Goal: Task Accomplishment & Management: Complete application form

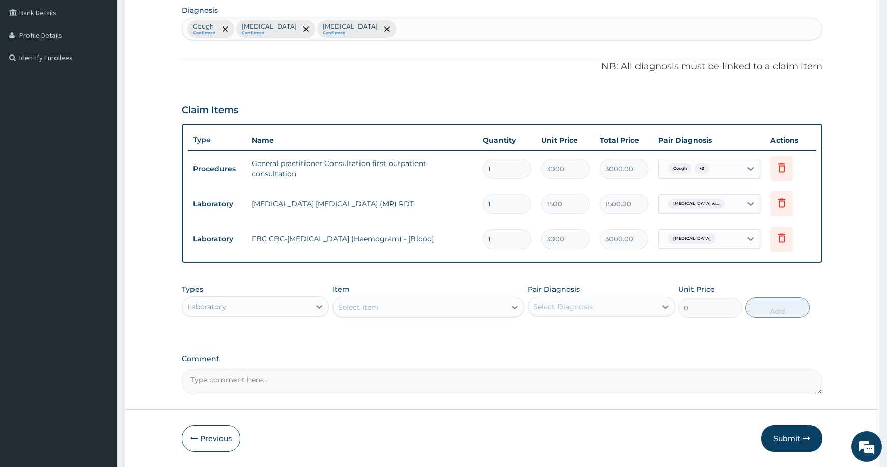
scroll to position [265, 0]
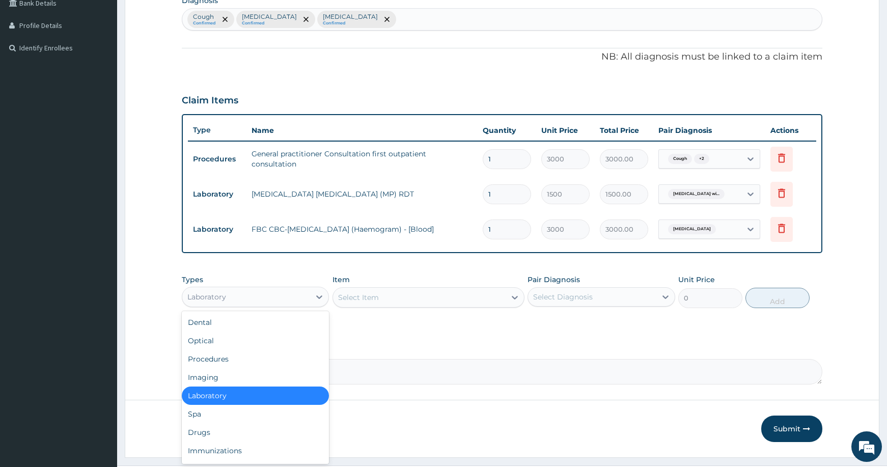
click at [233, 301] on div "Laboratory" at bounding box center [246, 297] width 128 height 16
click at [247, 426] on div "Drugs" at bounding box center [255, 432] width 147 height 18
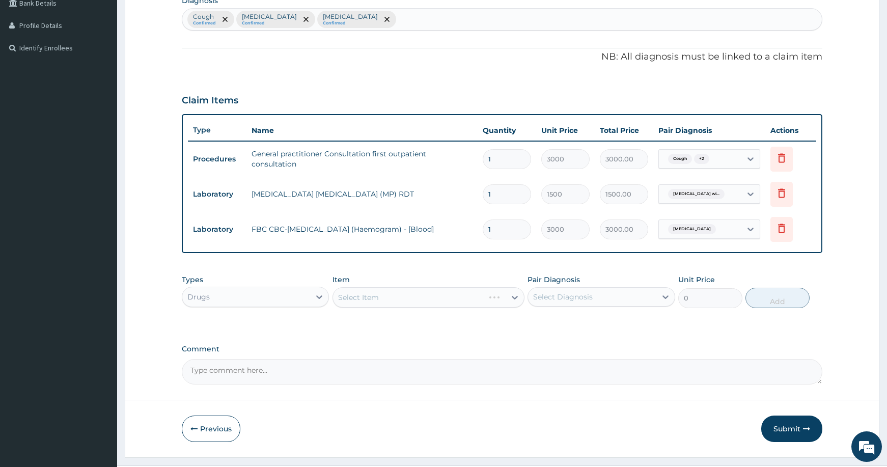
click at [392, 299] on div "Select Item" at bounding box center [429, 297] width 192 height 20
click at [428, 293] on div "Select Item" at bounding box center [429, 297] width 192 height 20
click at [432, 293] on div "Select Item" at bounding box center [419, 297] width 173 height 16
click at [366, 291] on div "Select Item" at bounding box center [419, 297] width 173 height 16
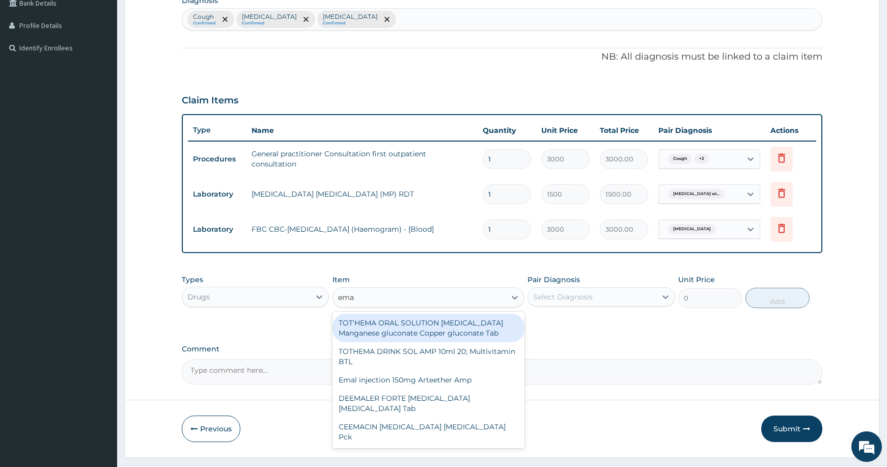
type input "emal"
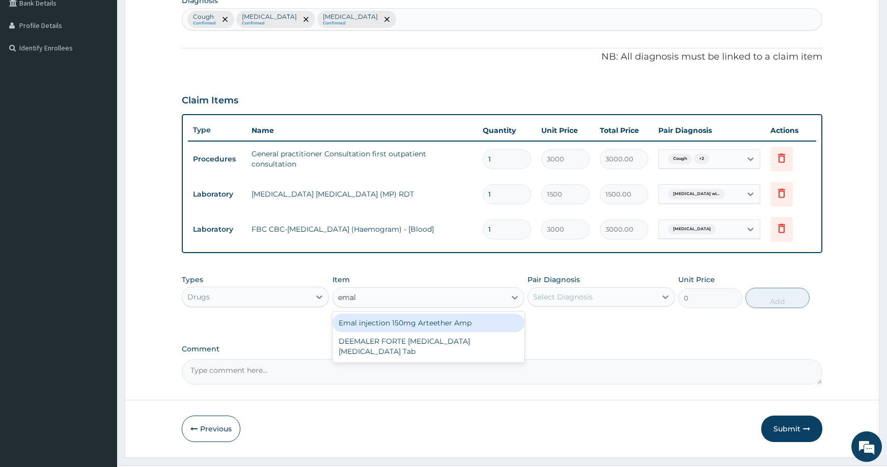
type input "4259.25"
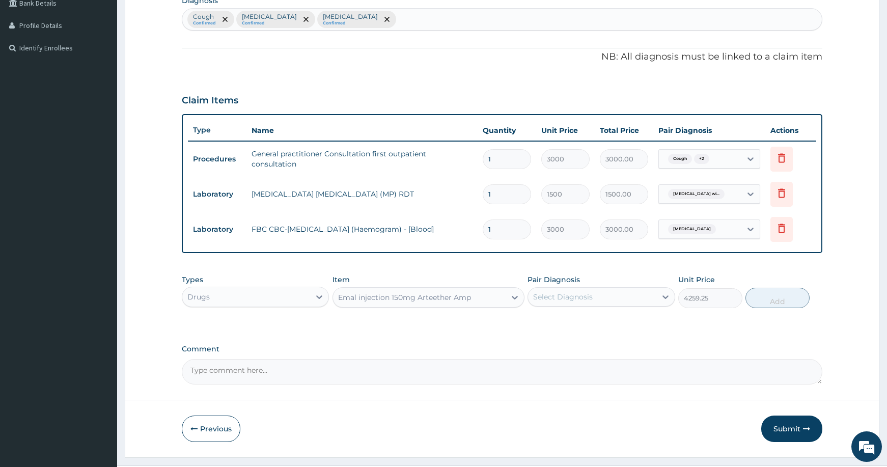
click at [581, 293] on div "Select Diagnosis" at bounding box center [563, 297] width 60 height 10
click at [598, 348] on label "Plasmodium malariae malaria without complication" at bounding box center [575, 343] width 63 height 10
checkbox input "true"
click at [760, 300] on button "Add" at bounding box center [778, 298] width 64 height 20
type input "0"
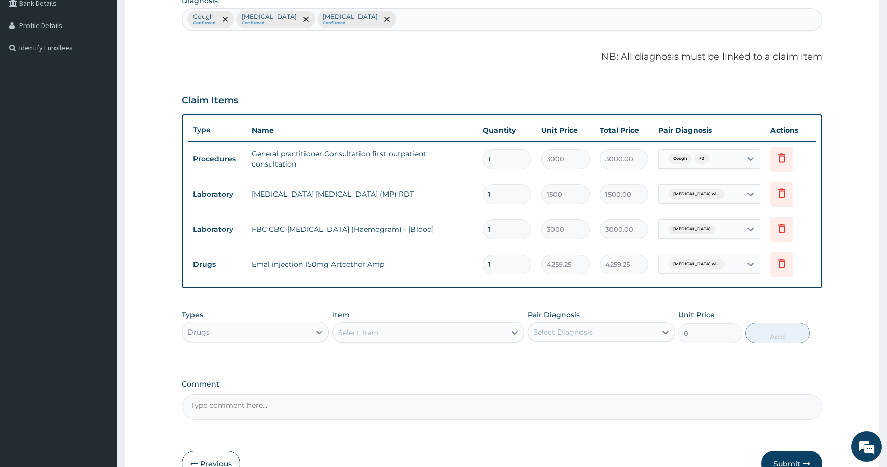
click at [391, 329] on div "Select Item" at bounding box center [419, 332] width 173 height 16
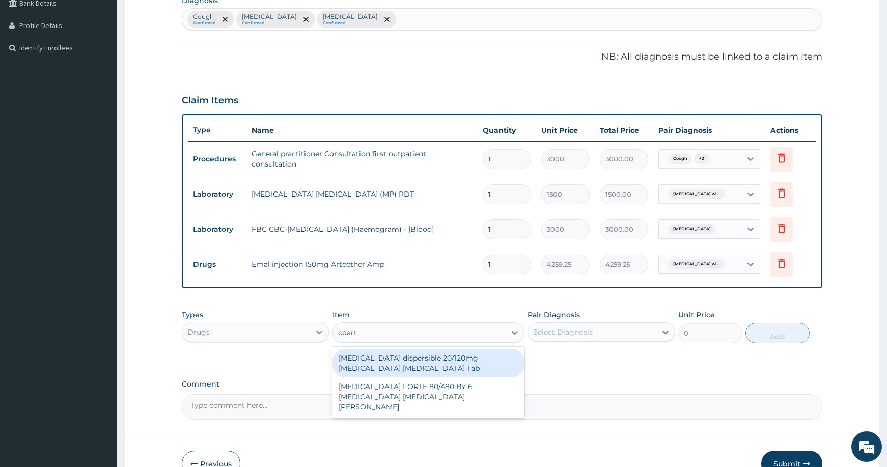
type input "coarte"
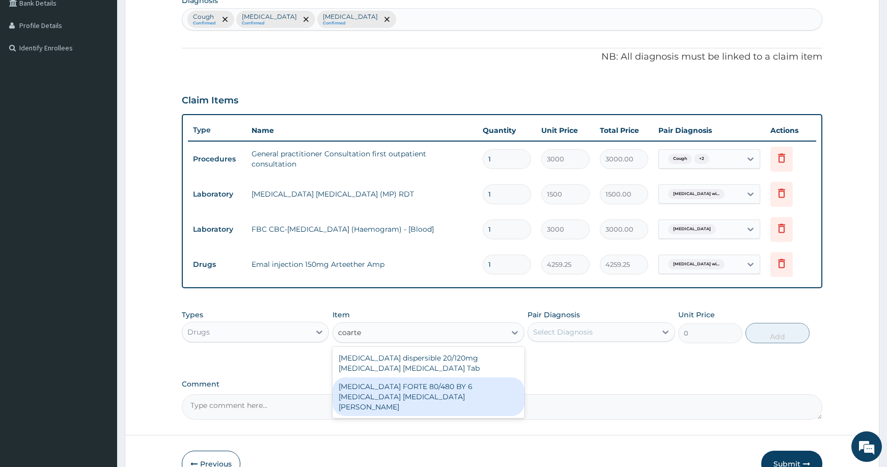
type input "4830"
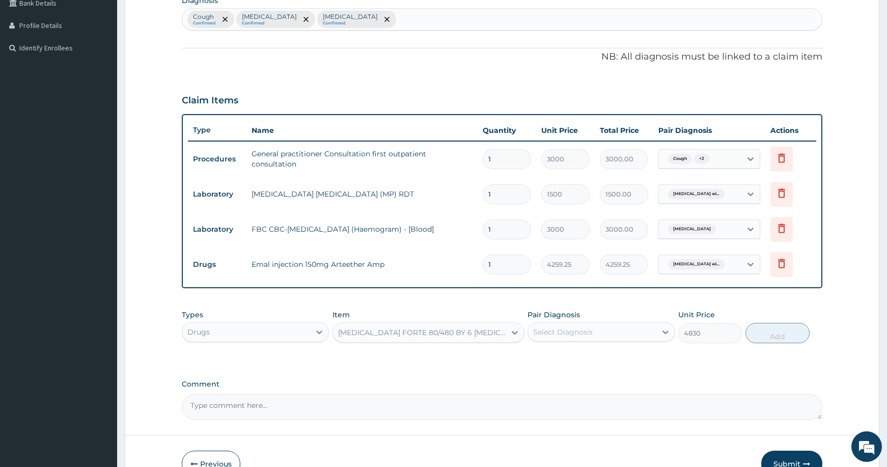
click at [612, 334] on div "Select Diagnosis" at bounding box center [592, 332] width 128 height 16
click at [608, 383] on label "Plasmodium malariae malaria without complication" at bounding box center [575, 378] width 63 height 10
checkbox input "true"
click at [763, 332] on button "Add" at bounding box center [778, 333] width 64 height 20
type input "0"
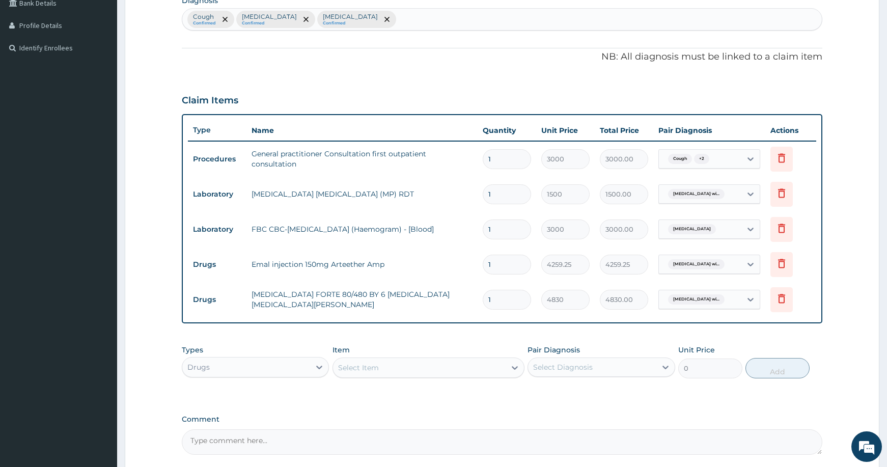
click at [431, 364] on div "Select Item" at bounding box center [419, 368] width 173 height 16
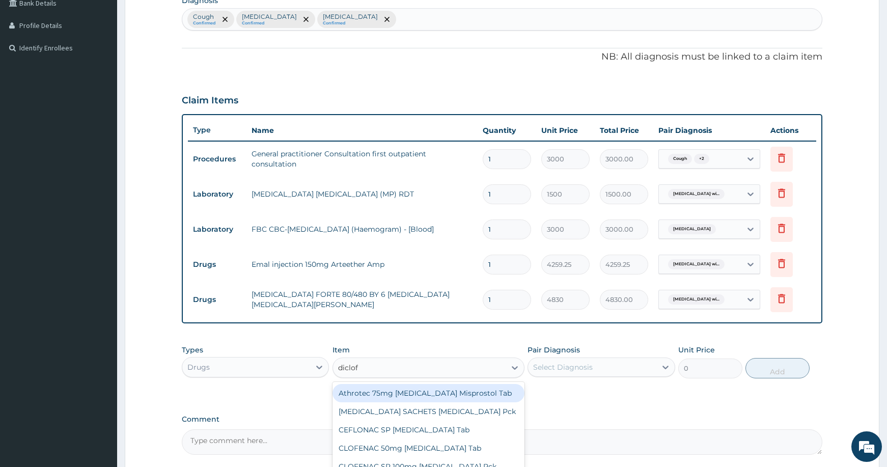
type input "diclofe"
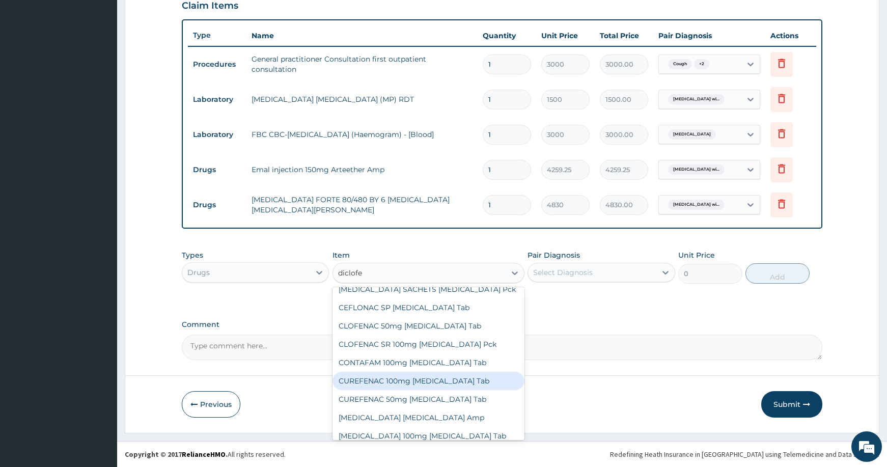
scroll to position [39, 0]
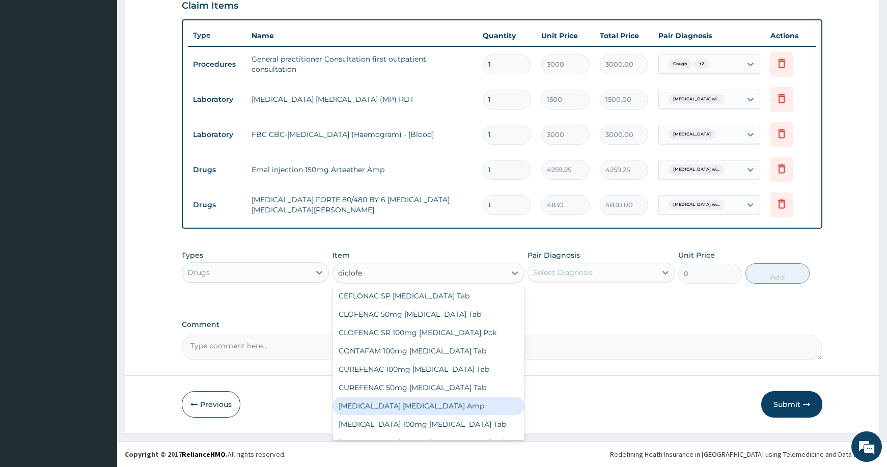
click at [444, 400] on div "Diclofenac Diclofenac Amp" at bounding box center [429, 406] width 192 height 18
type input "414"
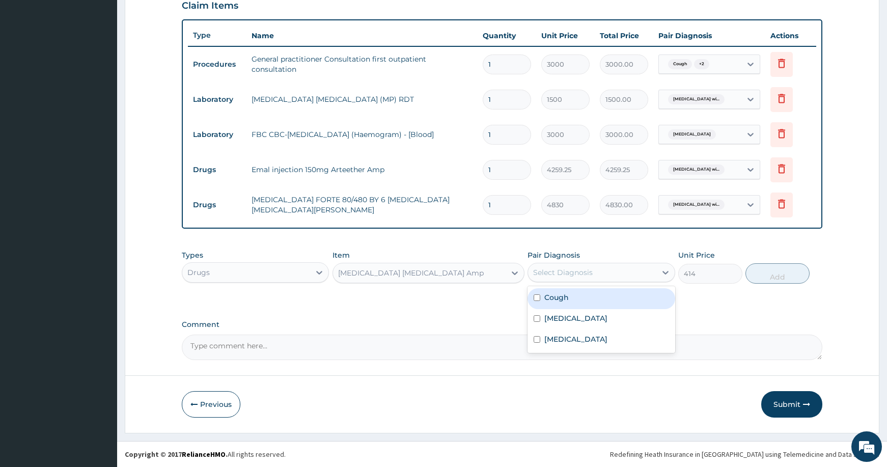
click at [605, 269] on div "Select Diagnosis" at bounding box center [592, 272] width 128 height 16
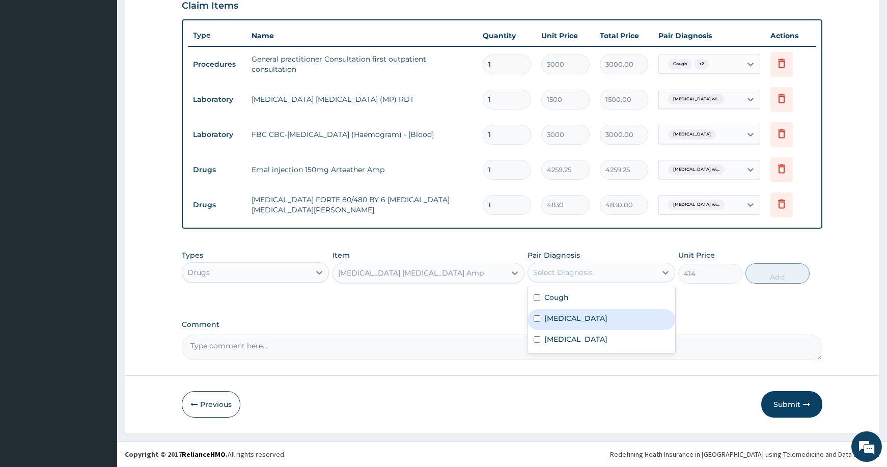
click at [608, 319] on label "Plasmodium malariae malaria without complication" at bounding box center [575, 318] width 63 height 10
checkbox input "true"
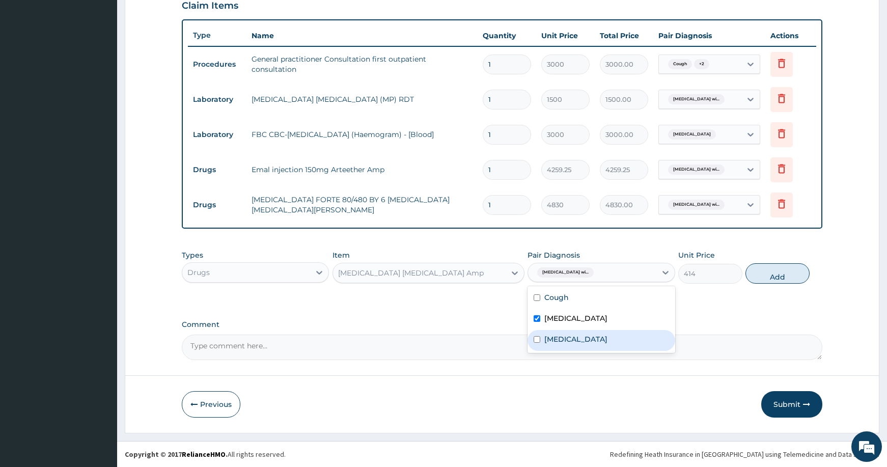
click at [608, 344] on label "Typhoid fever, unspecified" at bounding box center [575, 339] width 63 height 10
checkbox input "true"
click at [763, 275] on button "Add" at bounding box center [778, 273] width 64 height 20
type input "0"
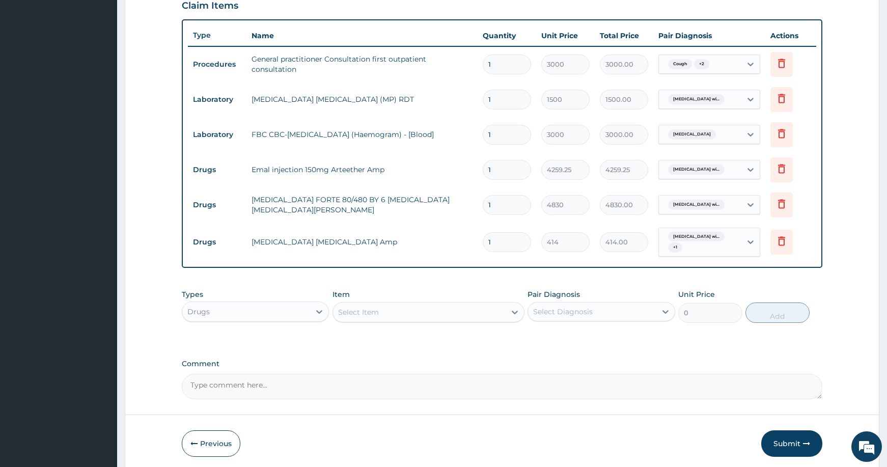
click at [429, 313] on div "Select Item" at bounding box center [419, 312] width 173 height 16
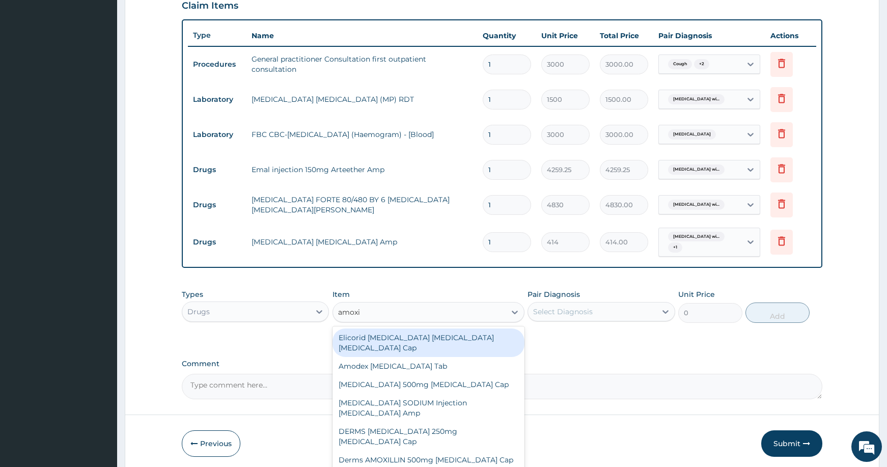
type input "amoxil"
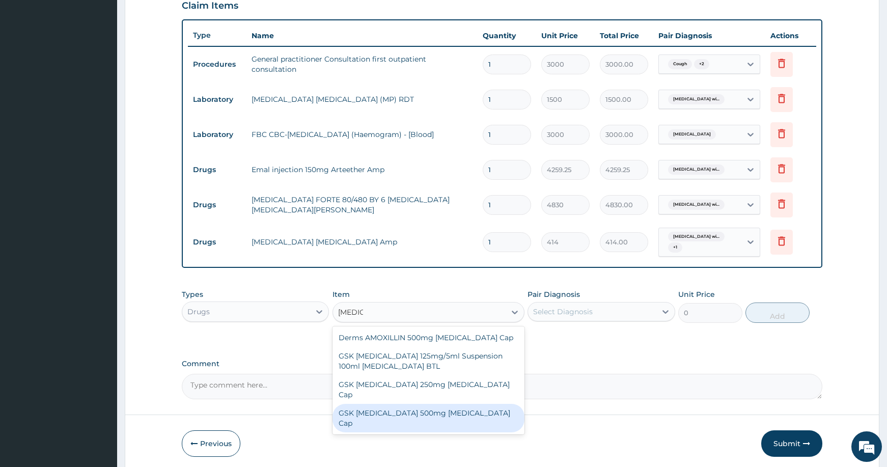
click at [432, 404] on div "GSK AMOXIL 500mg Amoxicillin Cap" at bounding box center [429, 418] width 192 height 29
type input "310.5"
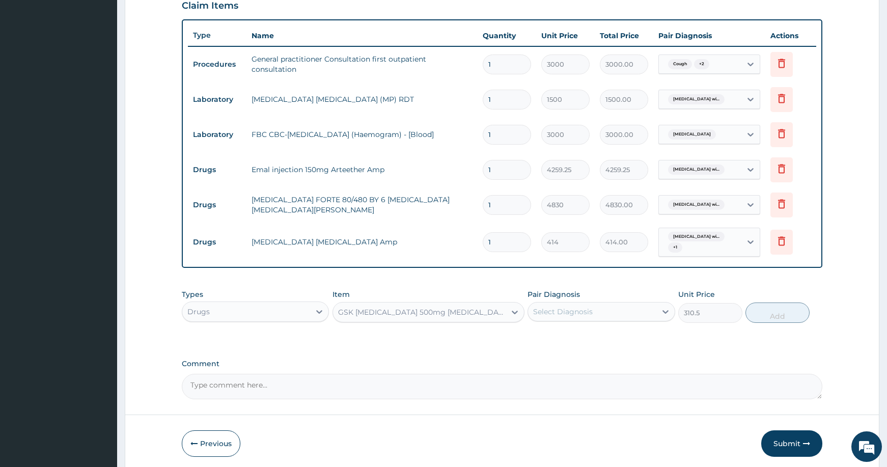
click at [569, 307] on div "Select Diagnosis" at bounding box center [563, 312] width 60 height 10
click at [593, 384] on label "Typhoid fever, unspecified" at bounding box center [575, 378] width 63 height 10
checkbox input "true"
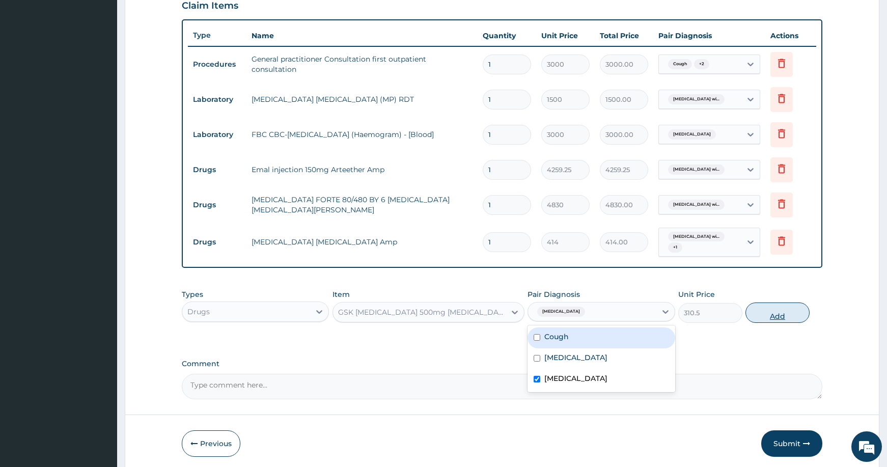
click at [769, 311] on button "Add" at bounding box center [778, 313] width 64 height 20
type input "0"
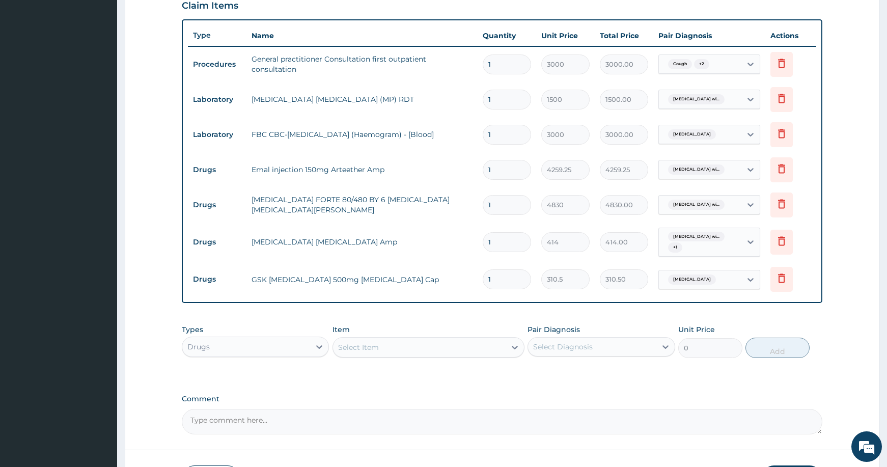
type input "10"
type input "3105.00"
type input "1"
type input "310.50"
type input "15"
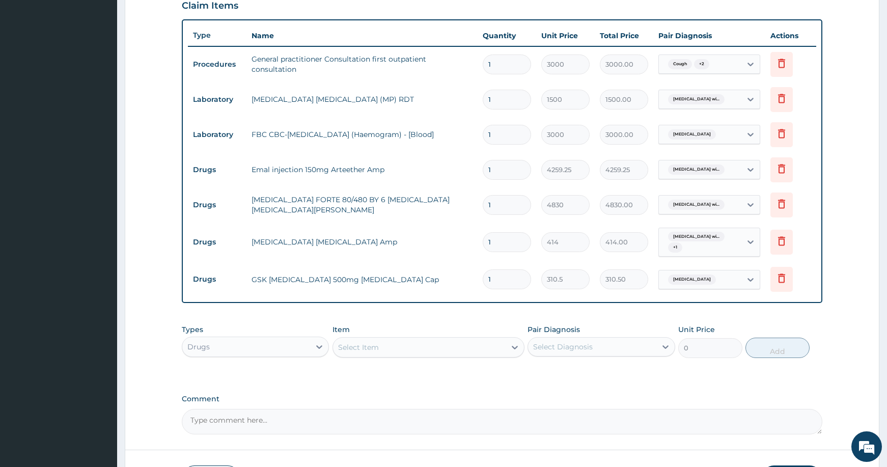
type input "4657.50"
type input "15"
click at [383, 345] on div "Select Item" at bounding box center [419, 347] width 173 height 16
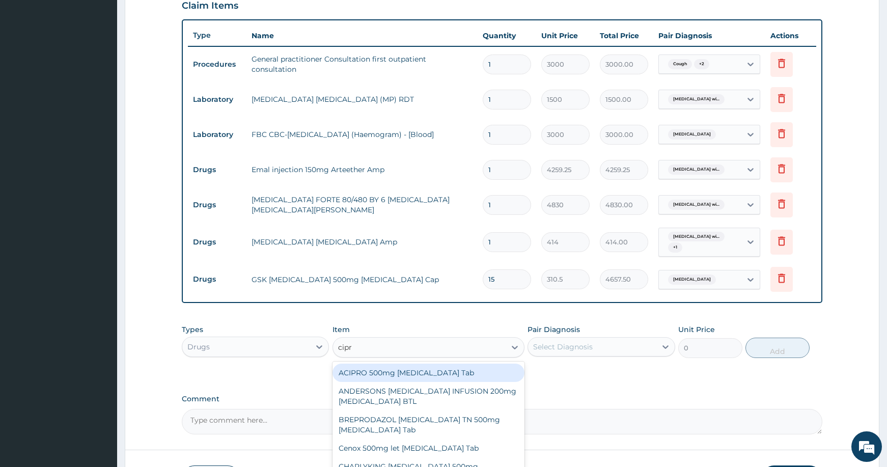
type input "cipro"
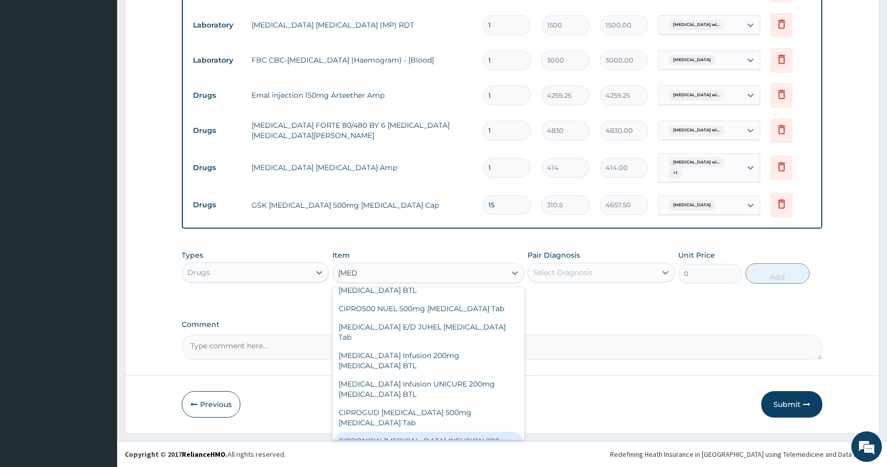
scroll to position [207, 0]
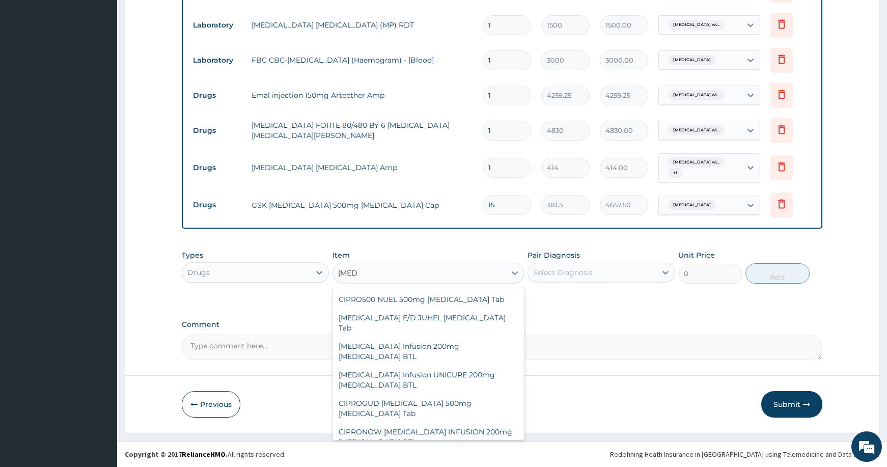
click at [440, 451] on div "[MEDICAL_DATA] 500mg [MEDICAL_DATA] Tab" at bounding box center [429, 460] width 192 height 18
type input "431.25"
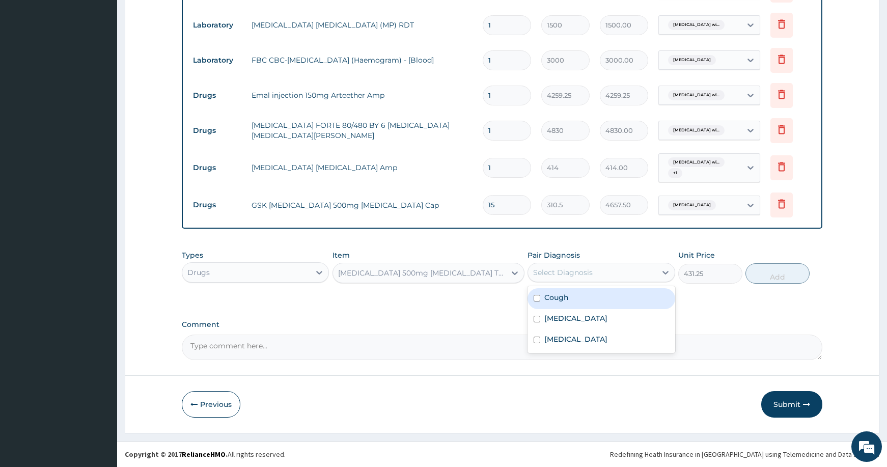
click at [586, 265] on div "Select Diagnosis" at bounding box center [592, 272] width 128 height 16
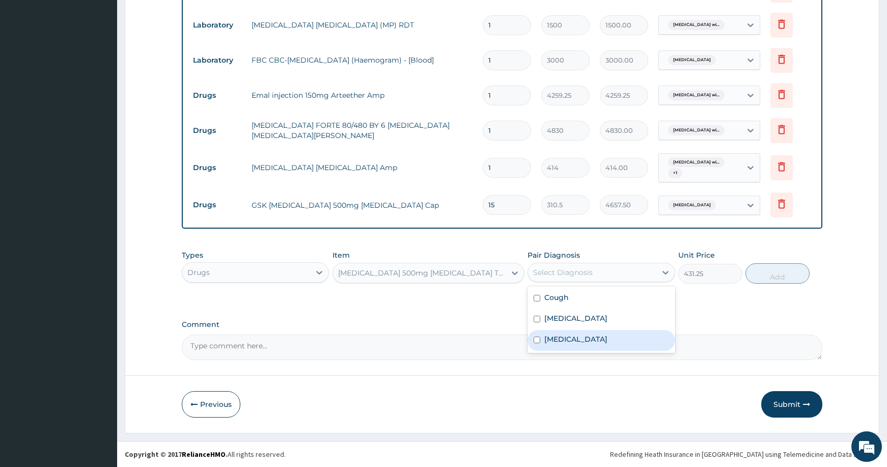
click at [597, 344] on label "Typhoid fever, unspecified" at bounding box center [575, 339] width 63 height 10
checkbox input "true"
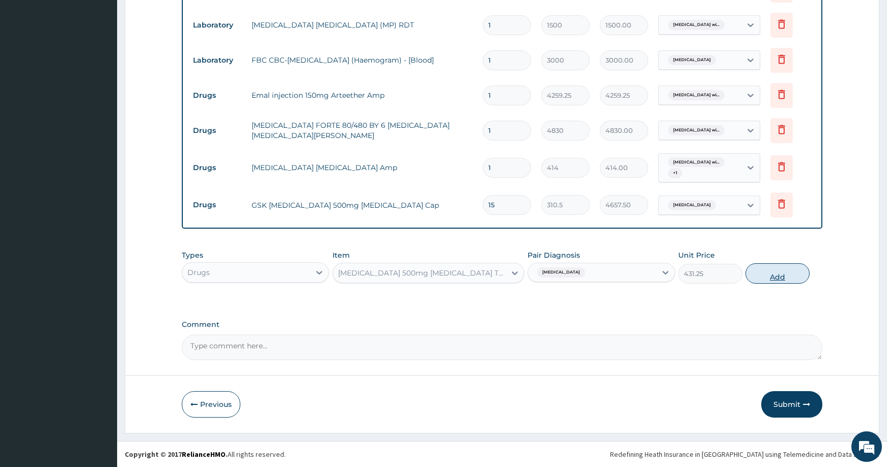
click at [774, 272] on button "Add" at bounding box center [778, 273] width 64 height 20
type input "0"
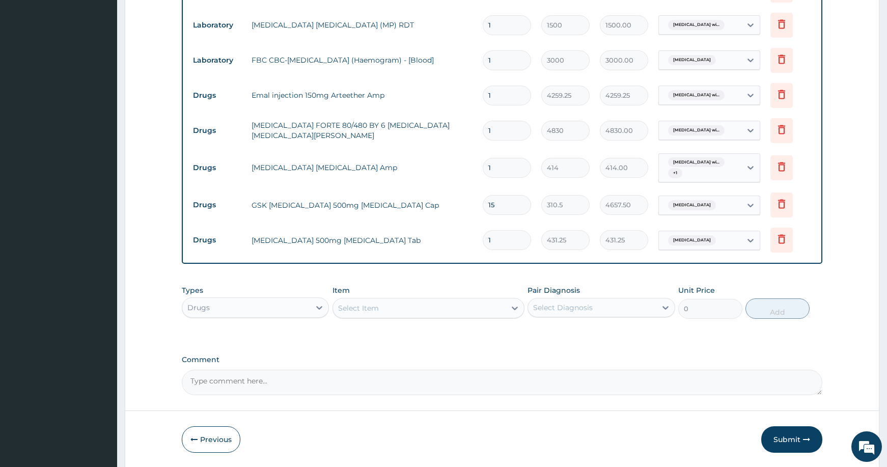
type input "15"
type input "6468.75"
type input "15"
click at [782, 205] on icon at bounding box center [782, 204] width 12 height 12
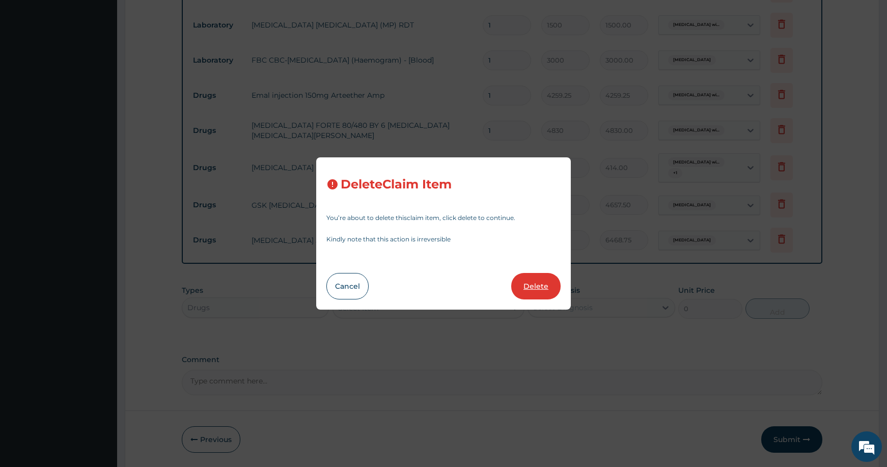
click at [537, 287] on button "Delete" at bounding box center [535, 286] width 49 height 26
type input "431.25"
type input "6468.75"
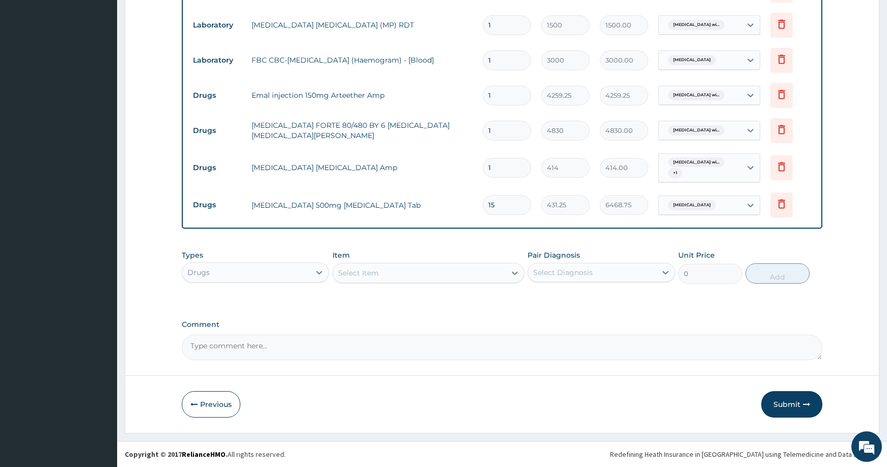
click at [453, 272] on div "Select Item" at bounding box center [419, 273] width 173 height 16
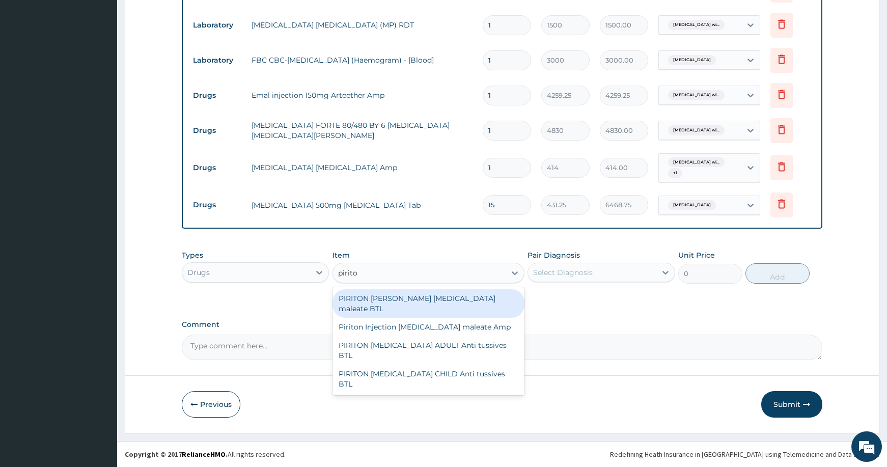
type input "piriton"
click at [418, 269] on div "piriton" at bounding box center [419, 273] width 173 height 16
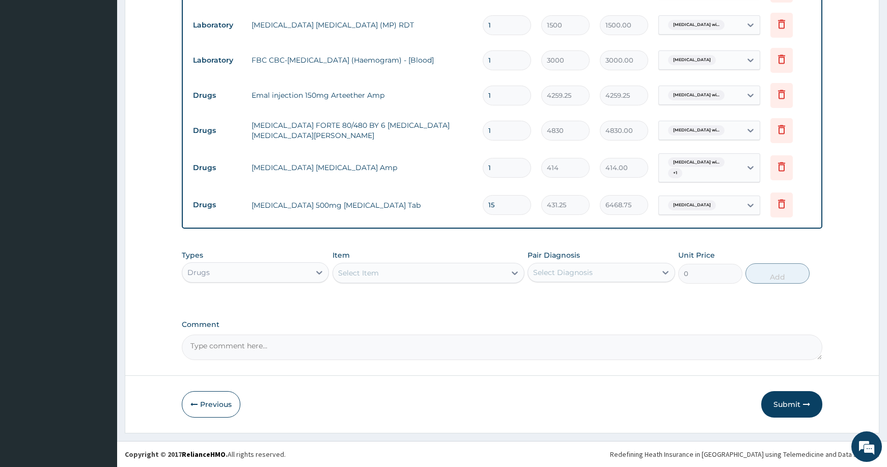
click at [418, 269] on div "Select Item" at bounding box center [419, 273] width 173 height 16
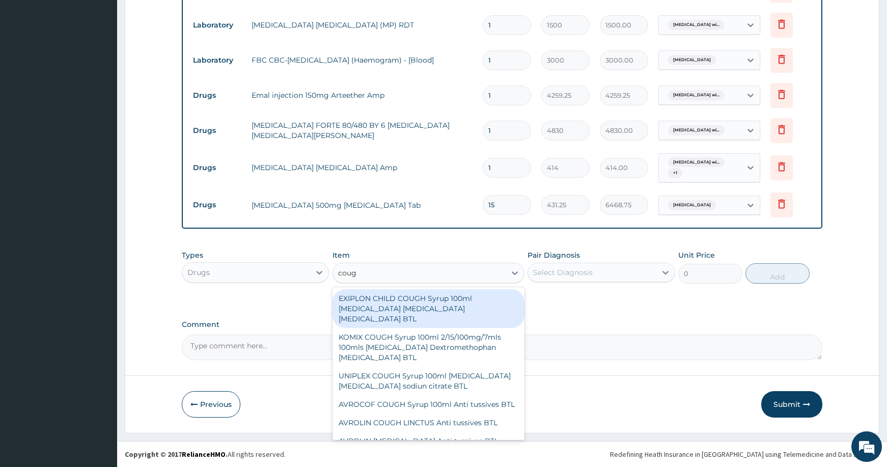
type input "cough"
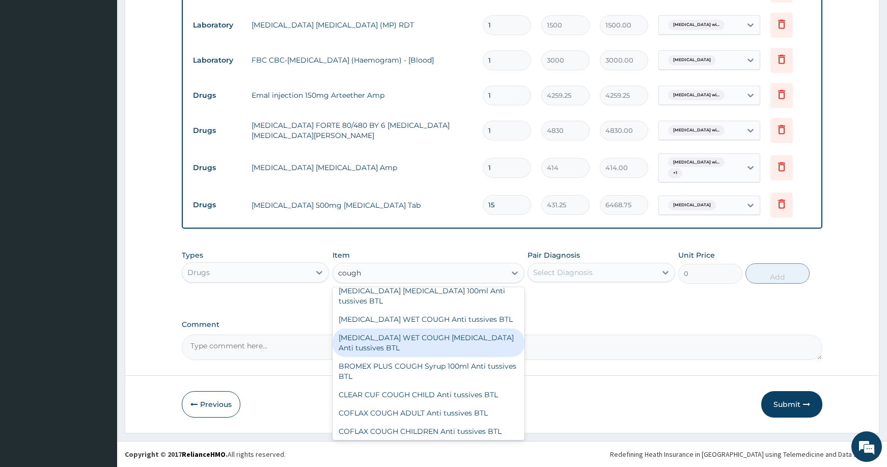
scroll to position [216, 0]
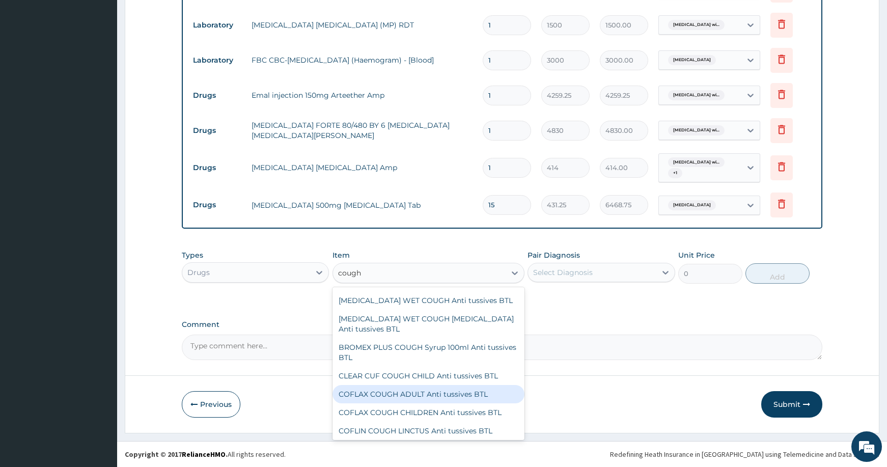
click at [455, 385] on div "COFLAX COUGH ADULT Anti tussives BTL" at bounding box center [429, 394] width 192 height 18
type input "690"
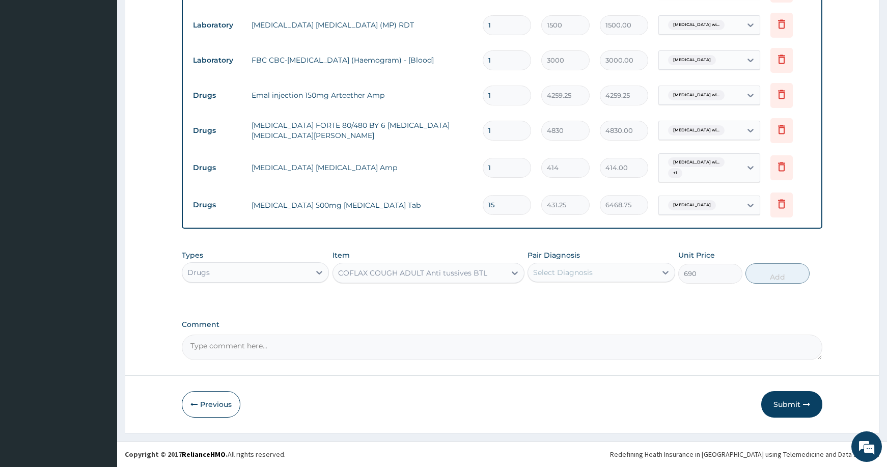
click at [578, 273] on div "Select Diagnosis" at bounding box center [563, 272] width 60 height 10
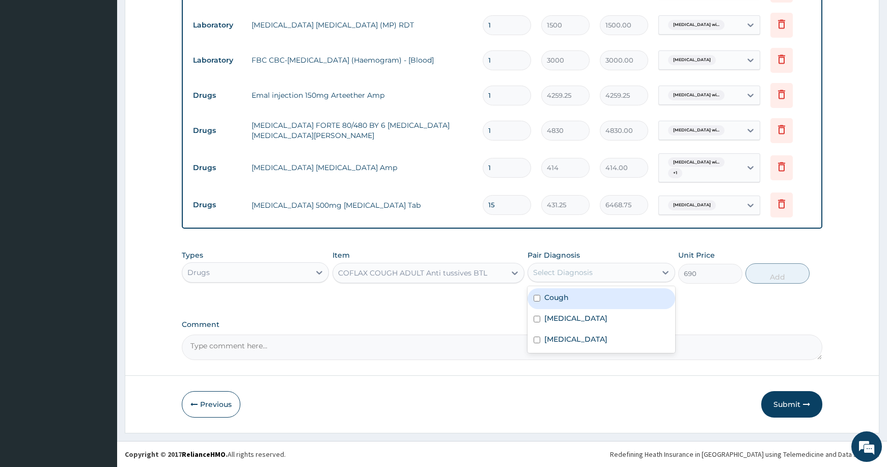
click at [578, 296] on div "Cough" at bounding box center [601, 298] width 147 height 21
checkbox input "true"
click at [770, 270] on button "Add" at bounding box center [778, 273] width 64 height 20
type input "0"
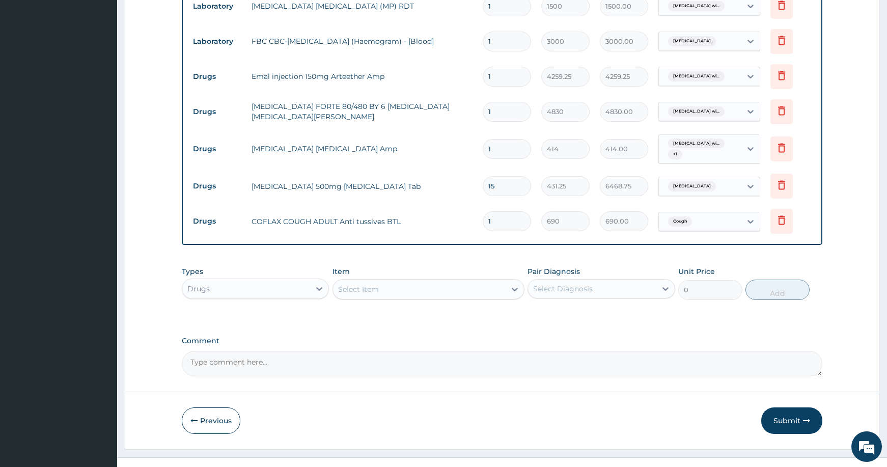
scroll to position [469, 0]
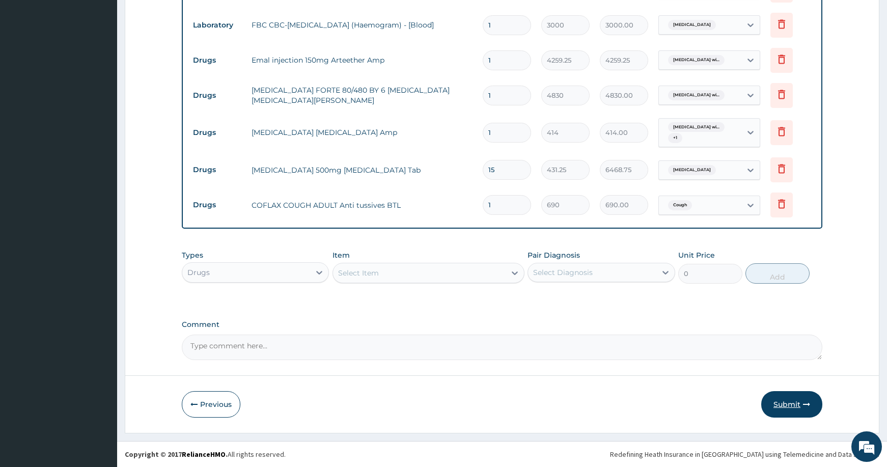
click at [792, 403] on button "Submit" at bounding box center [791, 404] width 61 height 26
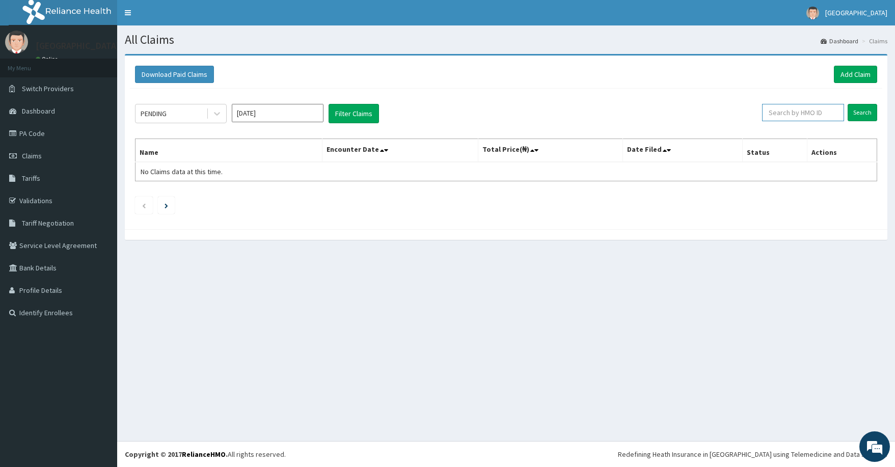
click at [825, 115] on input "text" at bounding box center [803, 112] width 82 height 17
paste input "Fmi/10035/D"
type input "Fmi/10035/D"
click at [855, 110] on input "Search" at bounding box center [863, 112] width 30 height 17
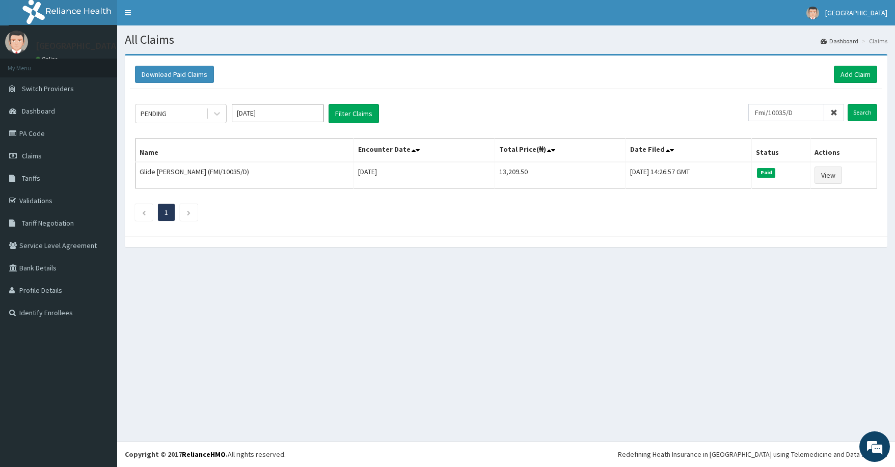
click at [835, 113] on icon at bounding box center [833, 112] width 7 height 7
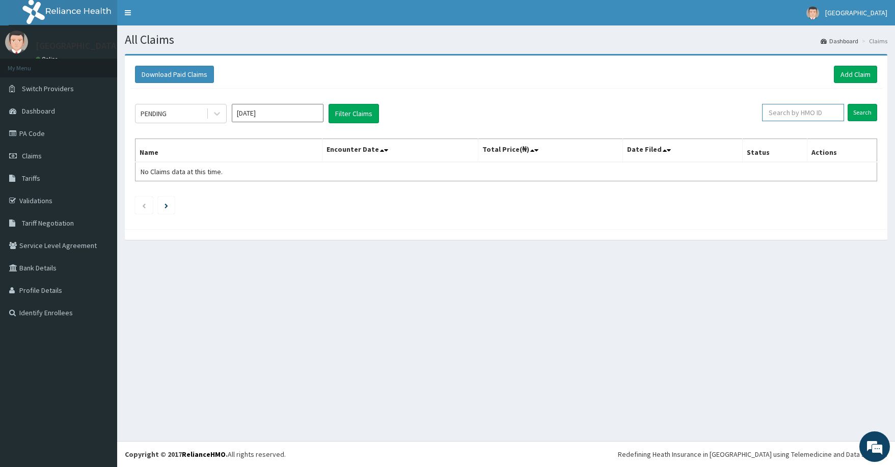
click at [803, 112] on input "text" at bounding box center [803, 112] width 82 height 17
paste input "FMI/10244/A"
type input "FMI/10244/A"
click at [855, 114] on input "Search" at bounding box center [863, 112] width 30 height 17
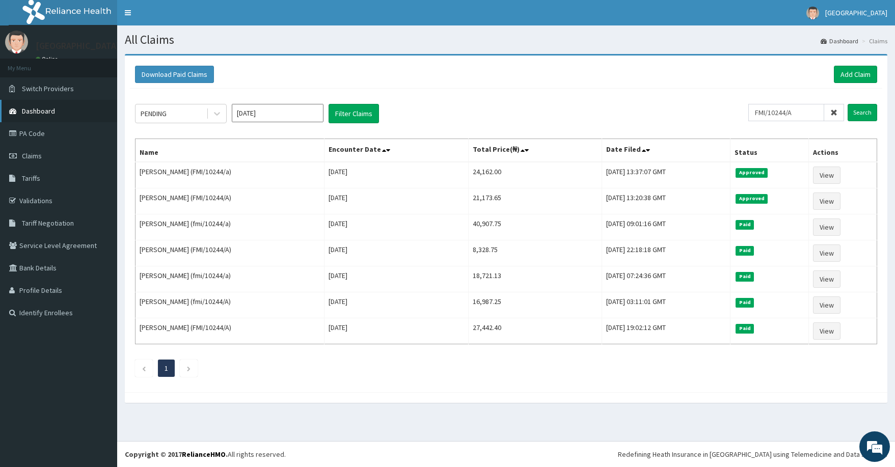
click at [41, 106] on span "Dashboard" at bounding box center [38, 110] width 33 height 9
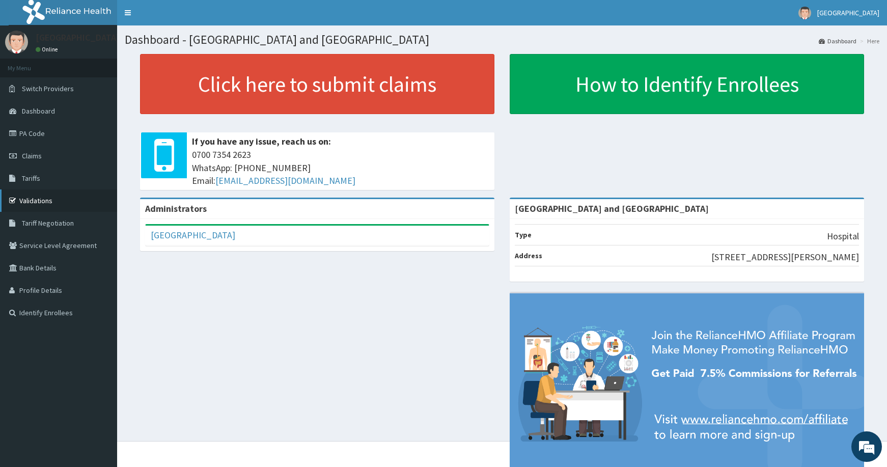
click at [42, 201] on link "Validations" at bounding box center [58, 200] width 117 height 22
click at [38, 128] on link "PA Code" at bounding box center [58, 133] width 117 height 22
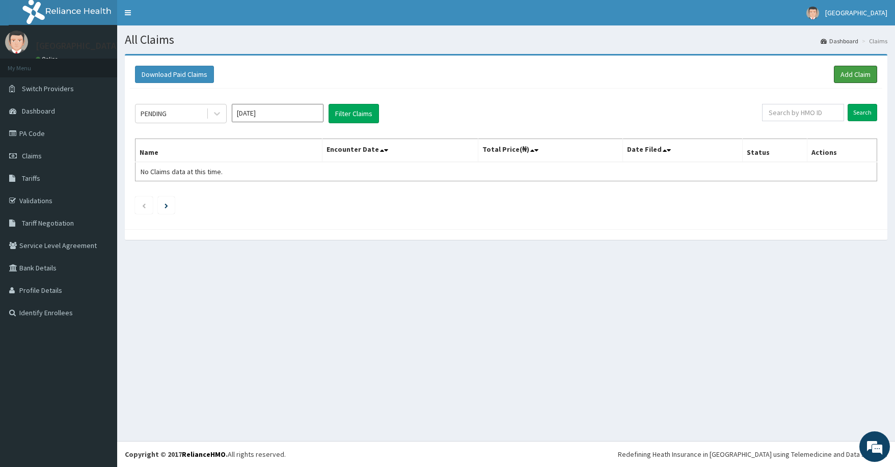
click at [856, 73] on link "Add Claim" at bounding box center [855, 74] width 43 height 17
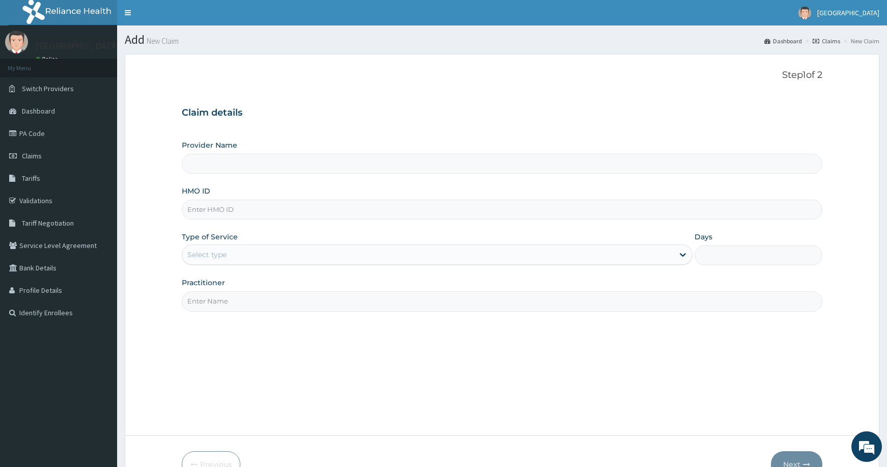
paste input "FAB/10484/A"
type input "FAB/10484/A"
type input "De Rock Hospital and Diagnostic Center"
type input "FAB/10484/A"
click at [340, 361] on div "Step 1 of 2 Claim details Provider Name De Rock Hospital and Diagnostic Center …" at bounding box center [502, 245] width 641 height 350
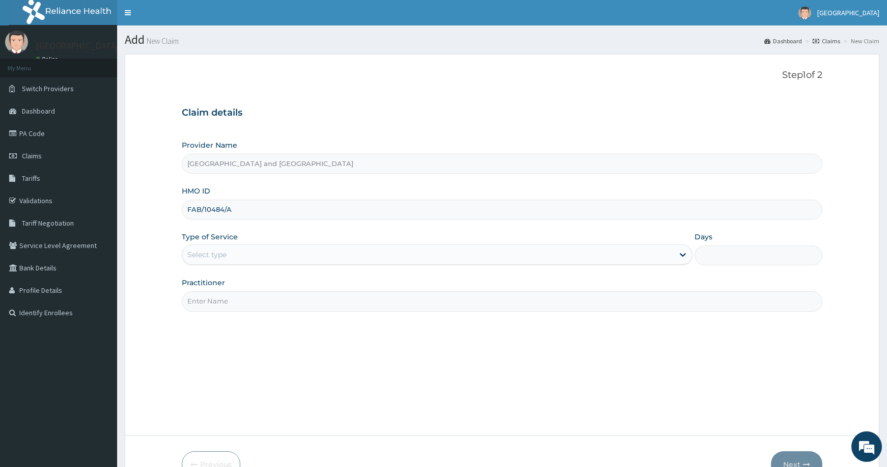
click at [262, 253] on div "Select type" at bounding box center [428, 255] width 492 height 16
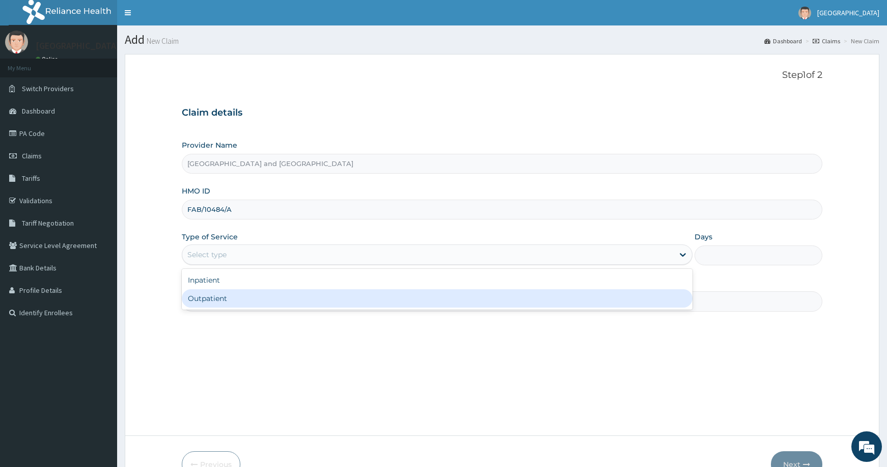
click at [261, 293] on div "Outpatient" at bounding box center [437, 298] width 511 height 18
type input "1"
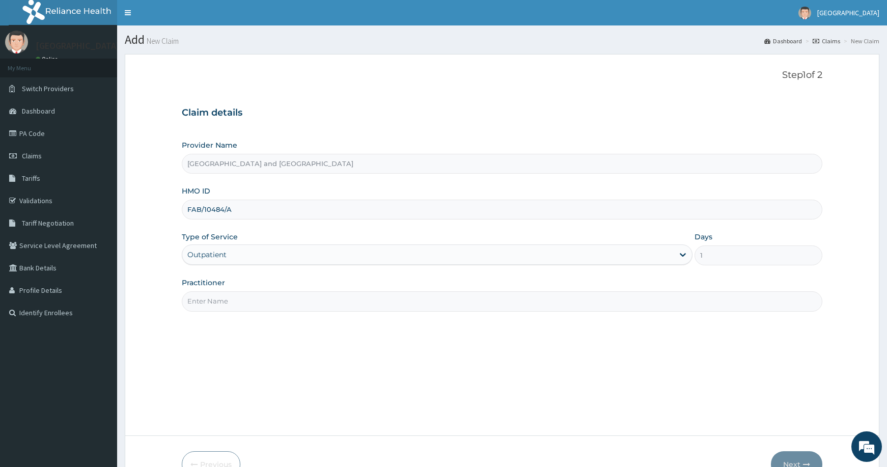
click at [261, 292] on input "Practitioner" at bounding box center [502, 301] width 641 height 20
type input "Dr [PERSON_NAME]"
click at [792, 458] on button "Next" at bounding box center [796, 464] width 51 height 26
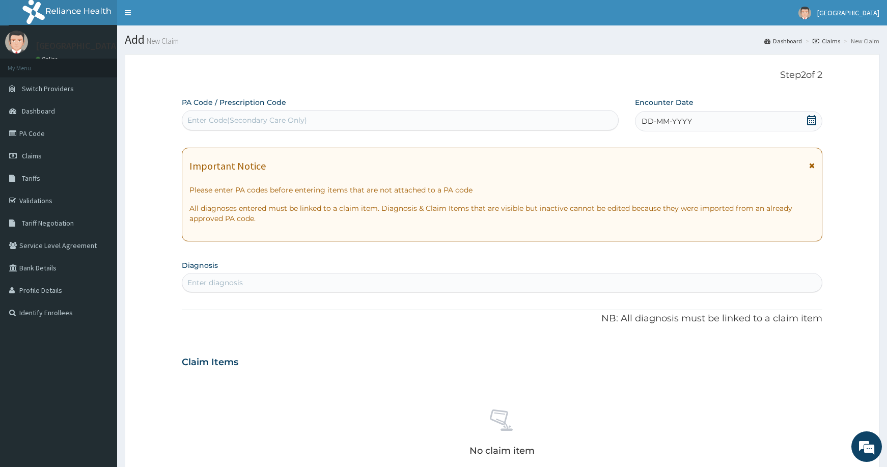
click at [317, 279] on div "Enter diagnosis" at bounding box center [502, 283] width 640 height 16
click at [680, 116] on span "DD-MM-YYYY" at bounding box center [667, 121] width 50 height 10
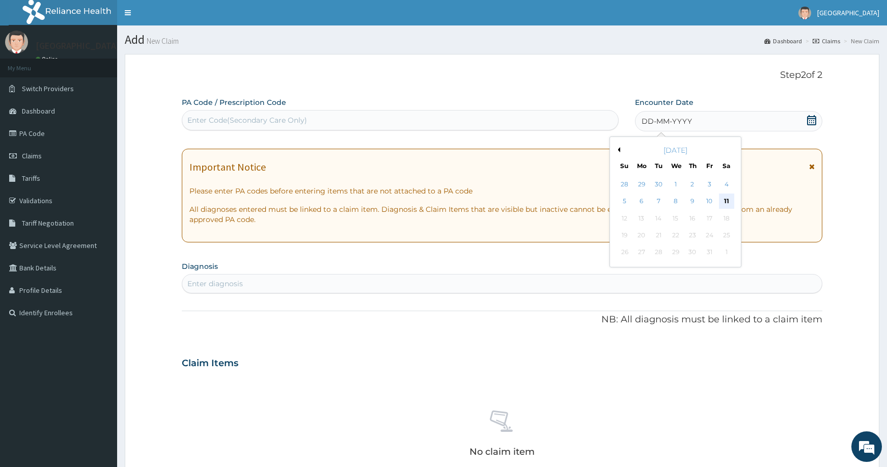
click at [726, 198] on div "11" at bounding box center [726, 201] width 15 height 15
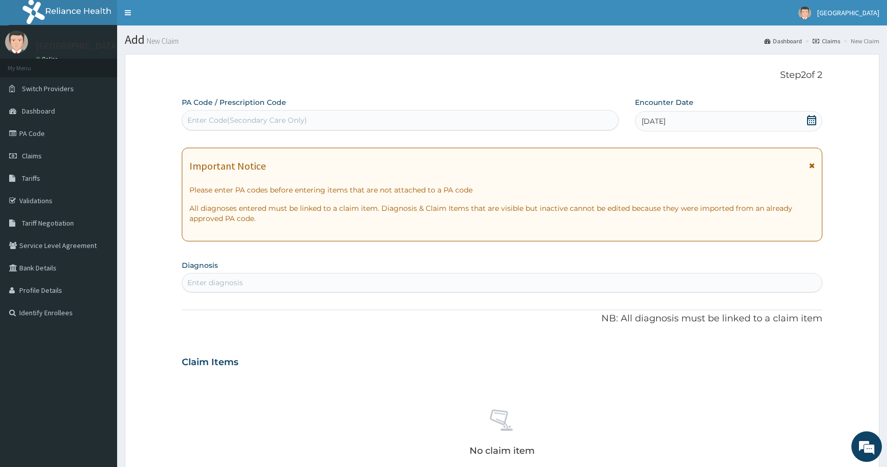
click at [391, 280] on div "Enter diagnosis" at bounding box center [502, 283] width 640 height 16
click at [376, 282] on div "Enter diagnosis" at bounding box center [502, 283] width 640 height 16
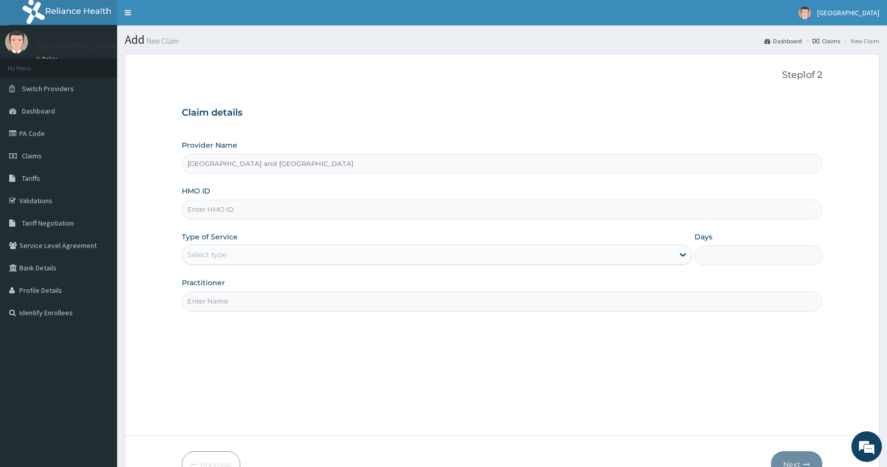
click at [248, 207] on input "HMO ID" at bounding box center [502, 210] width 641 height 20
paste input "FAB/10484/A"
type input "FAB/10484/A"
click at [414, 254] on div "Select type" at bounding box center [428, 255] width 492 height 16
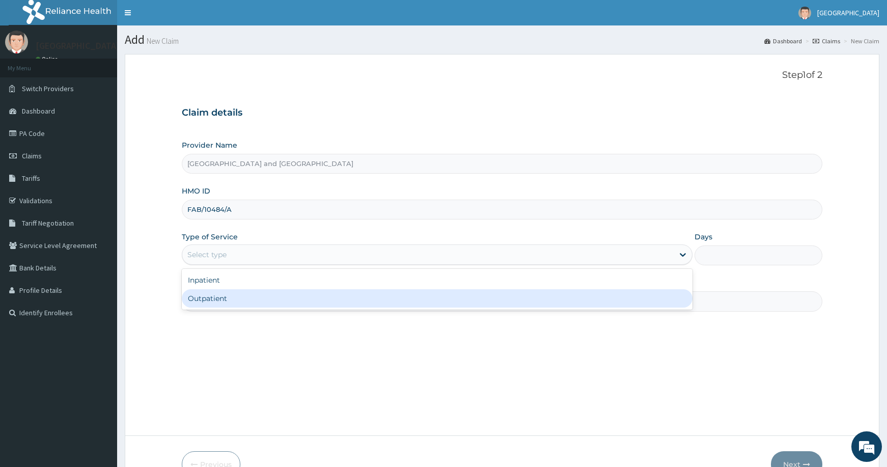
click at [384, 297] on div "Outpatient" at bounding box center [437, 298] width 511 height 18
type input "1"
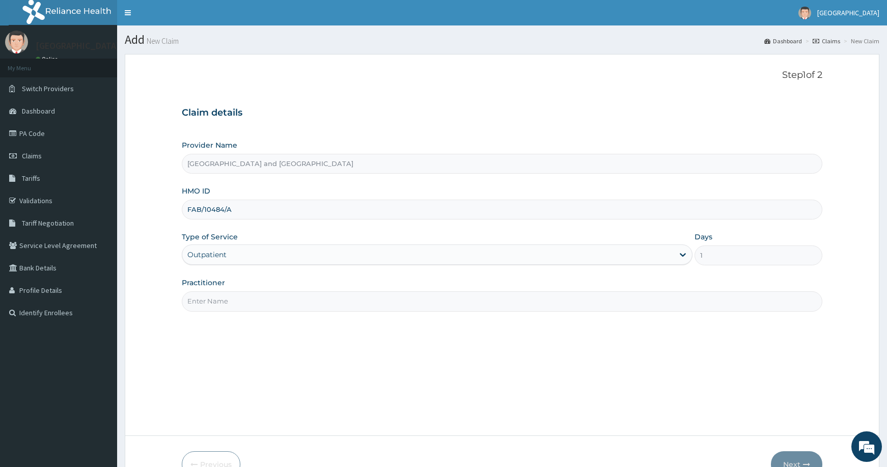
click at [337, 309] on input "Practitioner" at bounding box center [502, 301] width 641 height 20
type input "Dr [PERSON_NAME]"
click at [788, 459] on button "Next" at bounding box center [796, 464] width 51 height 26
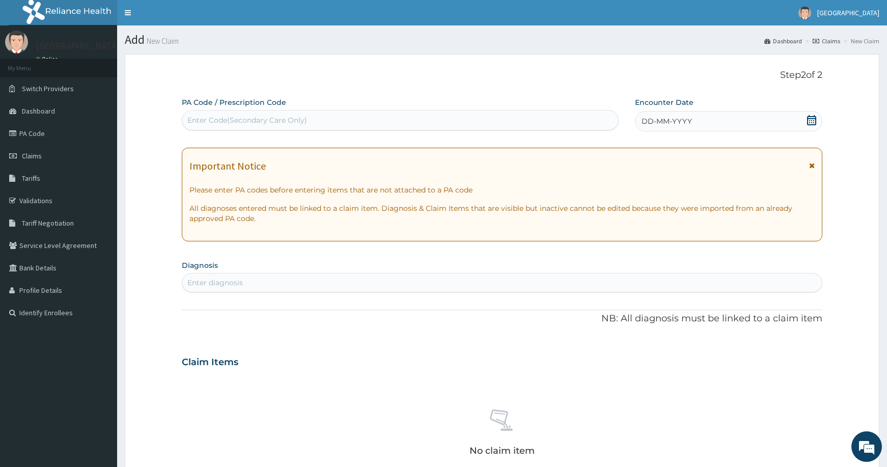
click at [704, 125] on div "DD-MM-YYYY" at bounding box center [728, 121] width 187 height 20
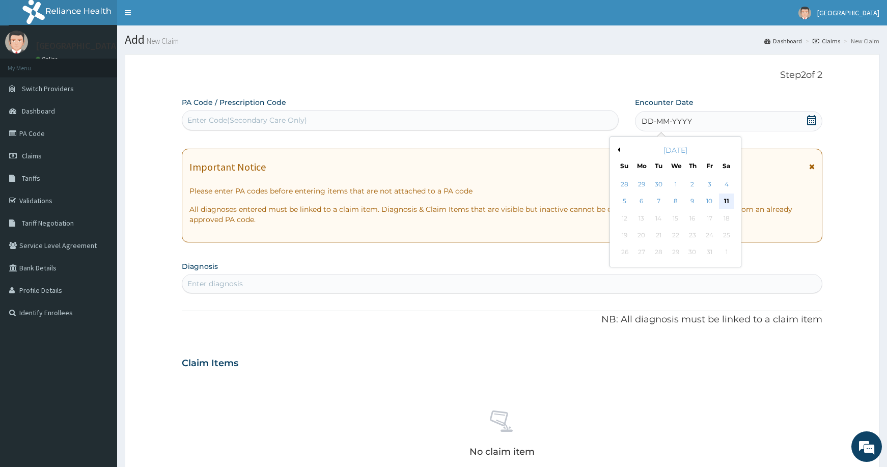
click at [725, 199] on div "11" at bounding box center [726, 201] width 15 height 15
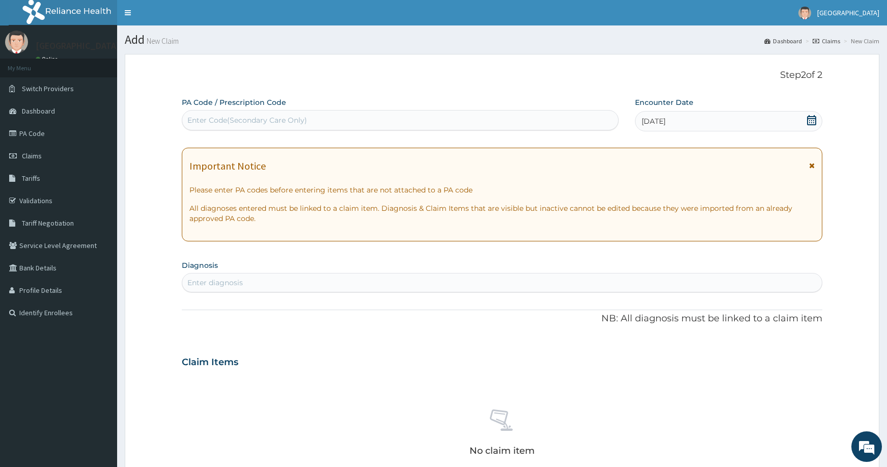
click at [328, 278] on div "Enter diagnosis" at bounding box center [502, 283] width 640 height 16
type input "s"
type input "o"
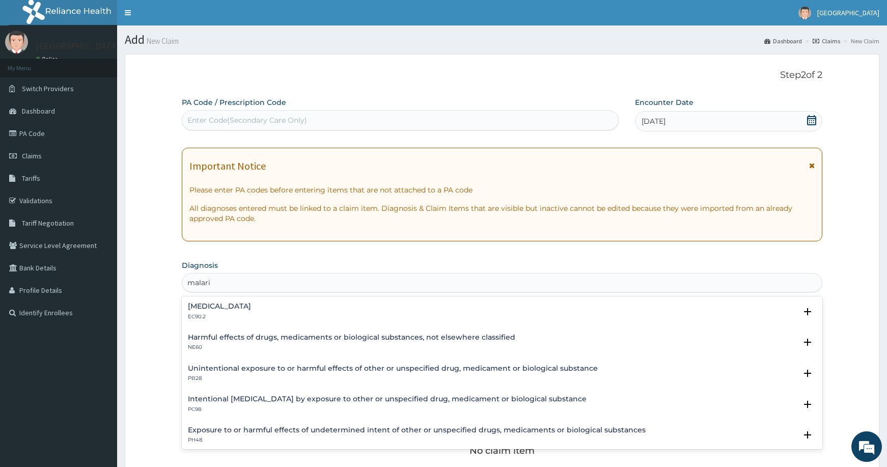
type input "malaria"
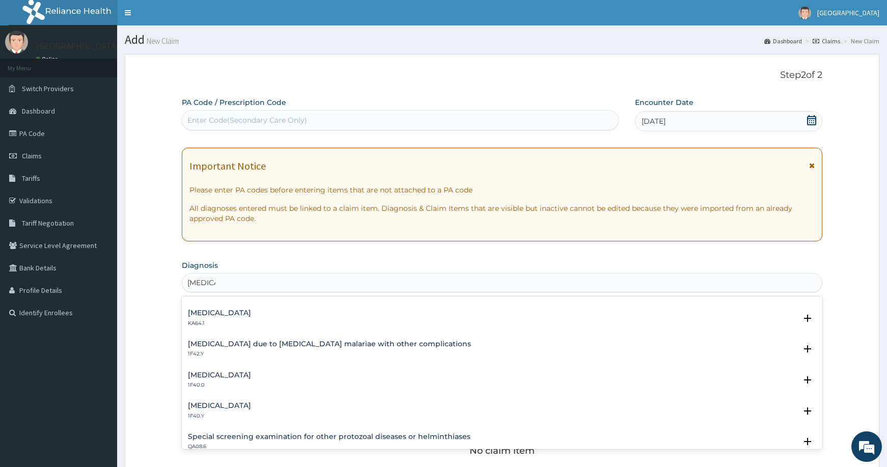
scroll to position [279, 0]
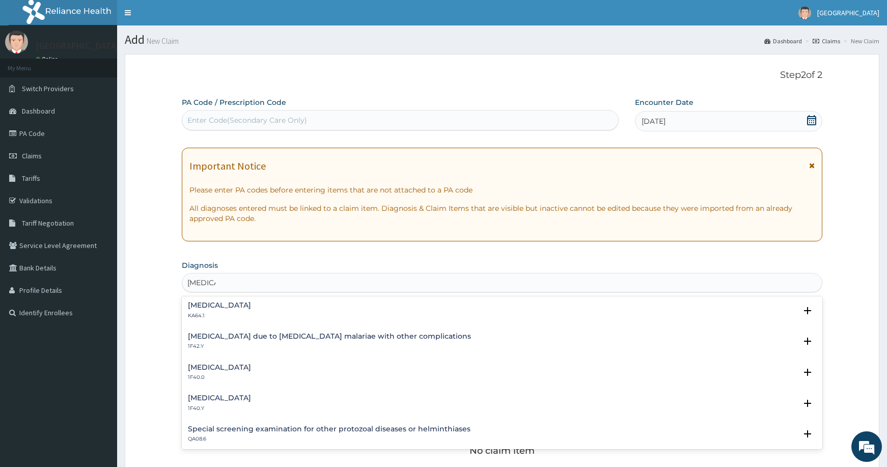
click at [251, 399] on h4 "Other severe and complicated Plasmodium falciparum malaria" at bounding box center [219, 398] width 63 height 8
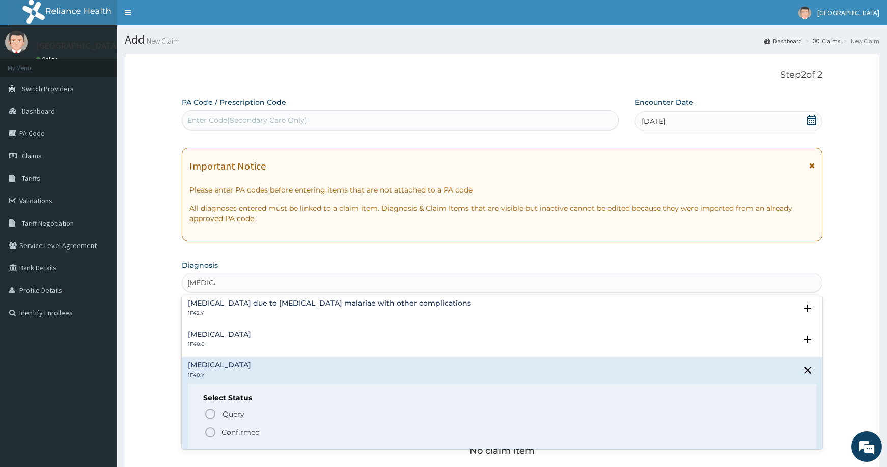
scroll to position [309, 0]
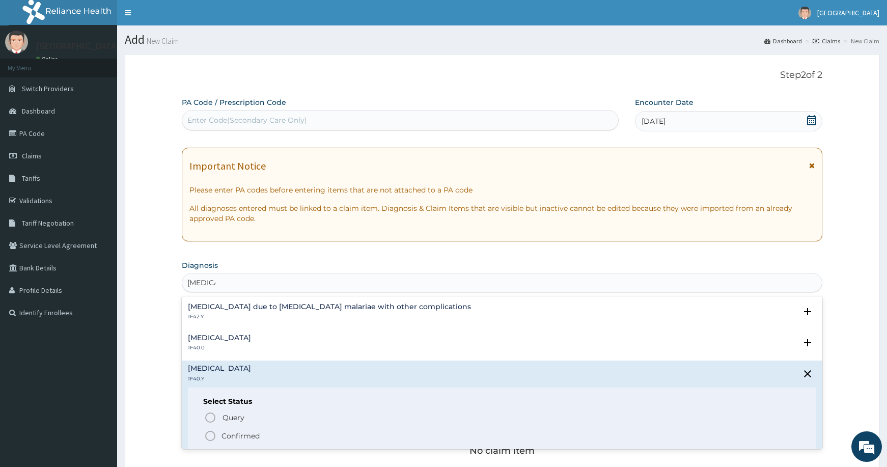
click at [211, 435] on icon "status option filled" at bounding box center [210, 436] width 12 height 12
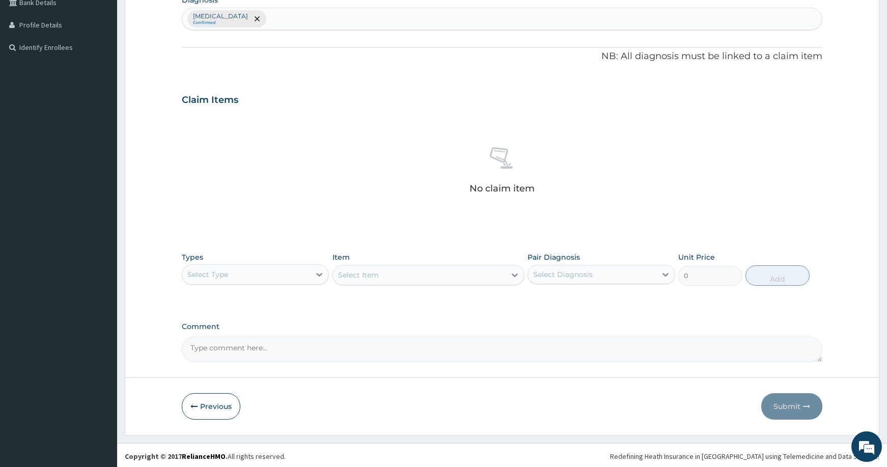
scroll to position [263, 0]
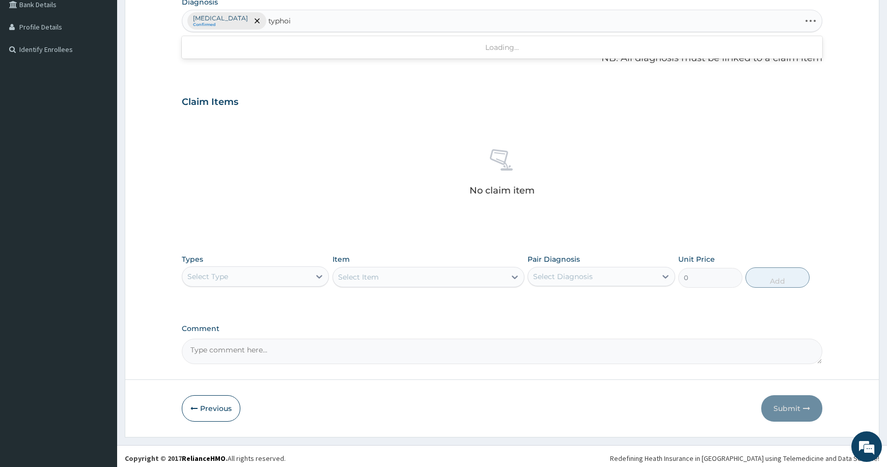
type input "typhoid"
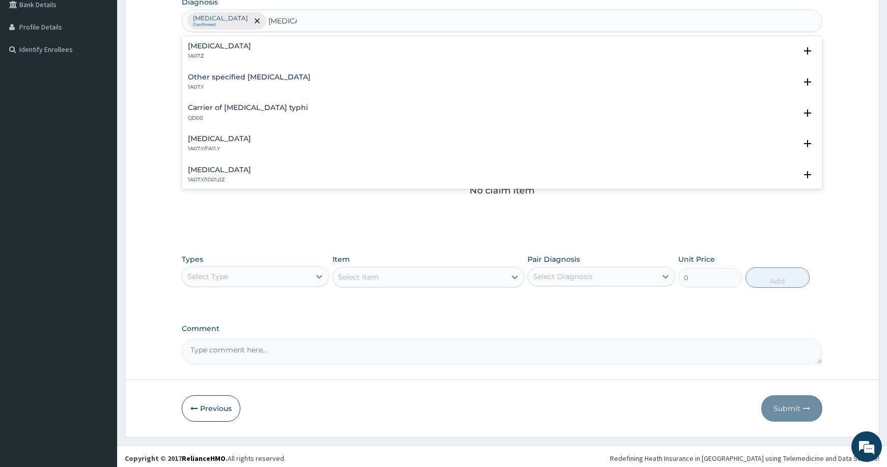
click at [243, 49] on h4 "Typhoid fever, unspecified" at bounding box center [219, 46] width 63 height 8
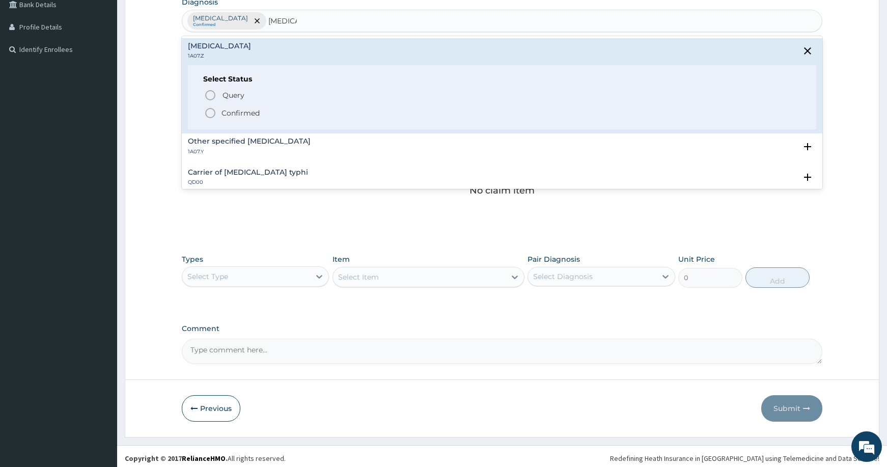
click at [211, 112] on icon "status option filled" at bounding box center [210, 113] width 12 height 12
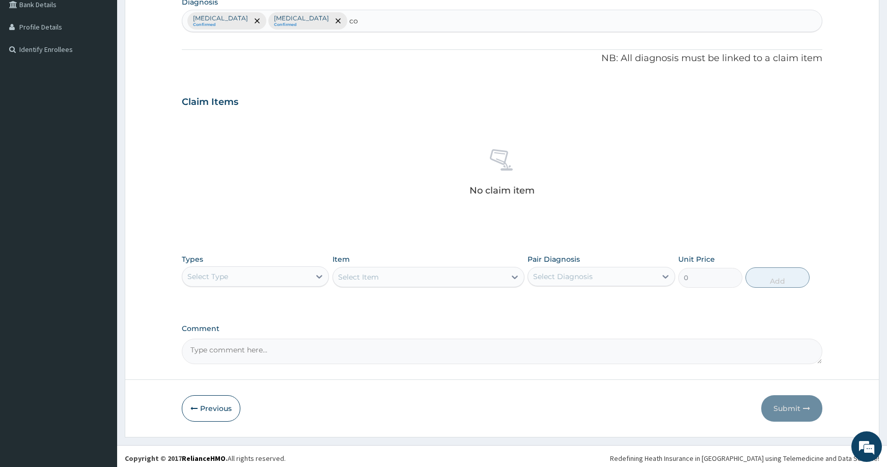
type input "c"
click at [321, 154] on div "No claim item" at bounding box center [502, 174] width 641 height 117
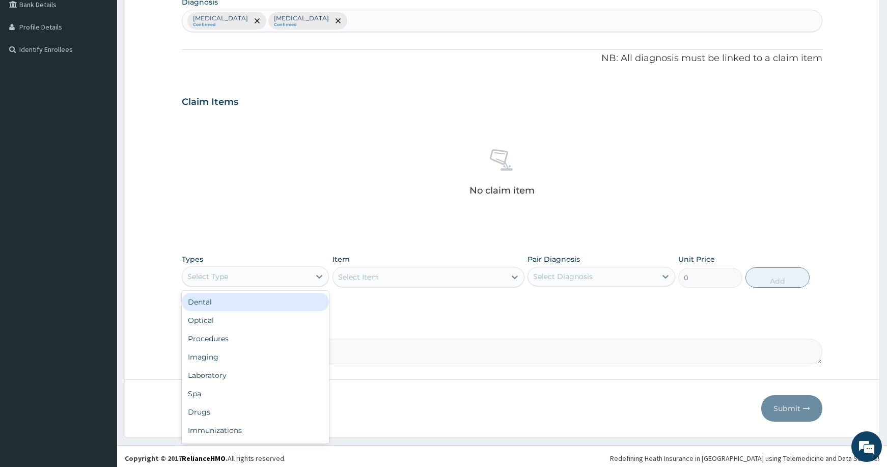
click at [250, 274] on div "Select Type" at bounding box center [246, 276] width 128 height 16
click at [249, 340] on div "Procedures" at bounding box center [255, 339] width 147 height 18
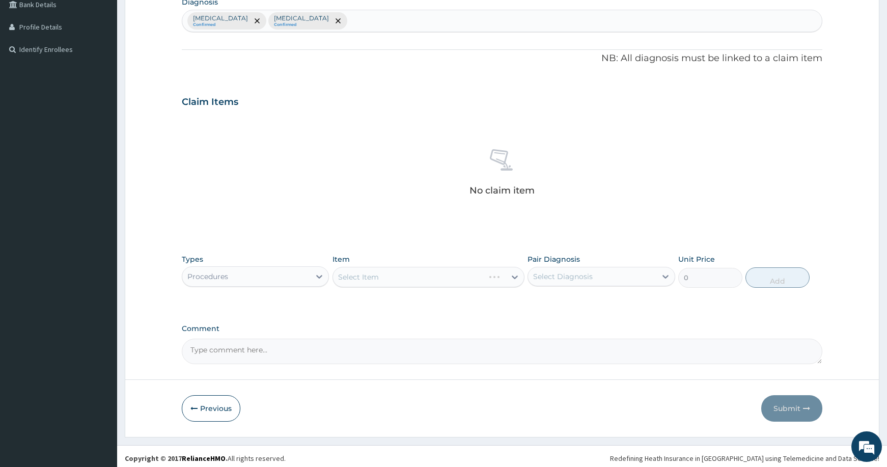
scroll to position [267, 0]
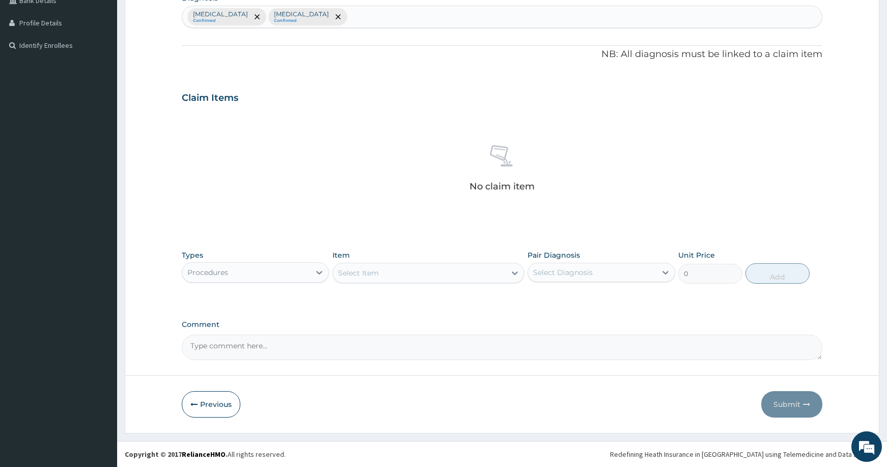
click at [401, 275] on div "Select Item" at bounding box center [419, 273] width 173 height 16
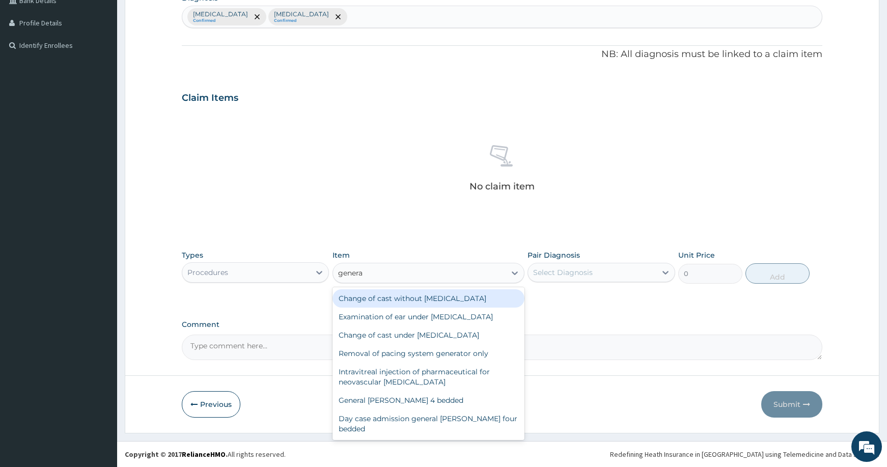
type input "general"
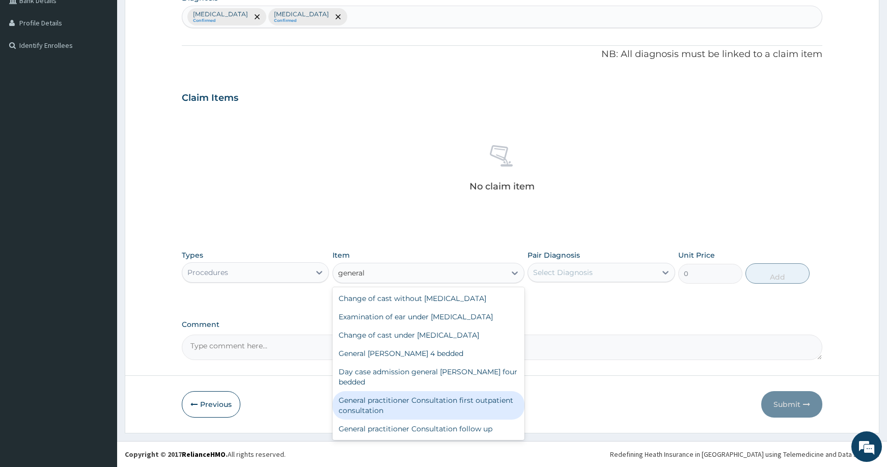
click at [415, 393] on div "General practitioner Consultation first outpatient consultation" at bounding box center [429, 405] width 192 height 29
type input "3000"
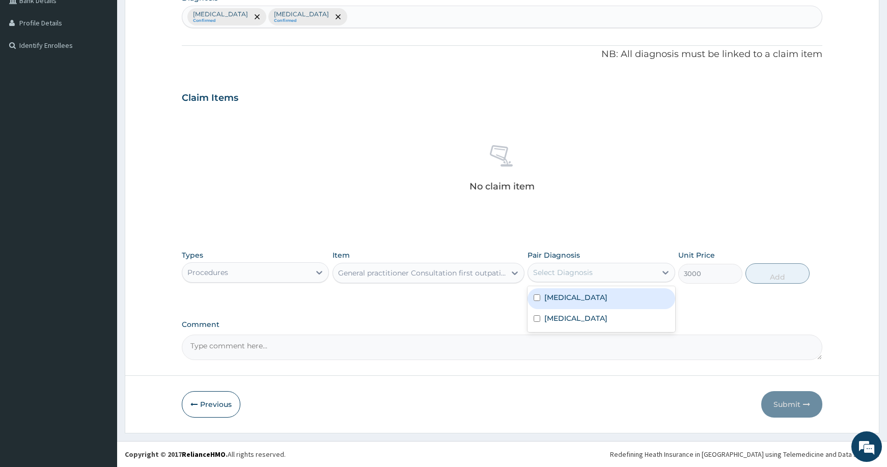
click at [597, 265] on div "Select Diagnosis" at bounding box center [592, 272] width 128 height 16
click at [592, 303] on label "[MEDICAL_DATA]" at bounding box center [575, 297] width 63 height 10
checkbox input "true"
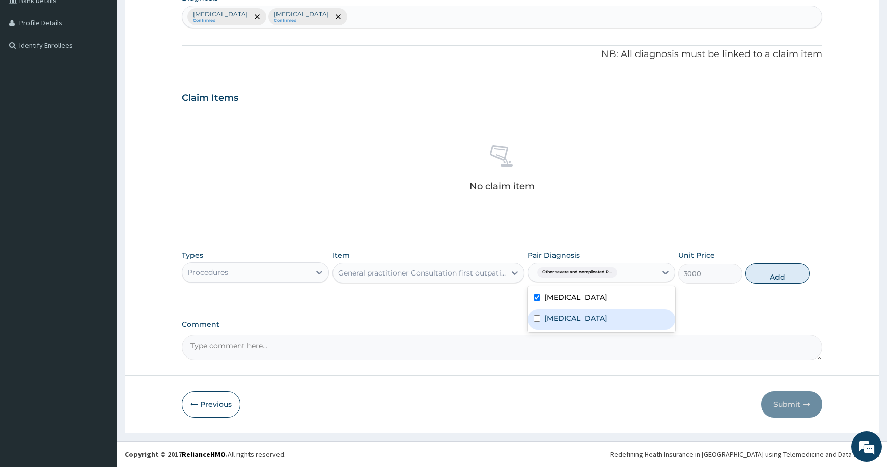
click at [593, 323] on label "Typhoid fever, unspecified" at bounding box center [575, 318] width 63 height 10
checkbox input "true"
click at [769, 273] on button "Add" at bounding box center [778, 273] width 64 height 20
type input "0"
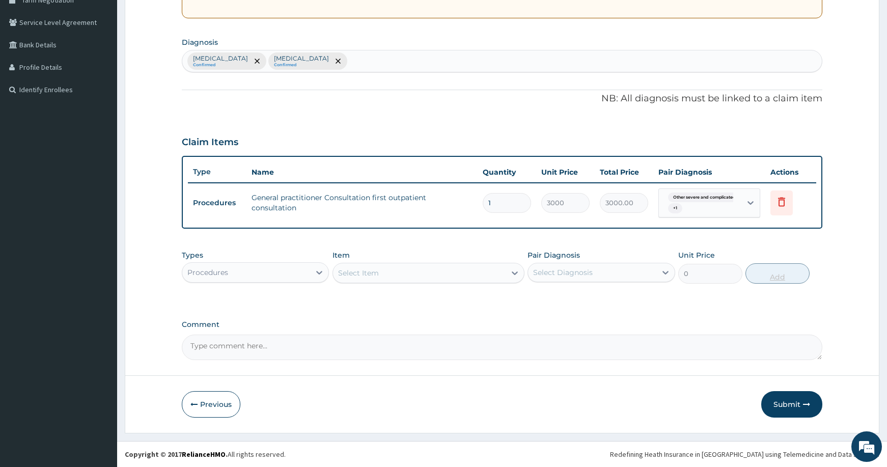
scroll to position [223, 0]
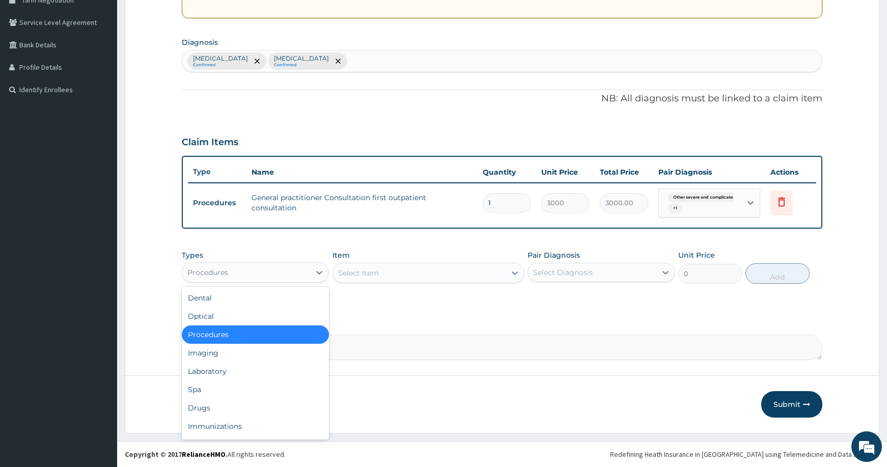
click at [254, 269] on div "Procedures" at bounding box center [246, 272] width 128 height 16
click at [244, 374] on div "Laboratory" at bounding box center [255, 371] width 147 height 18
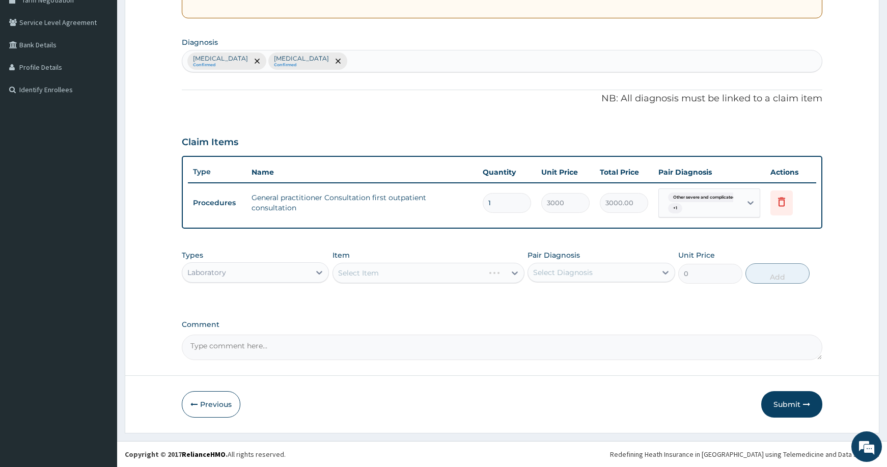
click at [424, 269] on div "Select Item" at bounding box center [429, 273] width 192 height 20
click at [496, 270] on div "Select Item" at bounding box center [419, 273] width 173 height 16
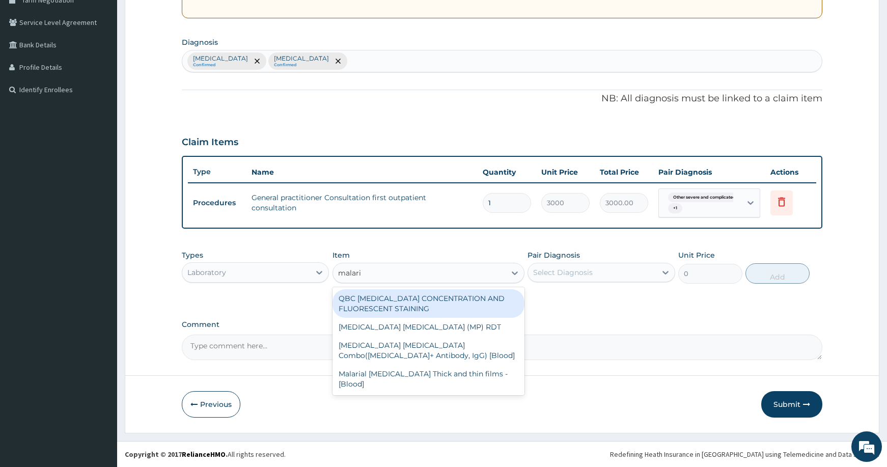
type input "[MEDICAL_DATA]"
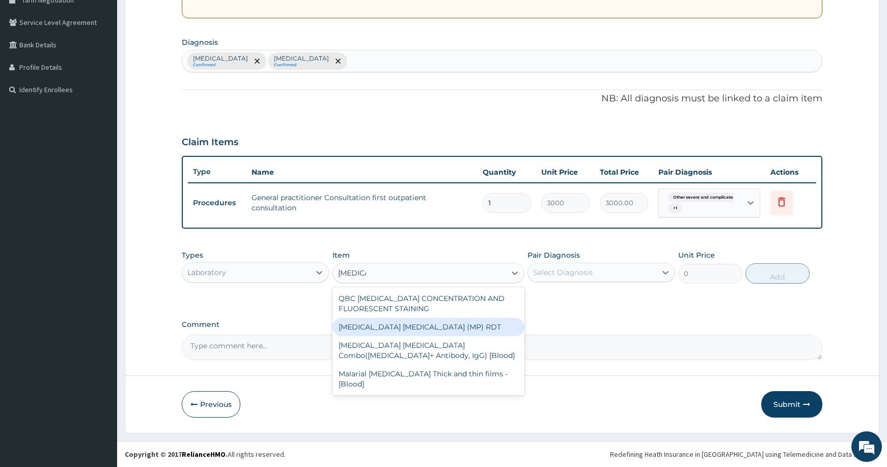
type input "1500"
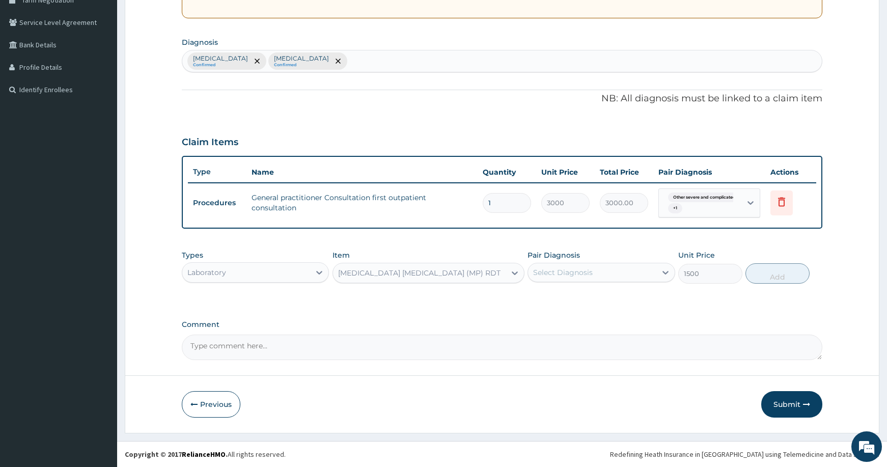
click at [589, 269] on div "Select Diagnosis" at bounding box center [563, 272] width 60 height 10
click at [601, 303] on label "[MEDICAL_DATA]" at bounding box center [575, 297] width 63 height 10
checkbox input "true"
click at [752, 268] on button "Add" at bounding box center [778, 273] width 64 height 20
type input "0"
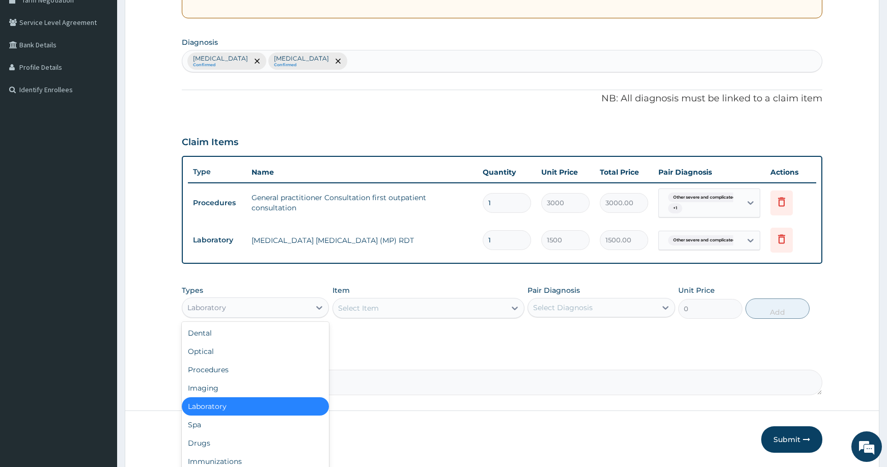
click at [287, 305] on div "Laboratory" at bounding box center [246, 307] width 128 height 16
click at [249, 438] on div "Drugs" at bounding box center [255, 443] width 147 height 18
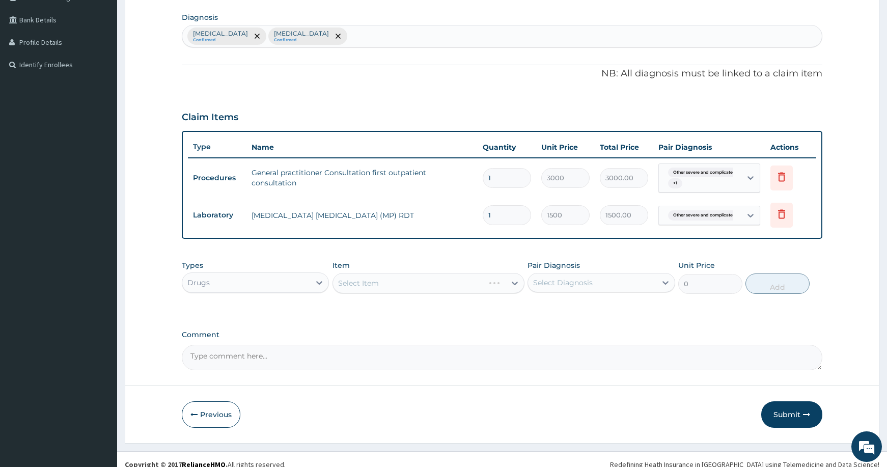
scroll to position [258, 0]
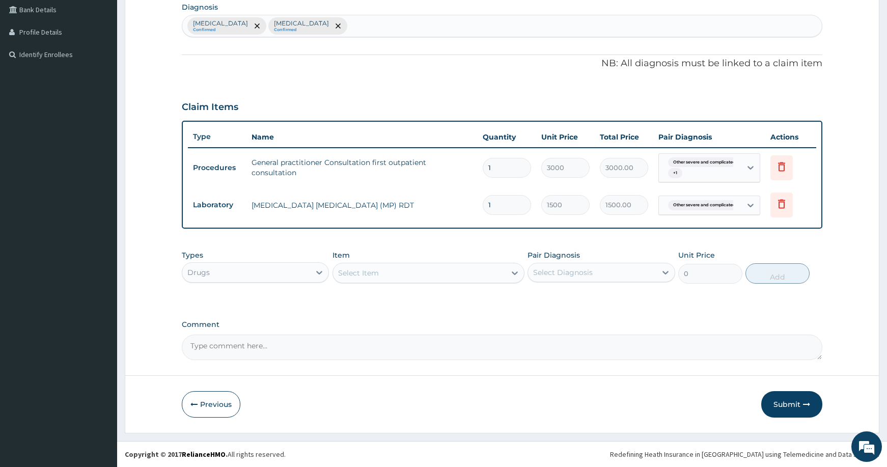
click at [455, 270] on div "Select Item" at bounding box center [419, 273] width 173 height 16
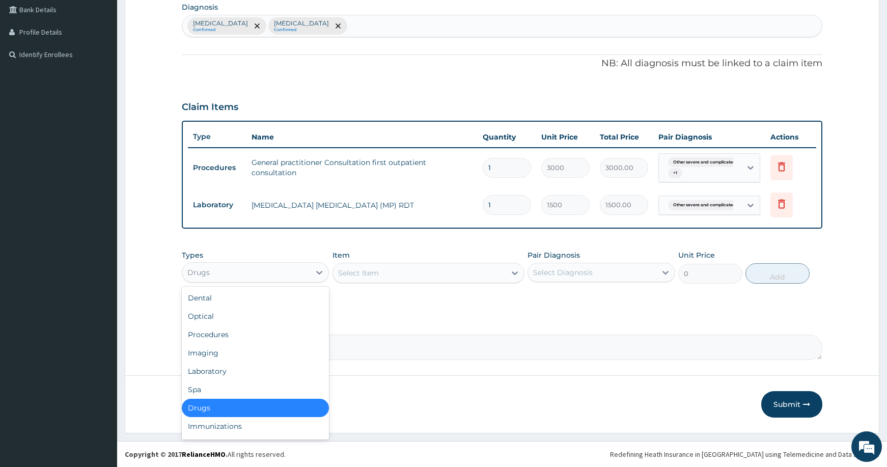
click at [223, 270] on div "Drugs" at bounding box center [246, 272] width 128 height 16
click at [249, 370] on div "Laboratory" at bounding box center [255, 371] width 147 height 18
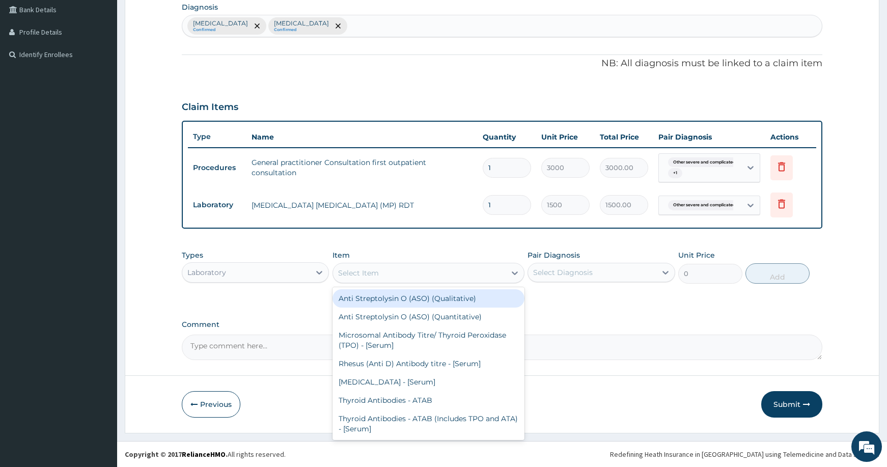
click at [447, 269] on div "Select Item" at bounding box center [419, 273] width 173 height 16
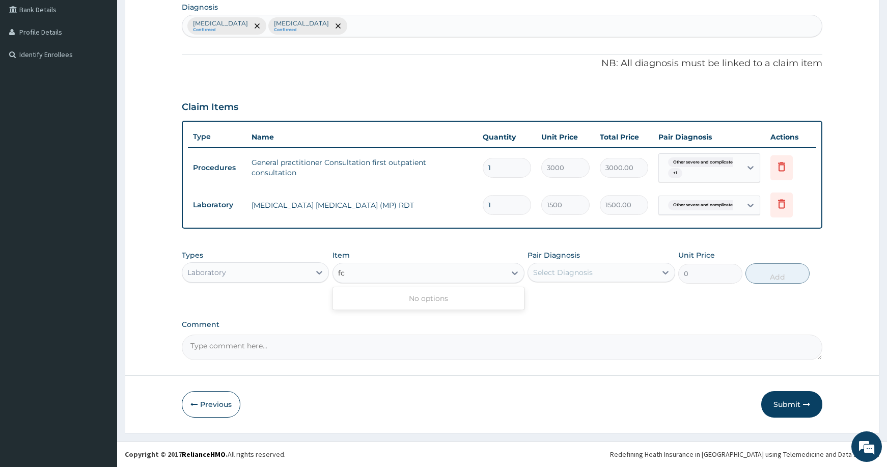
type input "fbc"
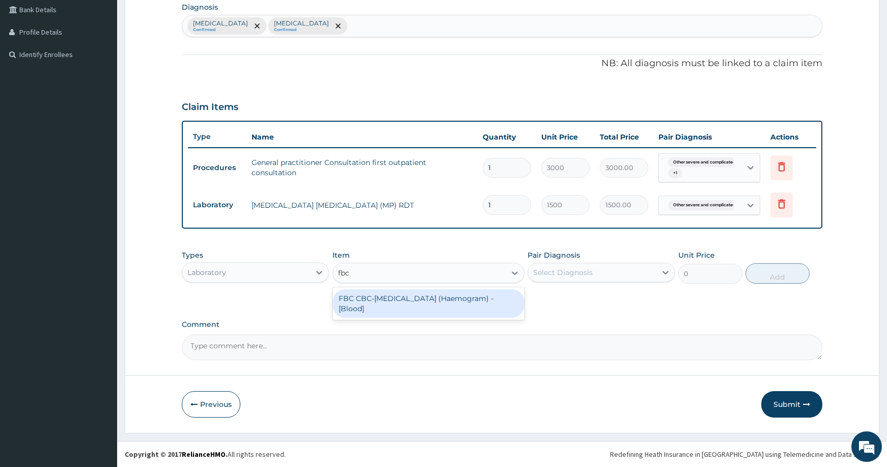
type input "3000"
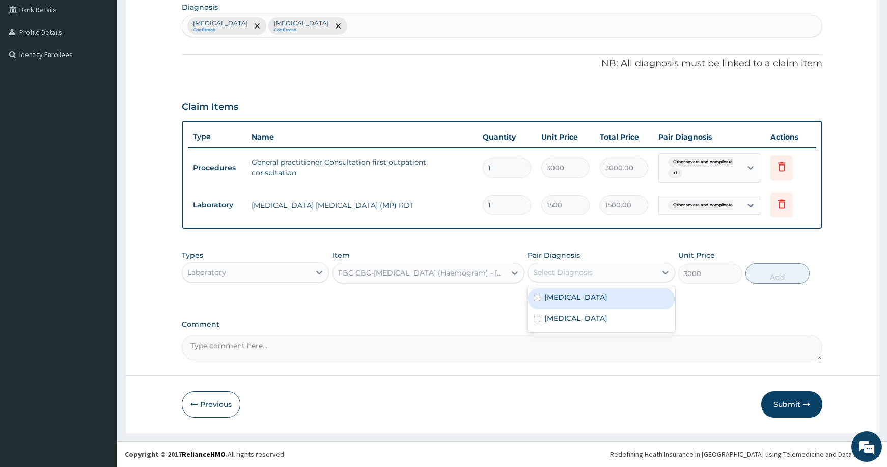
click at [576, 268] on div "Select Diagnosis" at bounding box center [563, 272] width 60 height 10
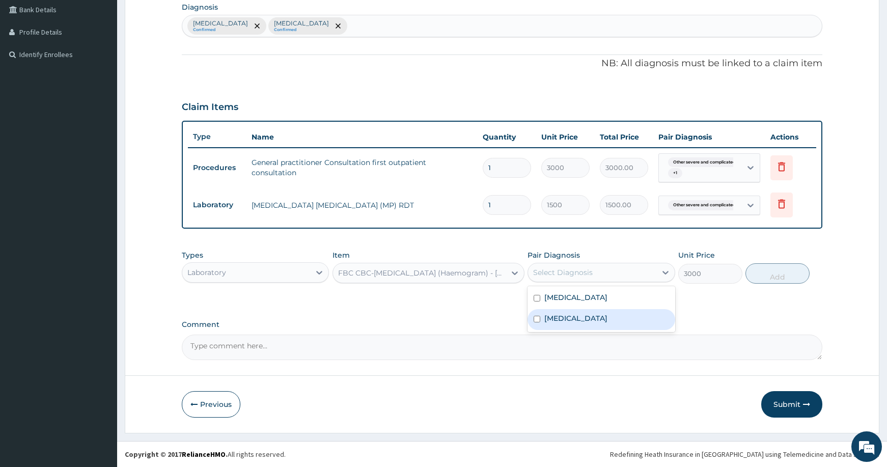
click at [606, 323] on label "Typhoid fever, unspecified" at bounding box center [575, 318] width 63 height 10
checkbox input "true"
click at [765, 274] on button "Add" at bounding box center [778, 273] width 64 height 20
type input "0"
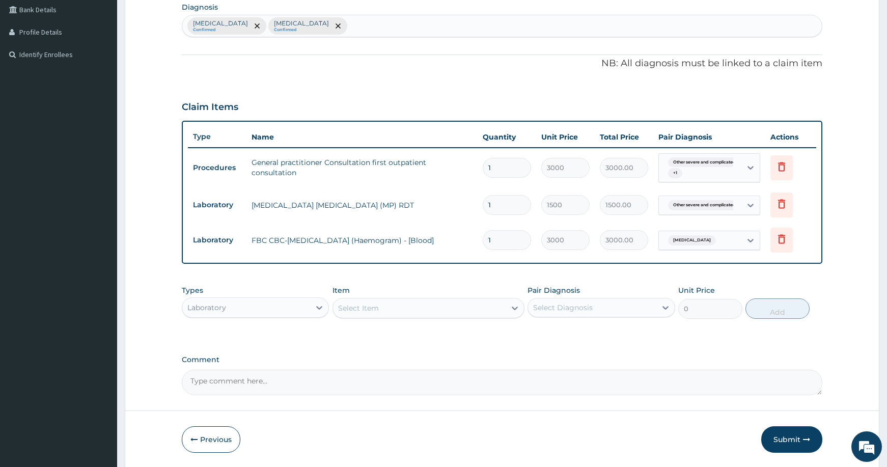
click at [403, 305] on div "Select Item" at bounding box center [419, 308] width 173 height 16
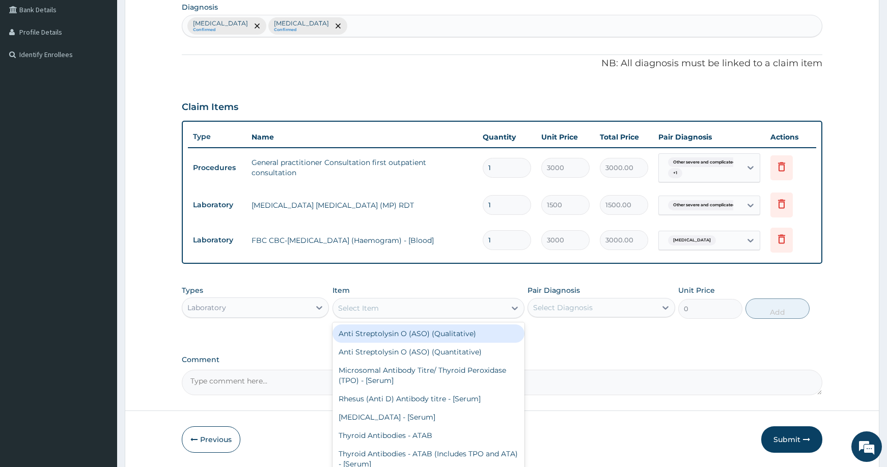
type input "e"
click at [232, 297] on div "Types Laboratory" at bounding box center [255, 302] width 147 height 34
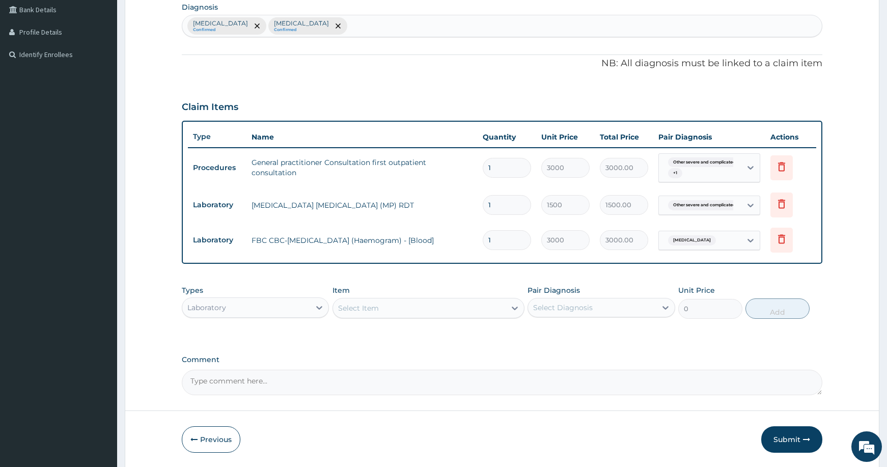
click at [233, 304] on div "Laboratory" at bounding box center [246, 307] width 128 height 16
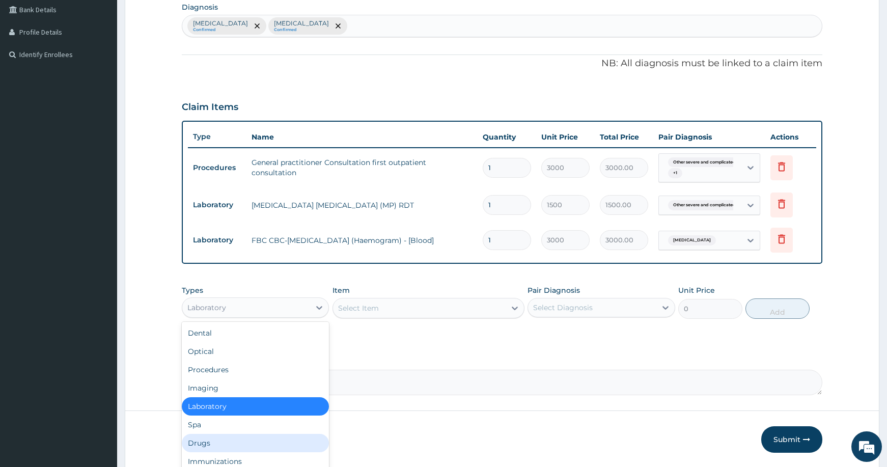
click at [242, 443] on div "Drugs" at bounding box center [255, 443] width 147 height 18
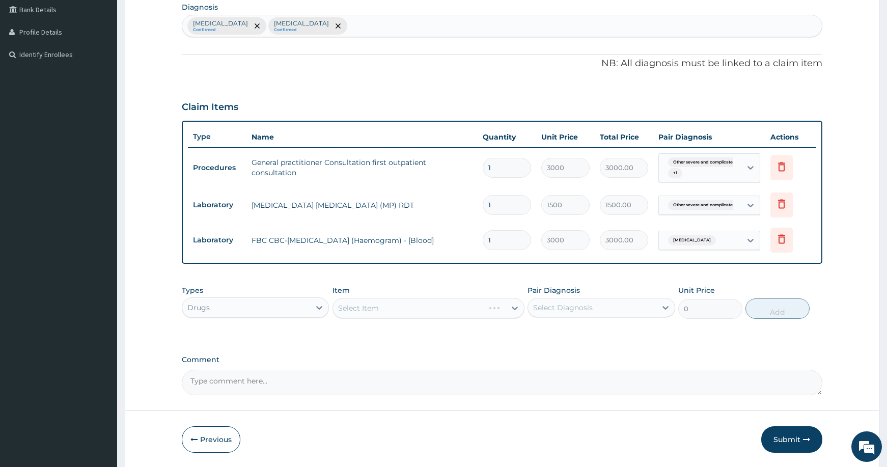
scroll to position [293, 0]
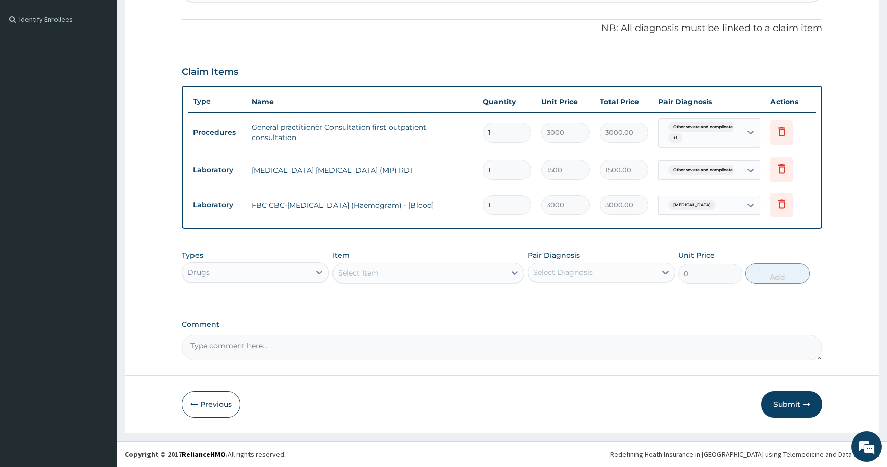
click at [455, 272] on div "Select Item" at bounding box center [419, 273] width 173 height 16
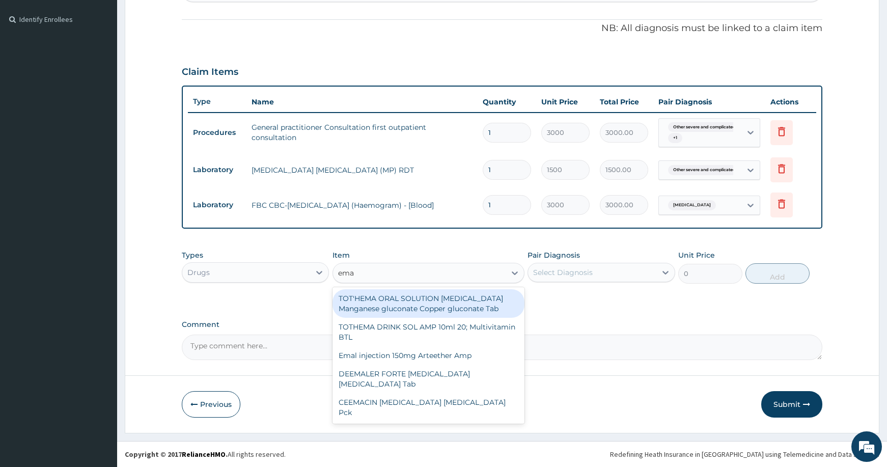
type input "emal"
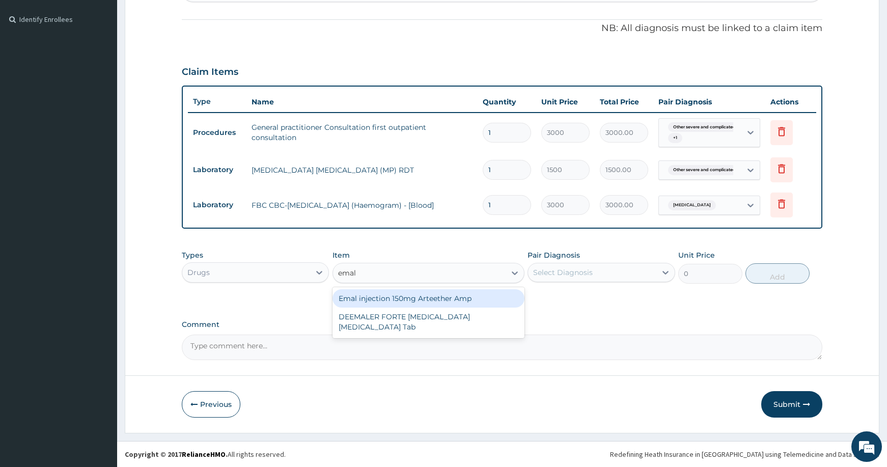
type input "4259.25"
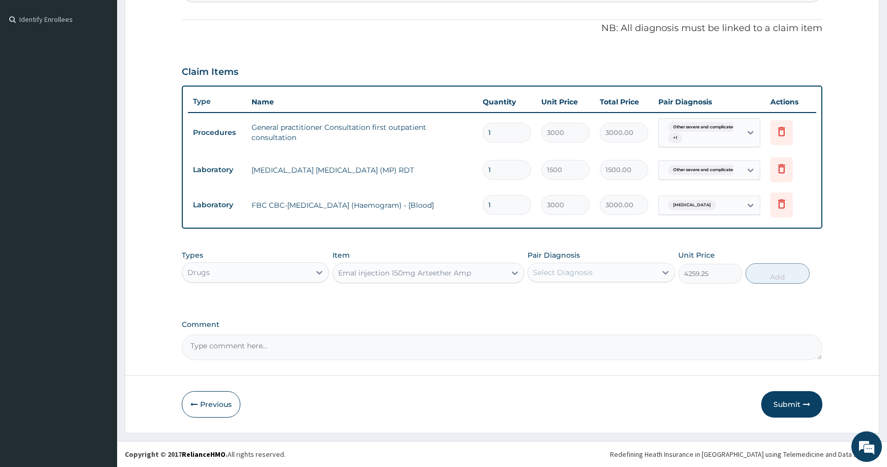
click at [568, 284] on div "Types Drugs Item Emal injection 150mg Arteether Amp Pair Diagnosis Select Diagn…" at bounding box center [502, 267] width 641 height 44
click at [571, 278] on div "Select Diagnosis" at bounding box center [592, 272] width 128 height 16
click at [571, 299] on label "[MEDICAL_DATA]" at bounding box center [575, 297] width 63 height 10
checkbox input "true"
click at [767, 274] on button "Add" at bounding box center [778, 273] width 64 height 20
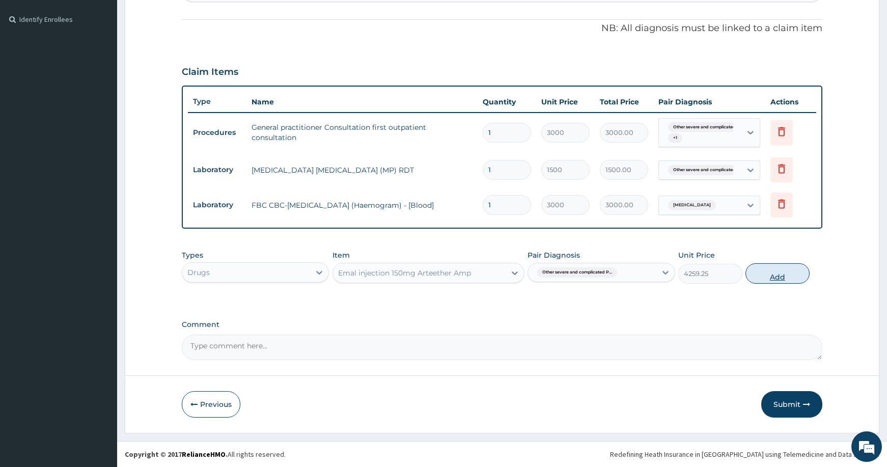
type input "0"
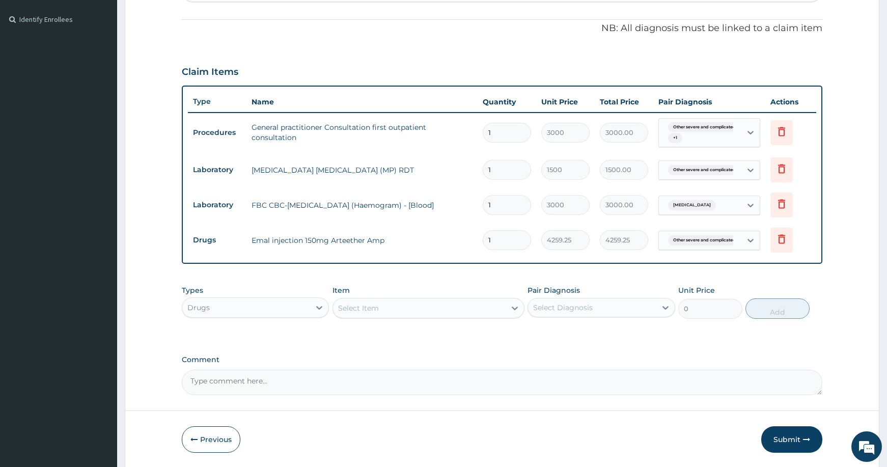
click at [410, 302] on div "Select Item" at bounding box center [419, 308] width 173 height 16
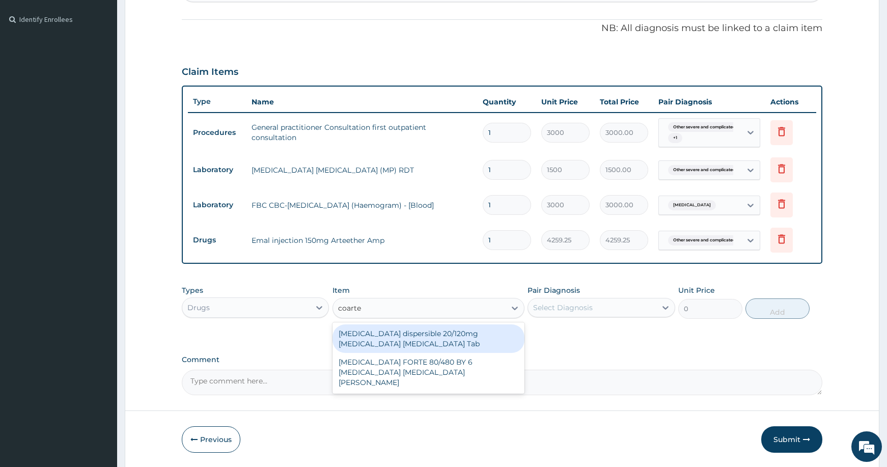
type input "coartem"
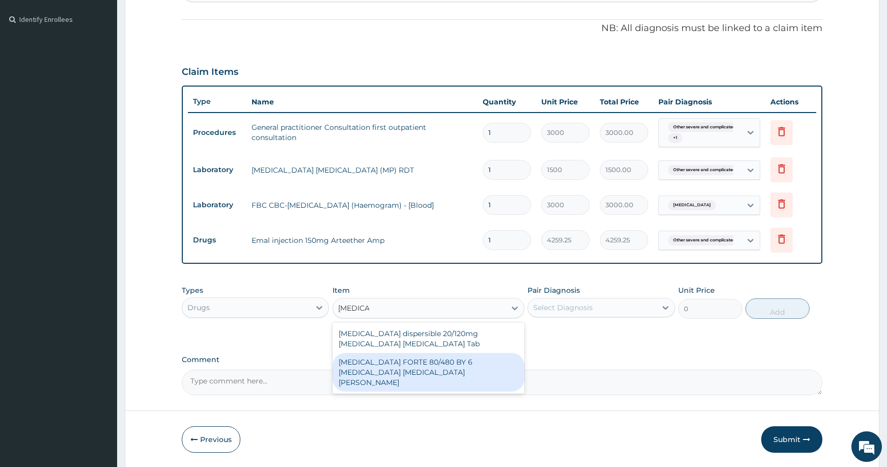
type input "4830"
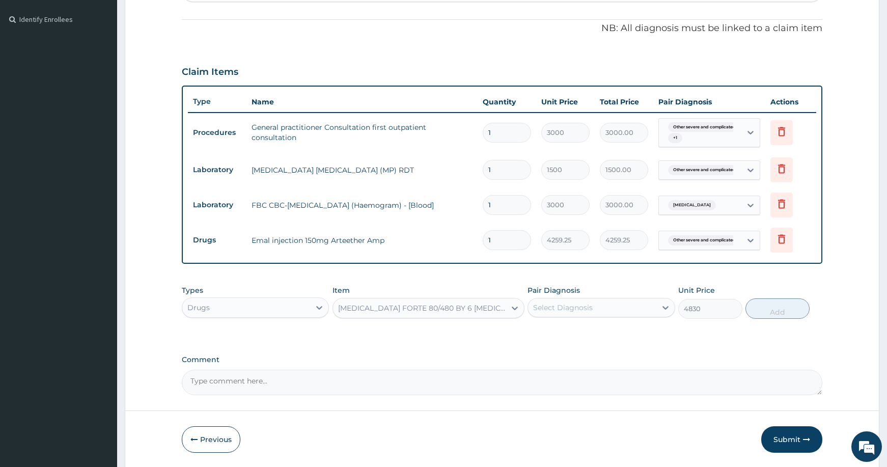
click at [563, 301] on div "Select Diagnosis" at bounding box center [592, 307] width 128 height 16
click at [577, 332] on label "[MEDICAL_DATA]" at bounding box center [575, 333] width 63 height 10
checkbox input "true"
click at [761, 310] on button "Add" at bounding box center [778, 308] width 64 height 20
type input "0"
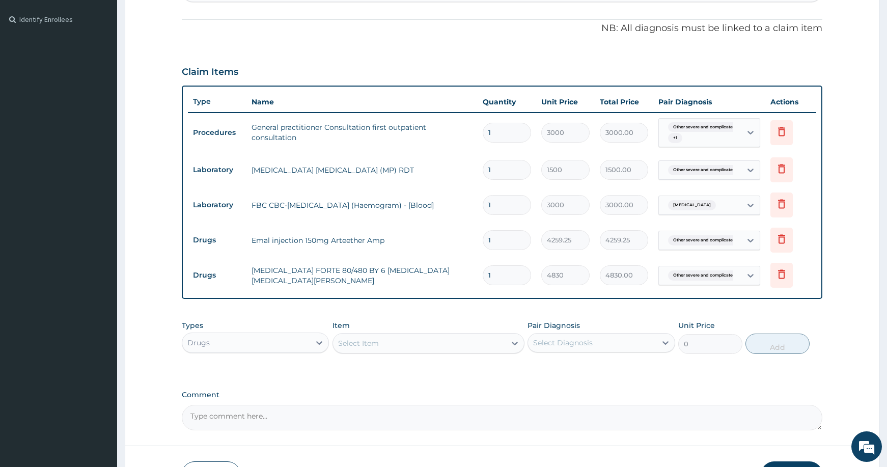
click at [400, 344] on div "Select Item" at bounding box center [419, 343] width 173 height 16
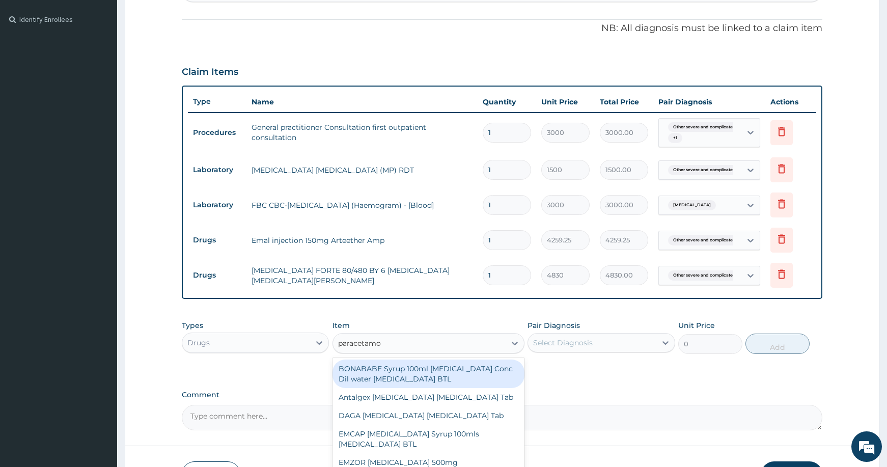
type input "paracetamol"
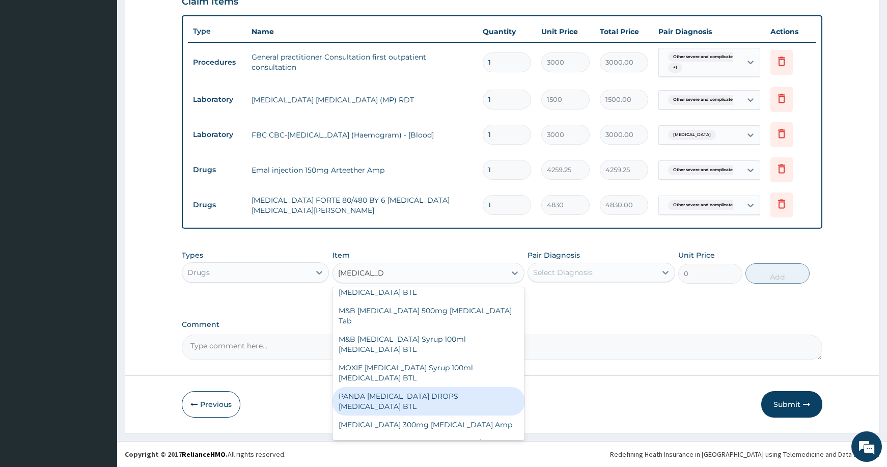
scroll to position [204, 0]
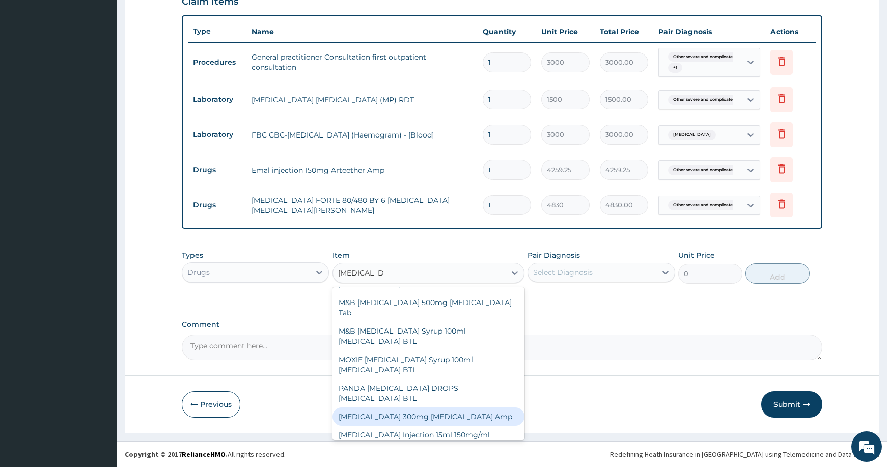
click at [432, 421] on div "[MEDICAL_DATA] 300mg [MEDICAL_DATA] Amp" at bounding box center [429, 416] width 192 height 18
type input "345"
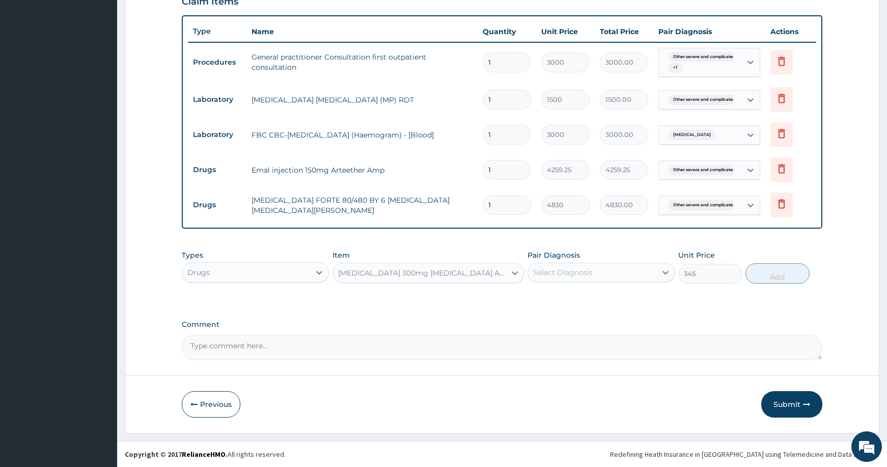
click at [550, 273] on div "Select Diagnosis" at bounding box center [563, 272] width 60 height 10
click at [577, 303] on label "[MEDICAL_DATA]" at bounding box center [575, 297] width 63 height 10
checkbox input "true"
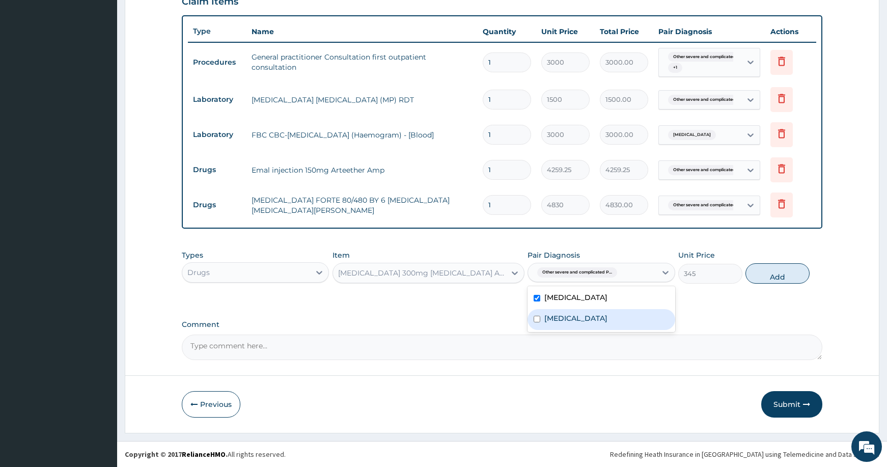
click at [583, 323] on label "Typhoid fever, unspecified" at bounding box center [575, 318] width 63 height 10
checkbox input "true"
click at [793, 272] on button "Add" at bounding box center [778, 273] width 64 height 20
type input "0"
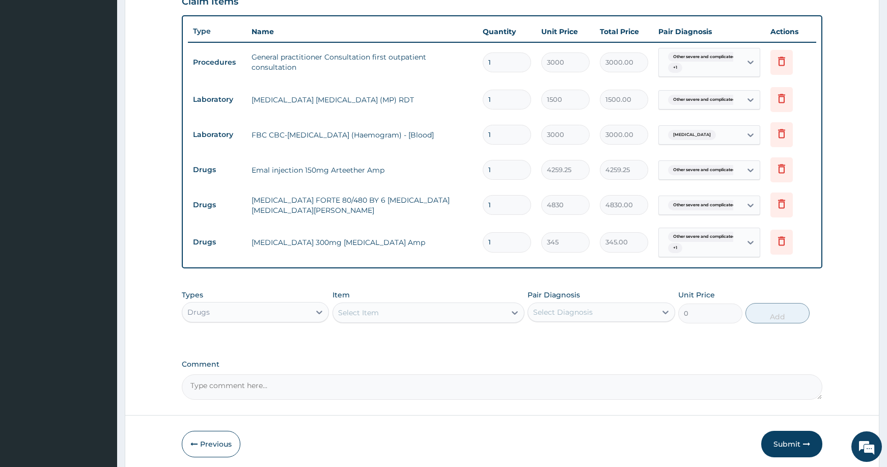
type input "0.00"
type input "2"
type input "690.00"
type input "2"
click at [400, 309] on div "Select Item" at bounding box center [419, 313] width 173 height 16
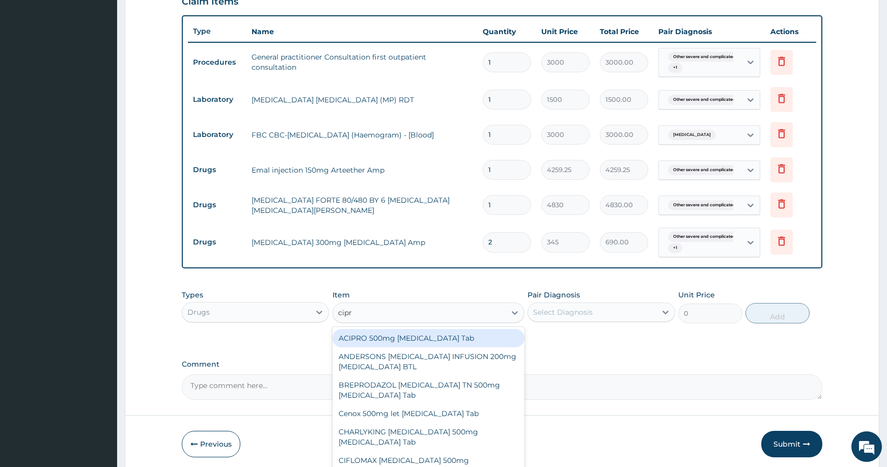
type input "cipro"
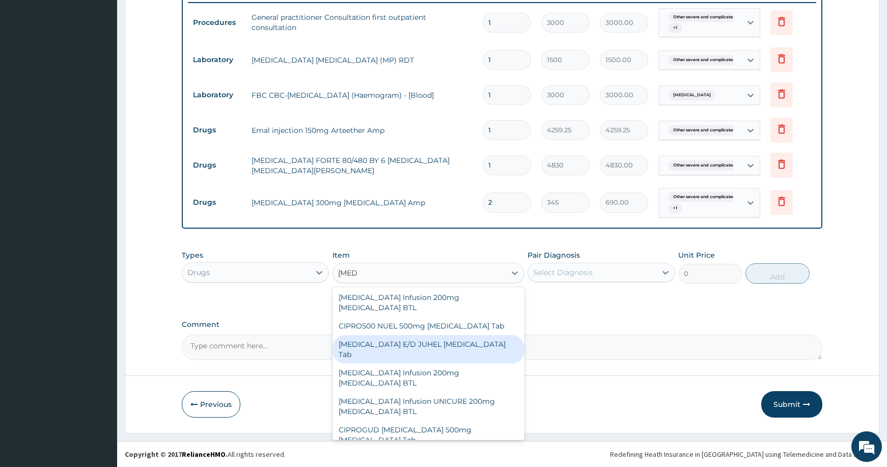
scroll to position [195, 0]
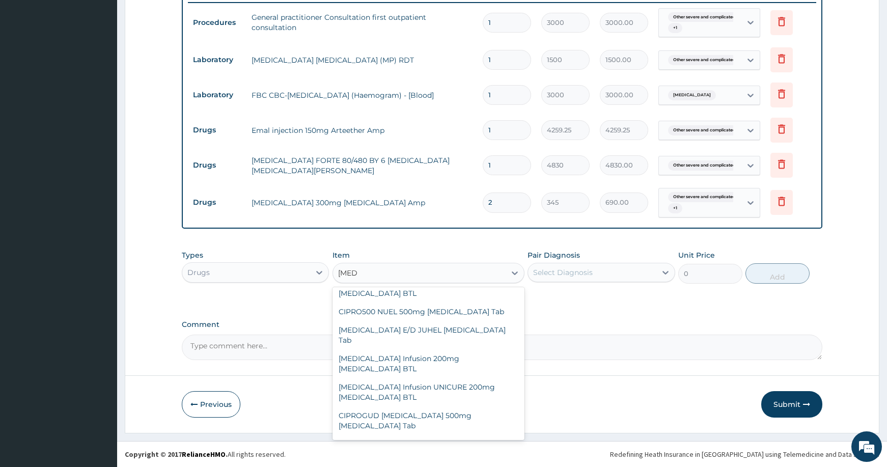
click at [391, 463] on div "[MEDICAL_DATA] 500mg [MEDICAL_DATA] Tab" at bounding box center [429, 472] width 192 height 18
type input "431.25"
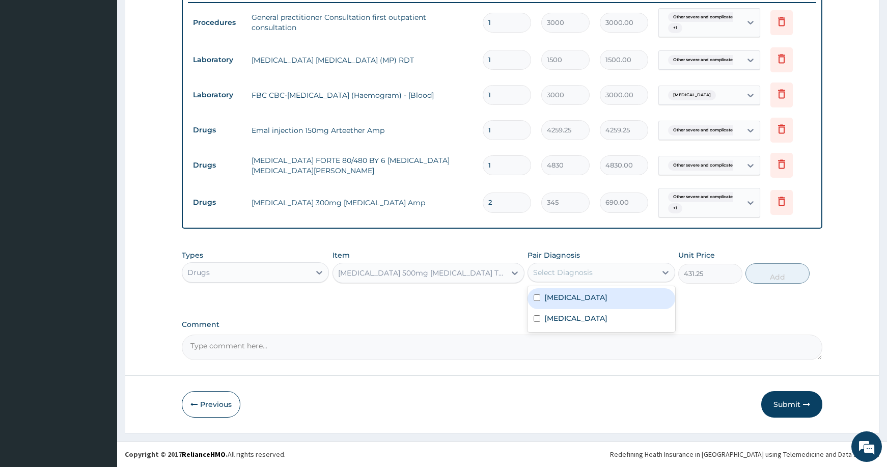
click at [621, 268] on div "Select Diagnosis" at bounding box center [592, 272] width 128 height 16
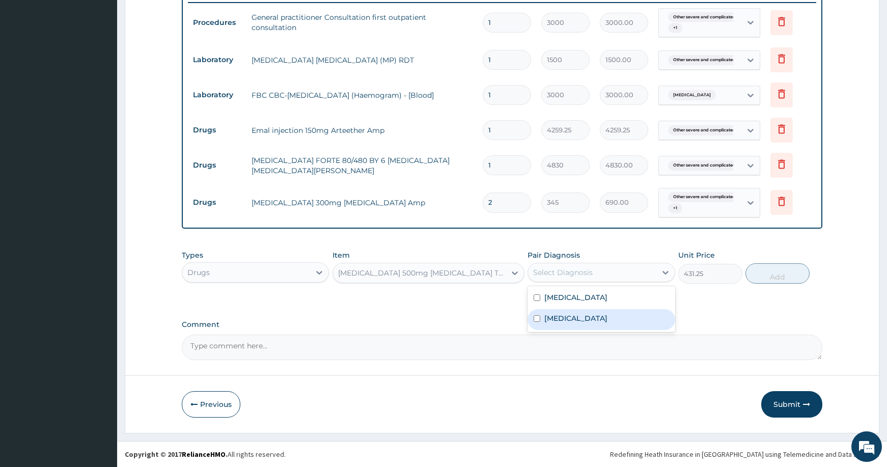
click at [555, 323] on label "Typhoid fever, unspecified" at bounding box center [575, 318] width 63 height 10
checkbox input "true"
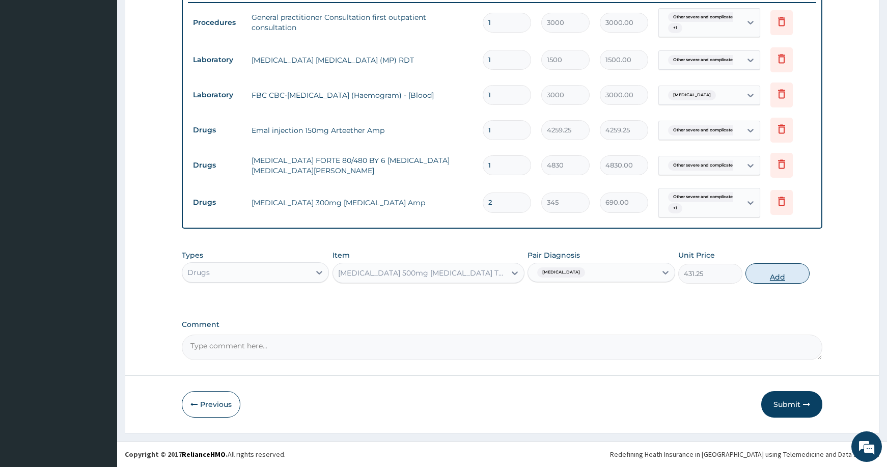
click at [788, 270] on button "Add" at bounding box center [778, 273] width 64 height 20
type input "0"
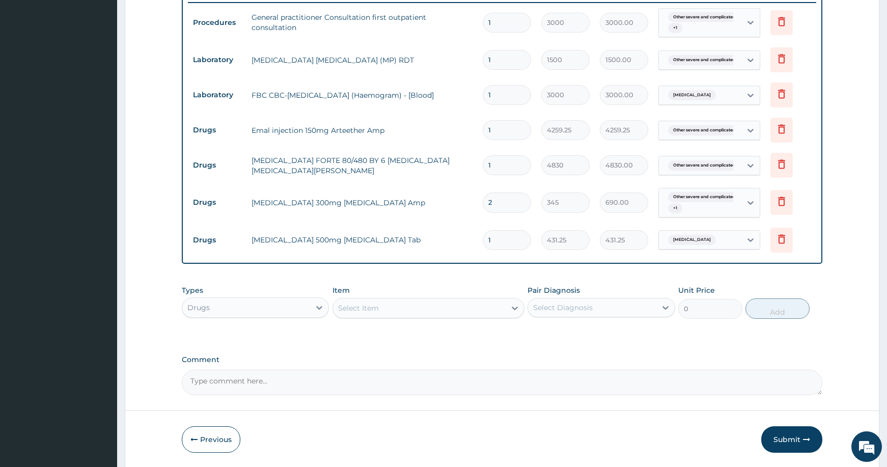
type input "15"
type input "6468.75"
type input "15"
click at [455, 304] on div "Select Item" at bounding box center [419, 308] width 173 height 16
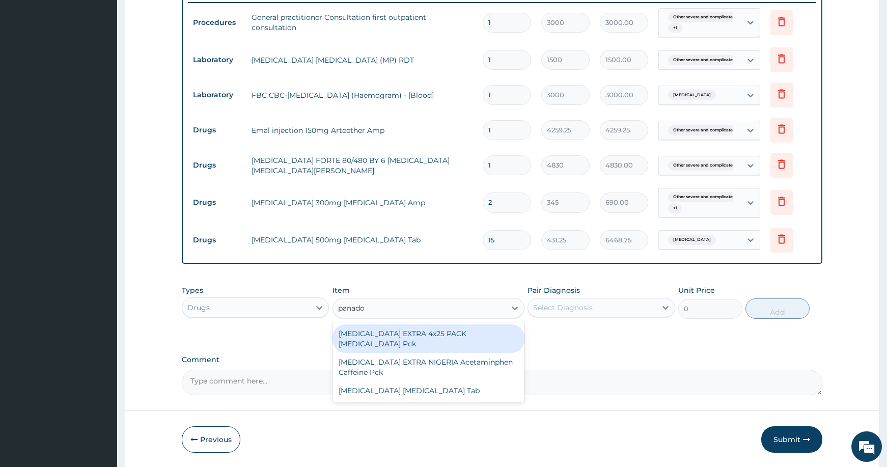
type input "panadol"
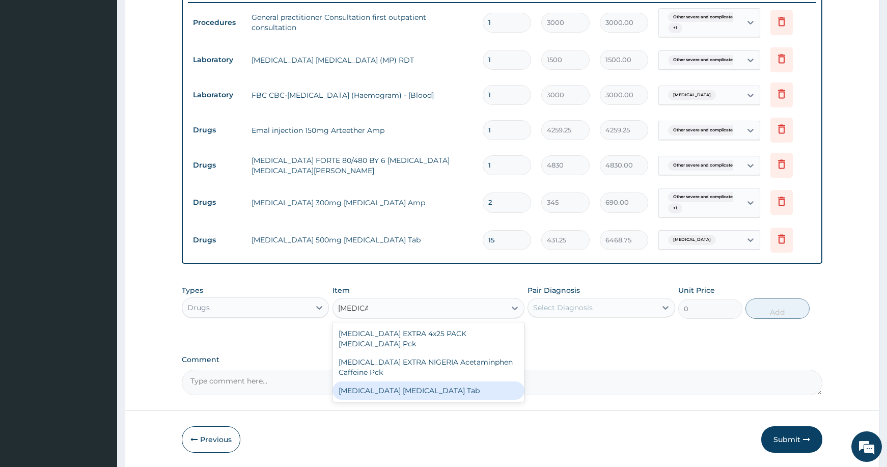
type input "48.3"
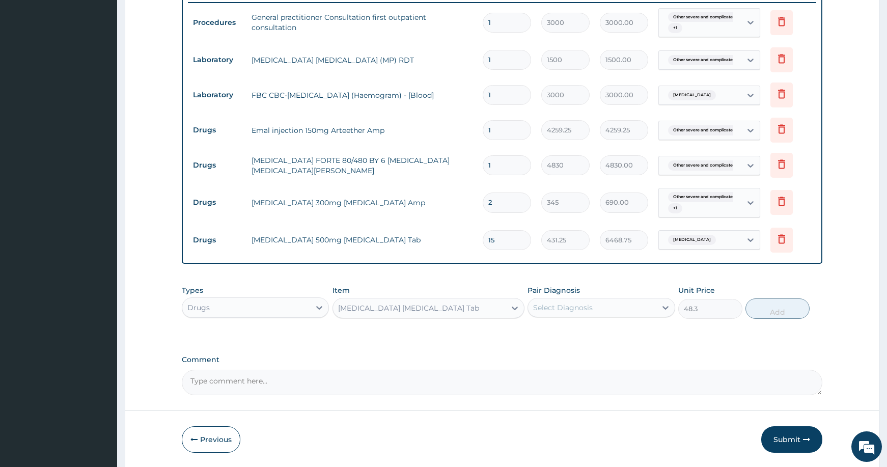
click at [557, 306] on div "Select Diagnosis" at bounding box center [563, 308] width 60 height 10
click at [567, 331] on label "[MEDICAL_DATA]" at bounding box center [575, 333] width 63 height 10
checkbox input "true"
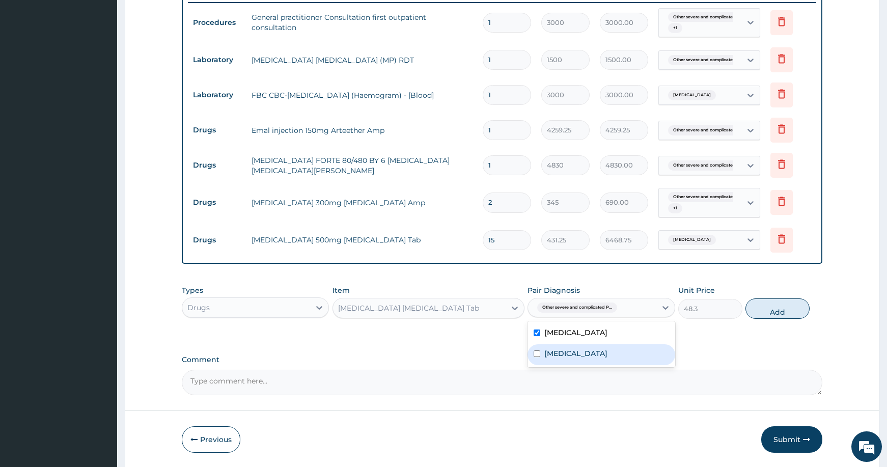
click at [574, 358] on label "Typhoid fever, unspecified" at bounding box center [575, 353] width 63 height 10
checkbox input "true"
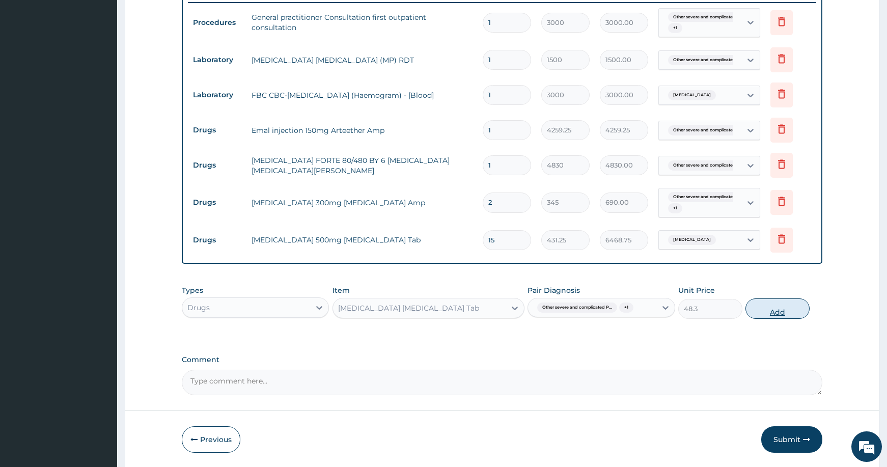
click at [767, 309] on button "Add" at bounding box center [778, 308] width 64 height 20
type input "0"
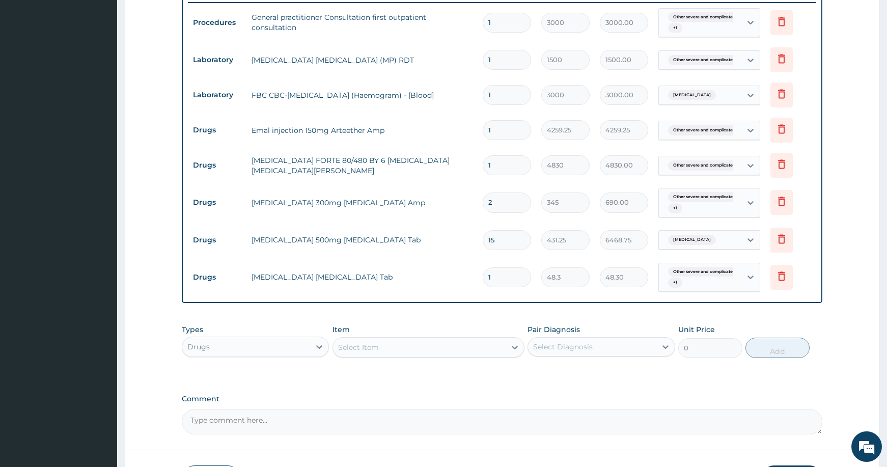
type input "18"
type input "869.40"
type input "18"
click at [399, 415] on textarea "Comment" at bounding box center [502, 421] width 641 height 25
type textarea "E"
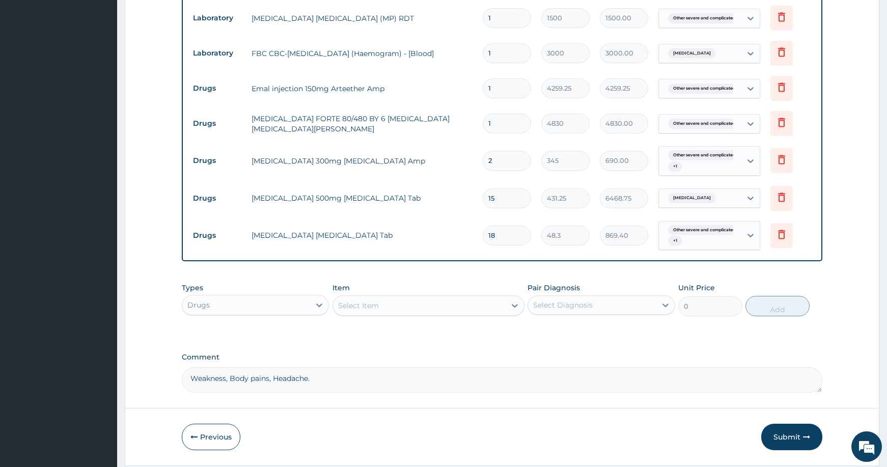
scroll to position [478, 0]
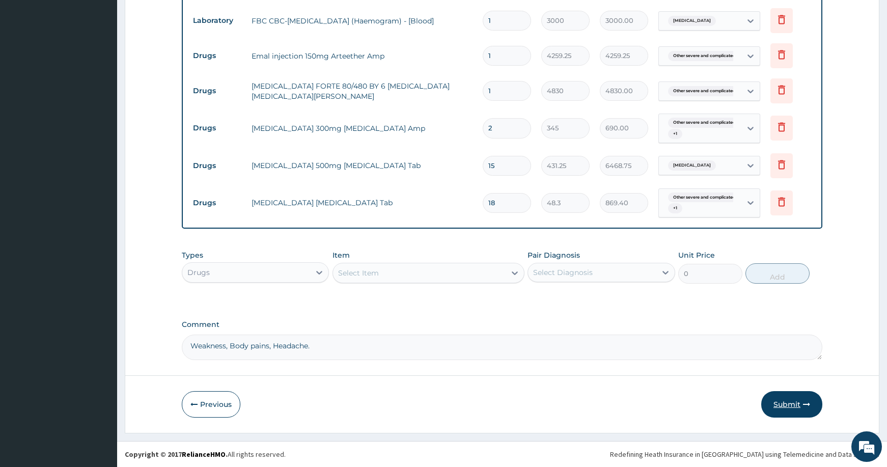
type textarea "Weakness, Body pains, Headache."
click at [797, 405] on button "Submit" at bounding box center [791, 404] width 61 height 26
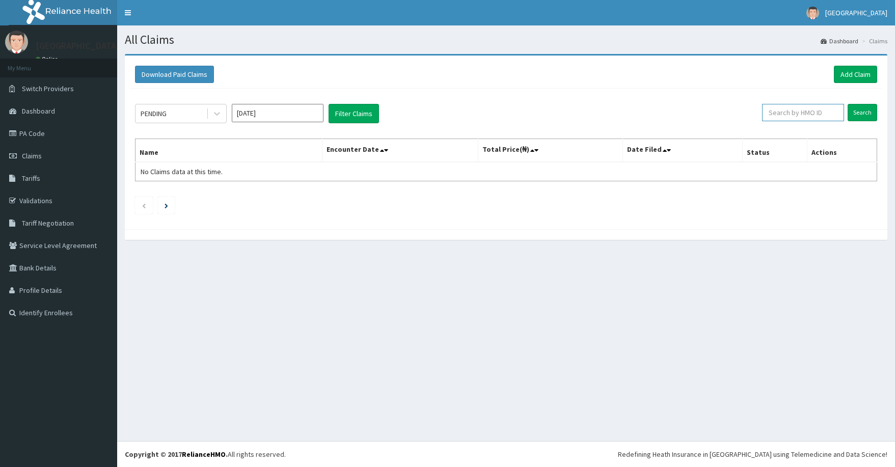
click at [818, 107] on input "text" at bounding box center [803, 112] width 82 height 17
paste input "FAB/10484/A"
type input "FAB/10484/A"
click at [859, 108] on input "Search" at bounding box center [863, 112] width 30 height 17
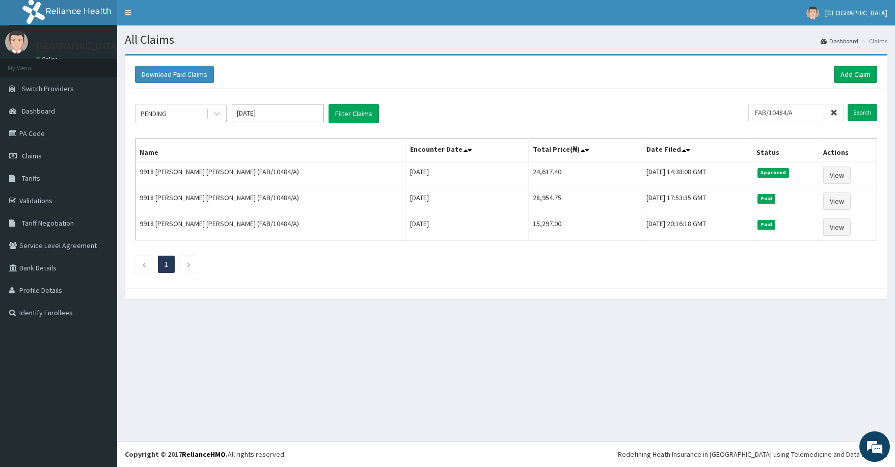
click at [471, 71] on div "Download Paid Claims Add Claim" at bounding box center [506, 74] width 742 height 17
click at [366, 70] on div "Download Paid Claims Add Claim" at bounding box center [506, 74] width 742 height 17
click at [293, 66] on div "Download Paid Claims Add Claim" at bounding box center [506, 74] width 742 height 17
click at [31, 154] on span "Claims" at bounding box center [32, 155] width 20 height 9
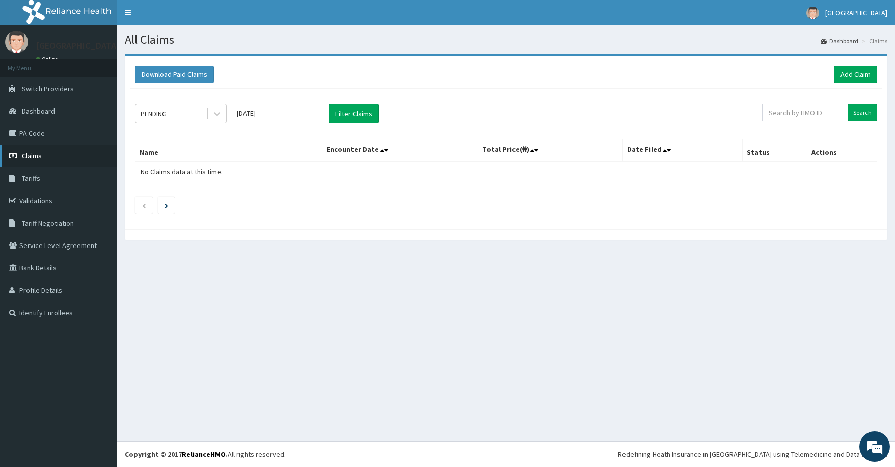
click at [41, 154] on span "Claims" at bounding box center [32, 155] width 20 height 9
click at [842, 69] on link "Add Claim" at bounding box center [855, 74] width 43 height 17
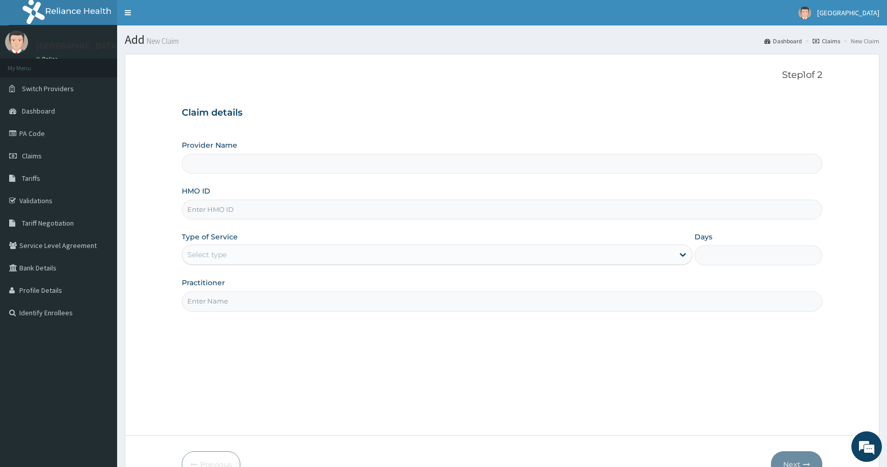
type input "[GEOGRAPHIC_DATA] and [GEOGRAPHIC_DATA]"
click at [351, 204] on input "HMO ID" at bounding box center [502, 210] width 641 height 20
paste input "ARM/10313/A"
type input "ARM/10313/A"
click at [205, 252] on div "Select type" at bounding box center [206, 255] width 39 height 10
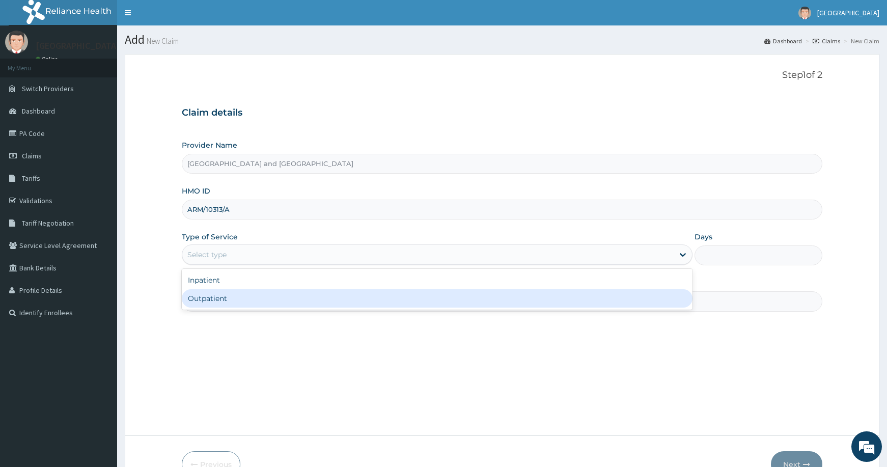
click at [221, 291] on div "Outpatient" at bounding box center [437, 298] width 511 height 18
type input "1"
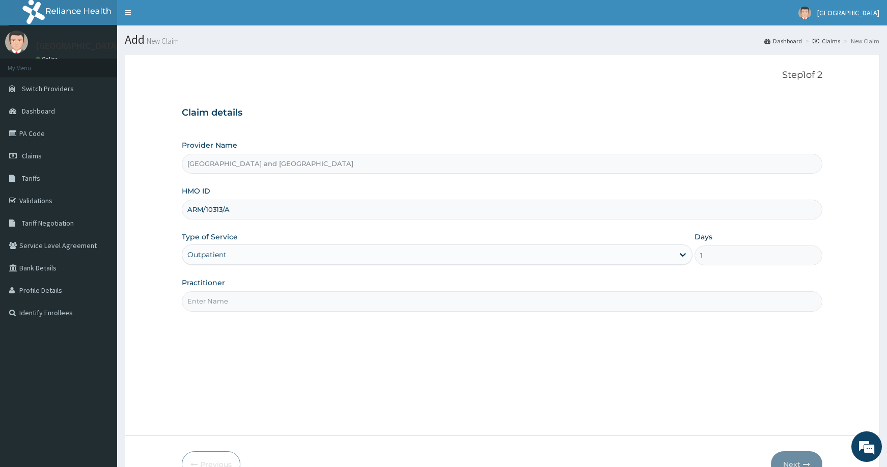
click at [226, 290] on div "Practitioner" at bounding box center [502, 295] width 641 height 34
click at [227, 297] on input "Practitioner" at bounding box center [502, 301] width 641 height 20
type input "Dr [PERSON_NAME]"
click at [791, 458] on button "Next" at bounding box center [796, 464] width 51 height 26
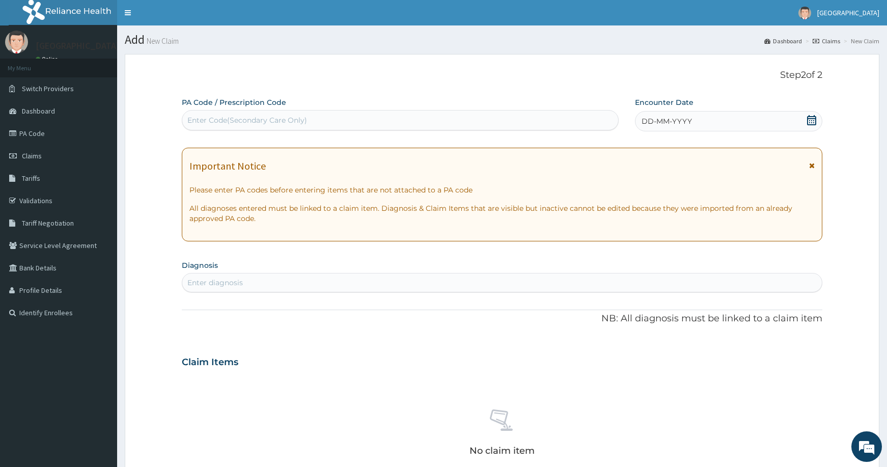
click at [701, 114] on div "DD-MM-YYYY" at bounding box center [728, 121] width 187 height 20
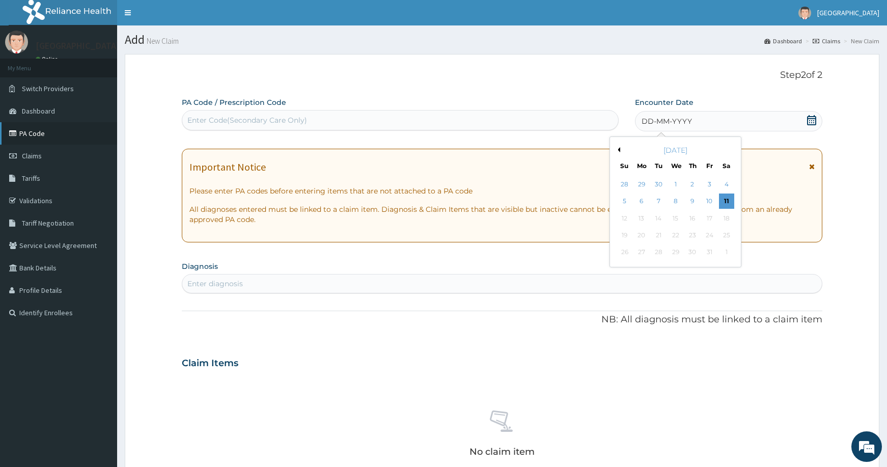
click at [34, 131] on link "PA Code" at bounding box center [58, 133] width 117 height 22
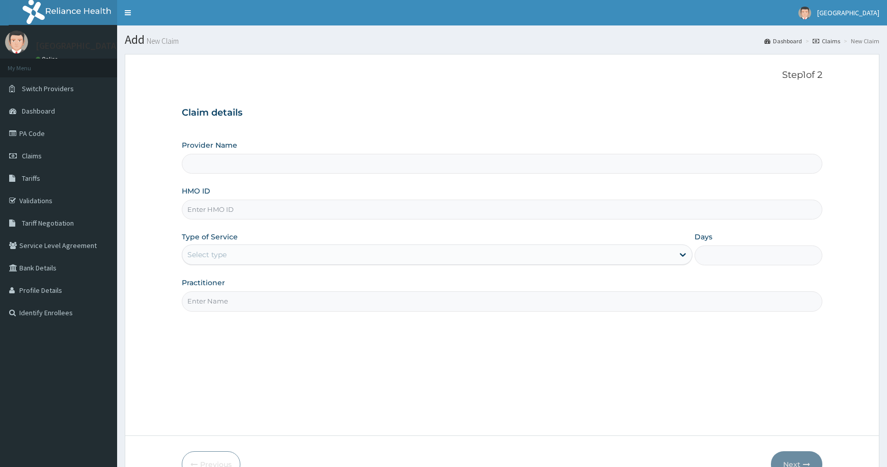
click at [331, 207] on input "HMO ID" at bounding box center [502, 210] width 641 height 20
paste input "ARM/10313/A"
type input "ARM/10313/A"
type input "[GEOGRAPHIC_DATA] and [GEOGRAPHIC_DATA]"
type input "ARM/10313/A"
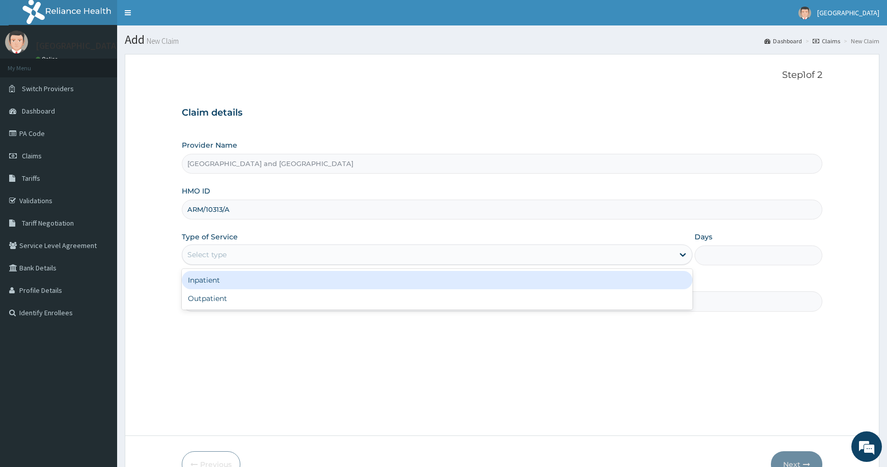
click at [287, 254] on div "Select type" at bounding box center [428, 255] width 492 height 16
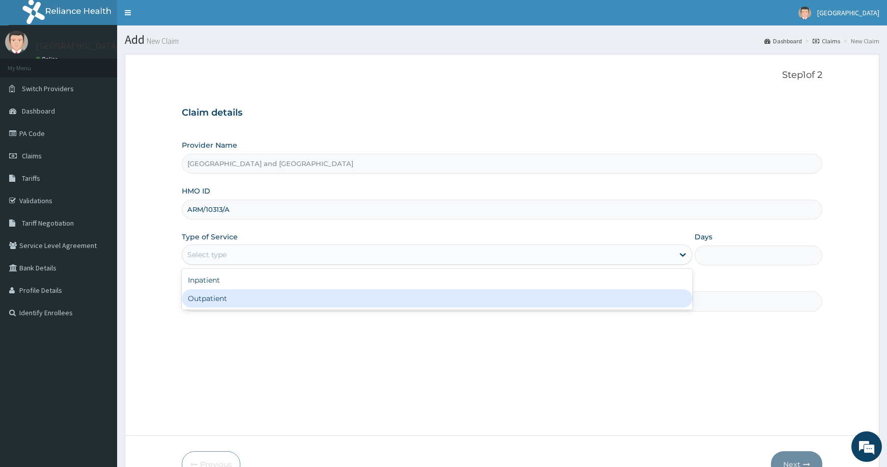
click at [266, 298] on div "Outpatient" at bounding box center [437, 298] width 511 height 18
type input "1"
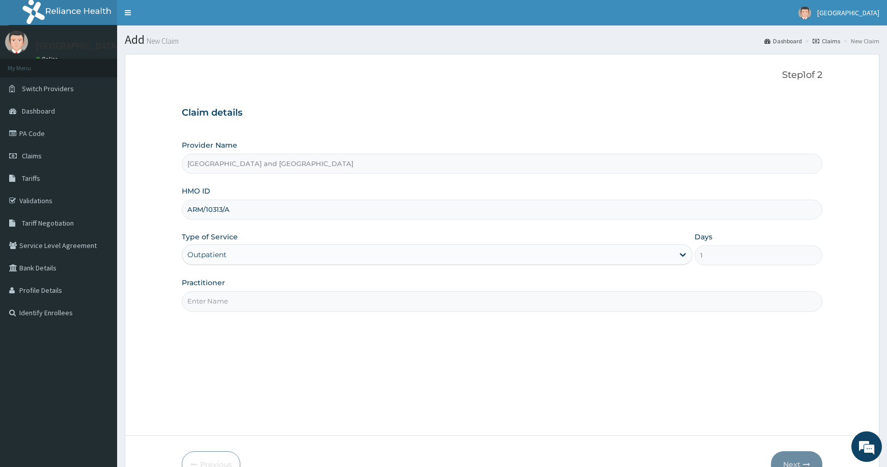
click at [266, 299] on input "Practitioner" at bounding box center [502, 301] width 641 height 20
type input "fyviyp ;["
click at [789, 456] on button "Next" at bounding box center [796, 464] width 51 height 26
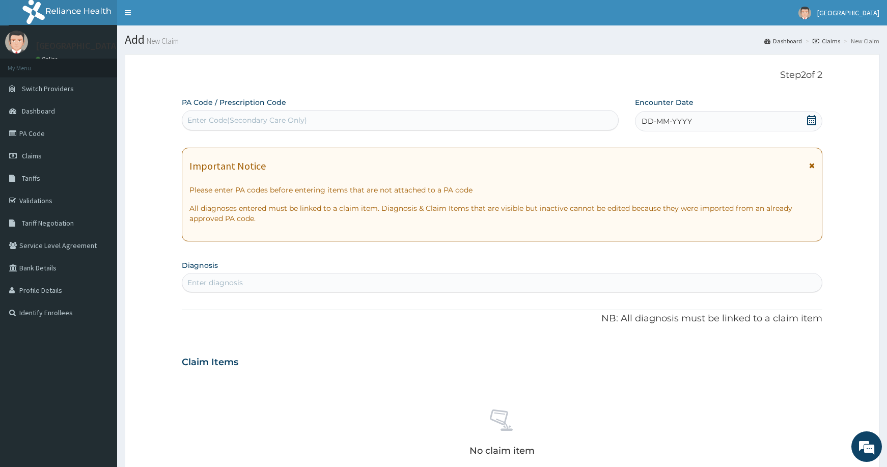
click at [717, 116] on div "DD-MM-YYYY" at bounding box center [728, 121] width 187 height 20
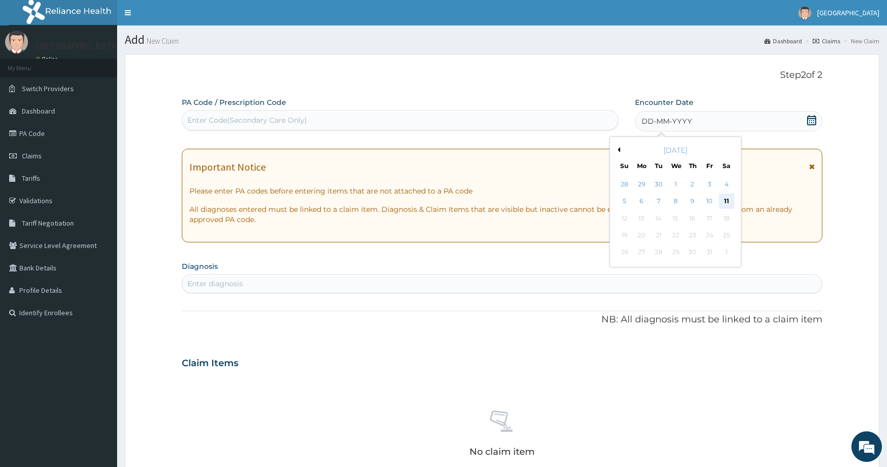
click at [720, 194] on div "11" at bounding box center [726, 201] width 15 height 15
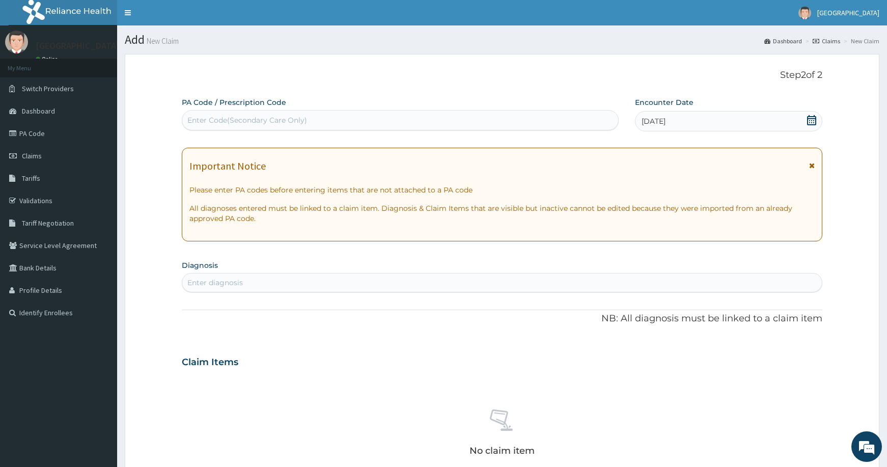
click at [265, 281] on div "Enter diagnosis" at bounding box center [502, 283] width 640 height 16
type input "[MEDICAL_DATA]"
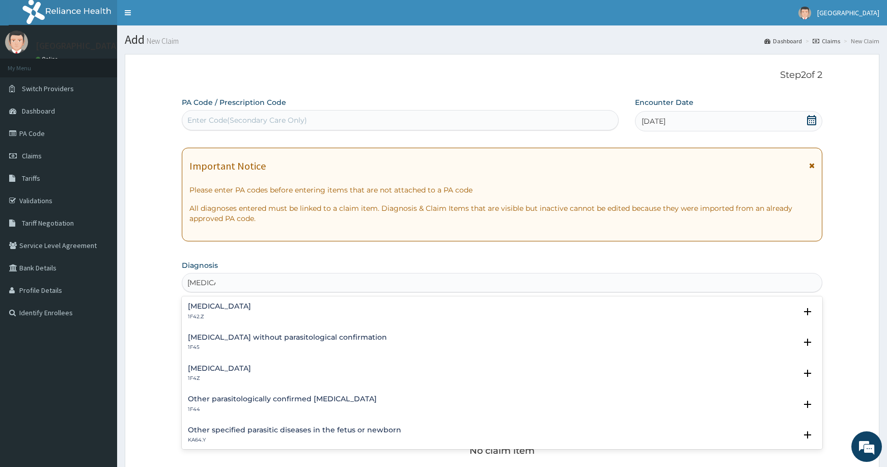
click at [251, 307] on h4 "[MEDICAL_DATA]" at bounding box center [219, 307] width 63 height 8
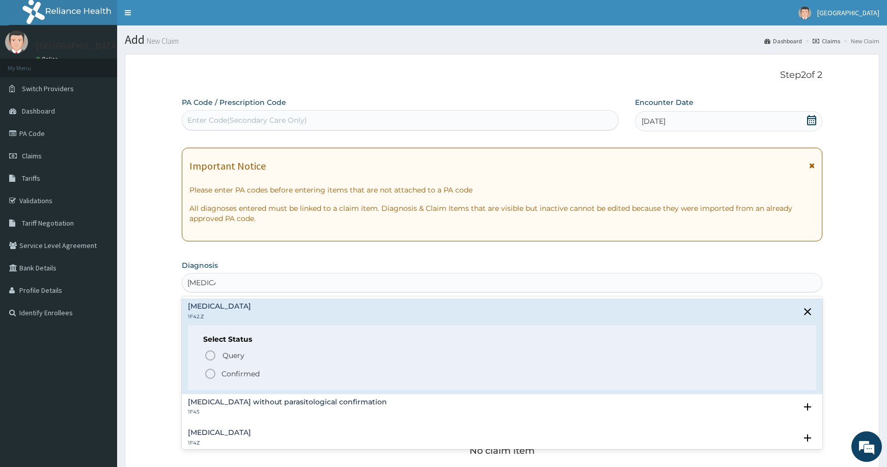
click at [211, 373] on icon "status option filled" at bounding box center [210, 374] width 12 height 12
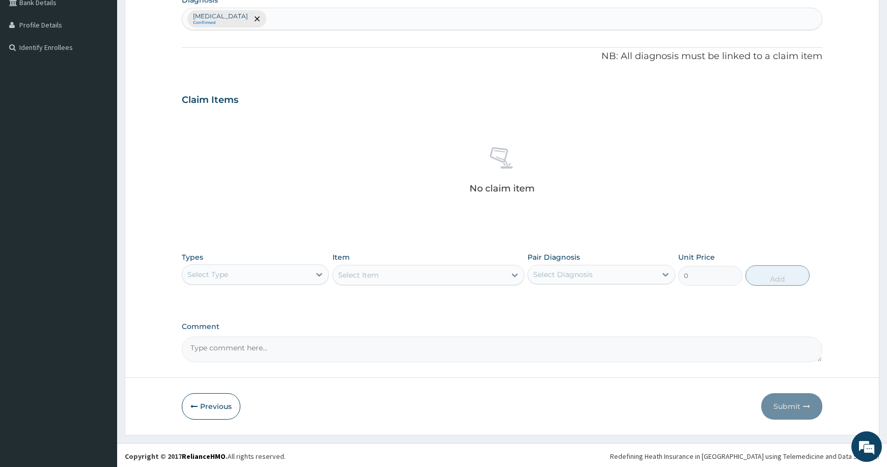
scroll to position [267, 0]
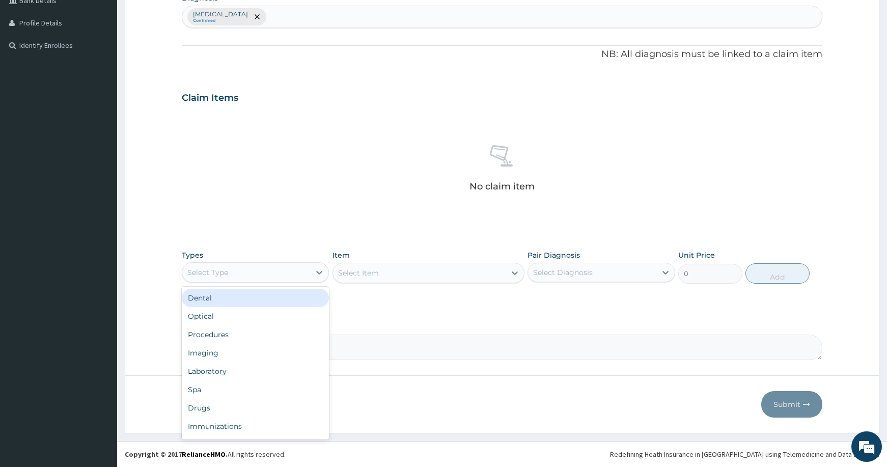
click at [290, 274] on div "Select Type" at bounding box center [246, 272] width 128 height 16
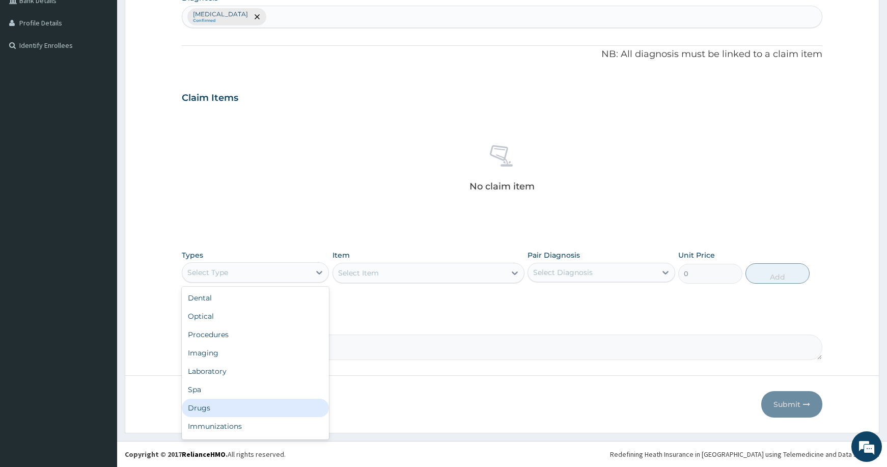
click at [229, 402] on div "Drugs" at bounding box center [255, 408] width 147 height 18
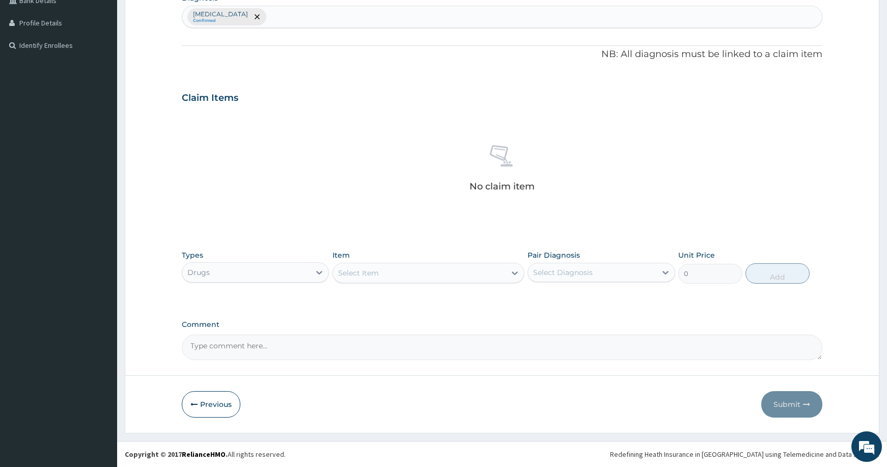
click at [437, 270] on div "Select Item" at bounding box center [419, 273] width 173 height 16
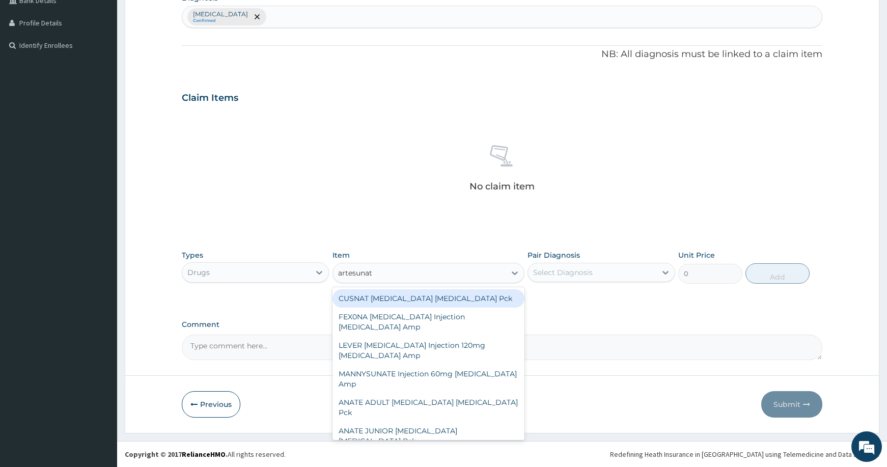
type input "[MEDICAL_DATA]"
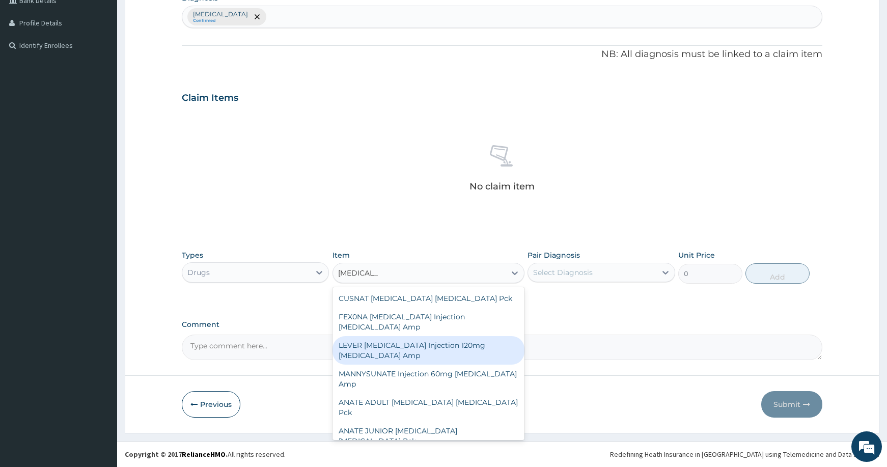
click at [396, 341] on div "LEVER [MEDICAL_DATA] Injection 120mg [MEDICAL_DATA] Amp" at bounding box center [429, 350] width 192 height 29
type input "1728.25"
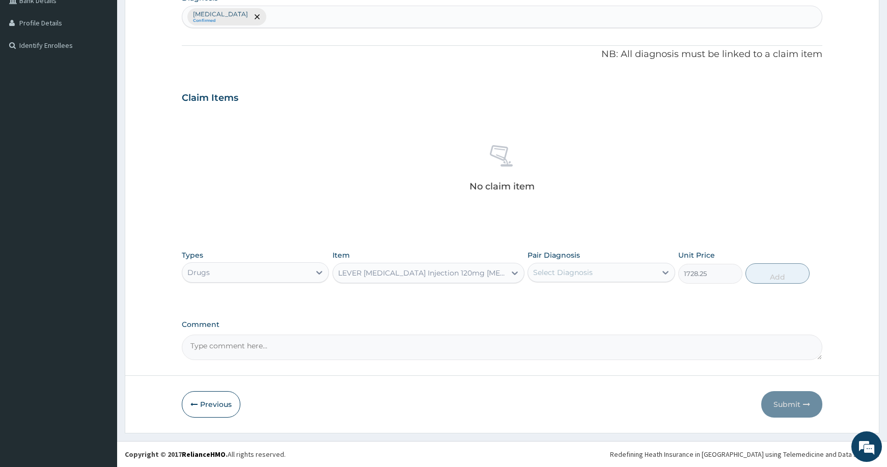
click at [656, 274] on div "Select Diagnosis" at bounding box center [592, 272] width 128 height 16
click at [608, 303] on label "[MEDICAL_DATA]" at bounding box center [575, 297] width 63 height 10
checkbox input "true"
click at [763, 269] on button "Add" at bounding box center [778, 273] width 64 height 20
type input "0"
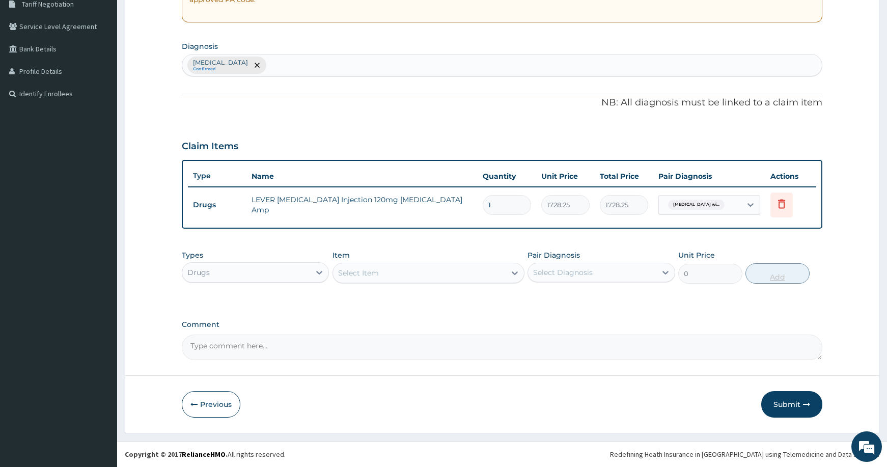
scroll to position [219, 0]
type input "0.00"
type input "3"
type input "5184.75"
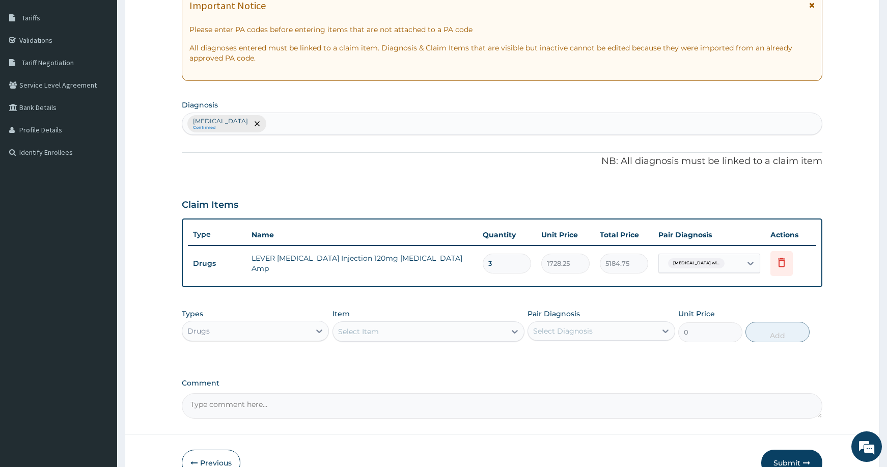
scroll to position [38, 0]
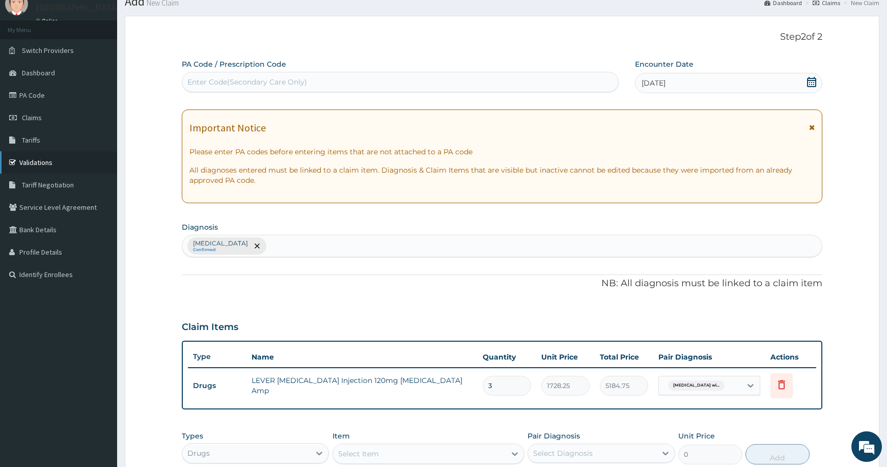
type input "3"
click at [38, 159] on link "Validations" at bounding box center [58, 162] width 117 height 22
